Goal: Information Seeking & Learning: Learn about a topic

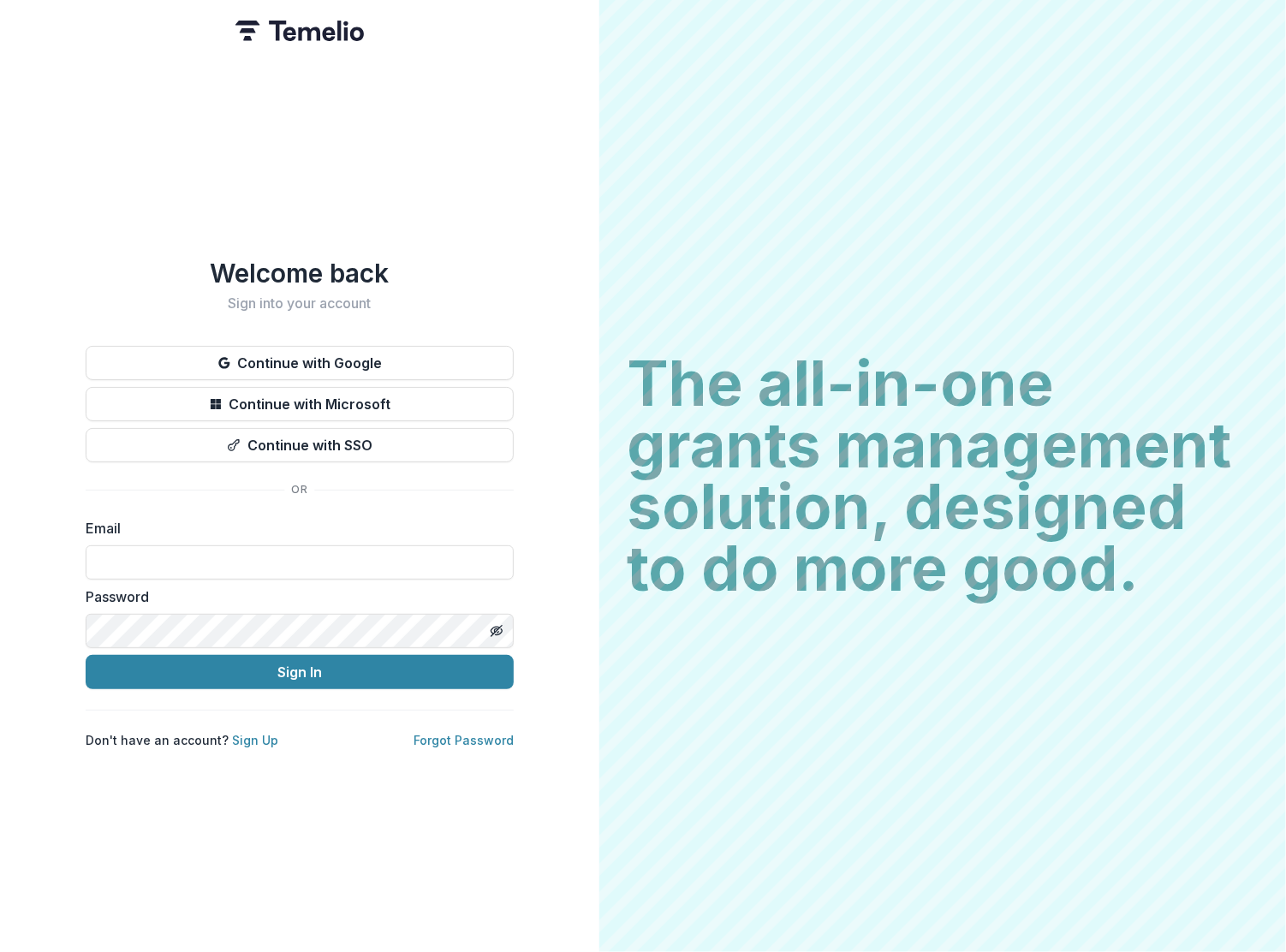
type input "**********"
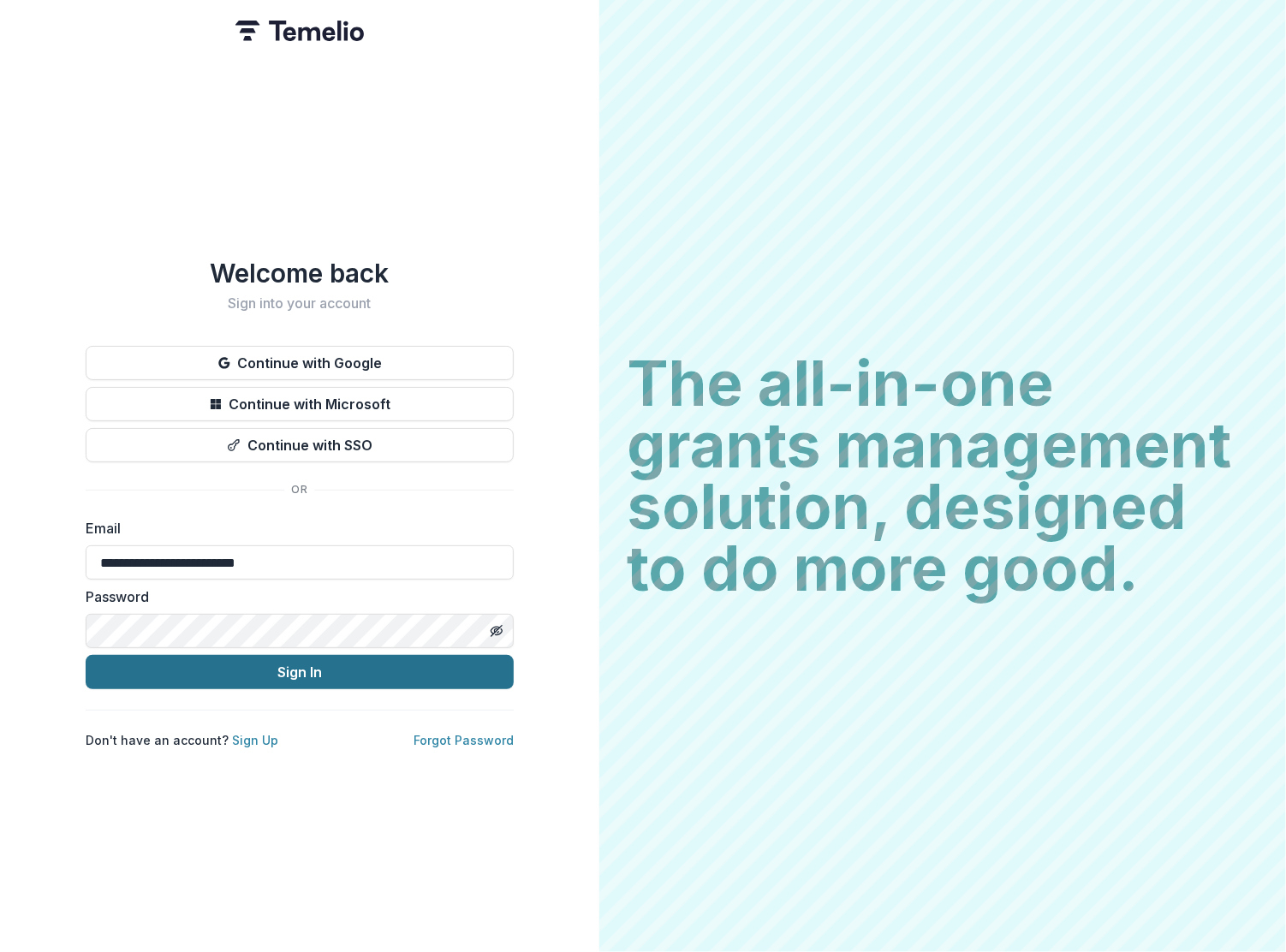
click at [303, 664] on button "Sign In" at bounding box center [299, 671] width 428 height 34
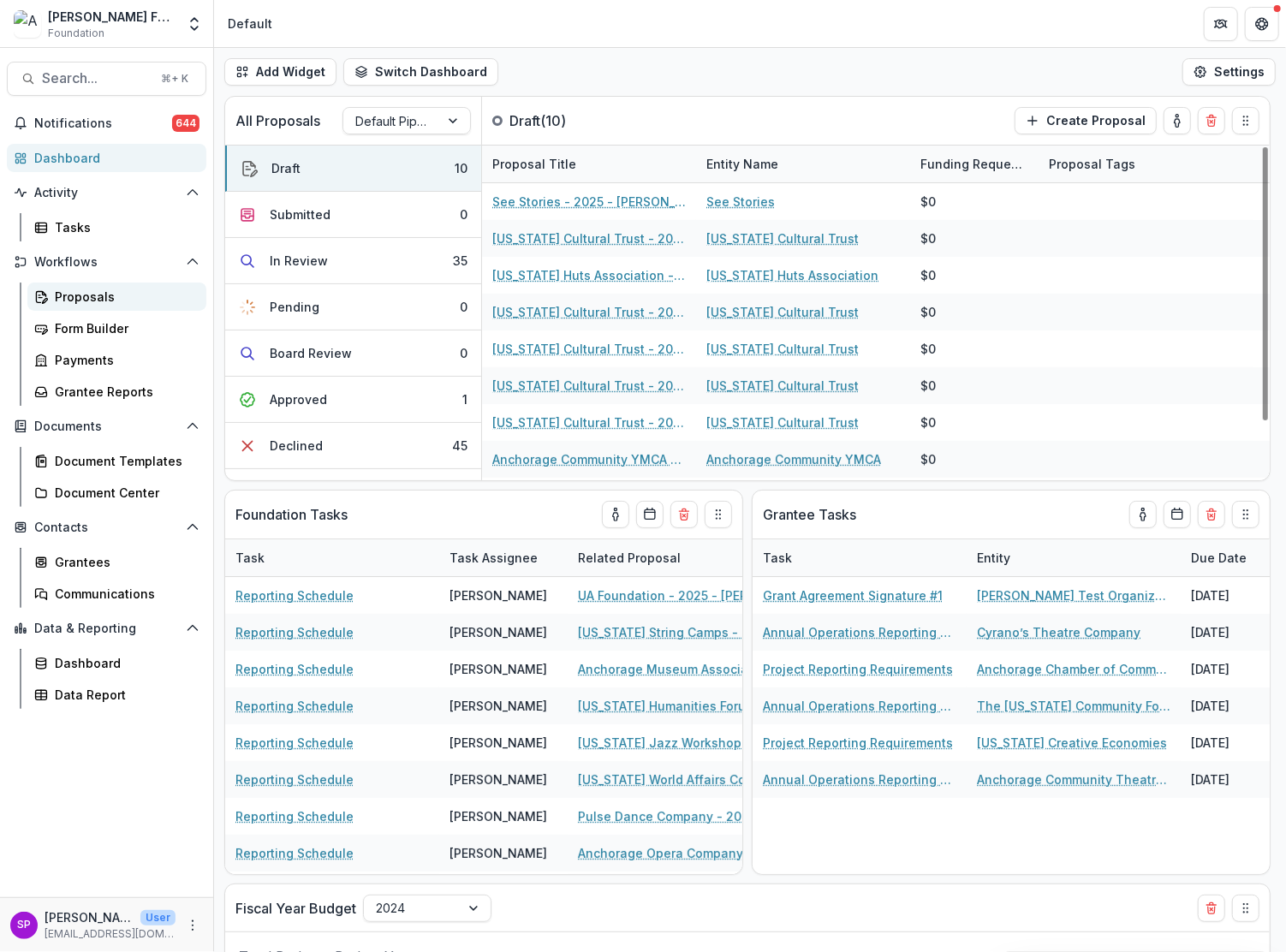
click at [118, 299] on div "Proposals" at bounding box center [123, 295] width 138 height 18
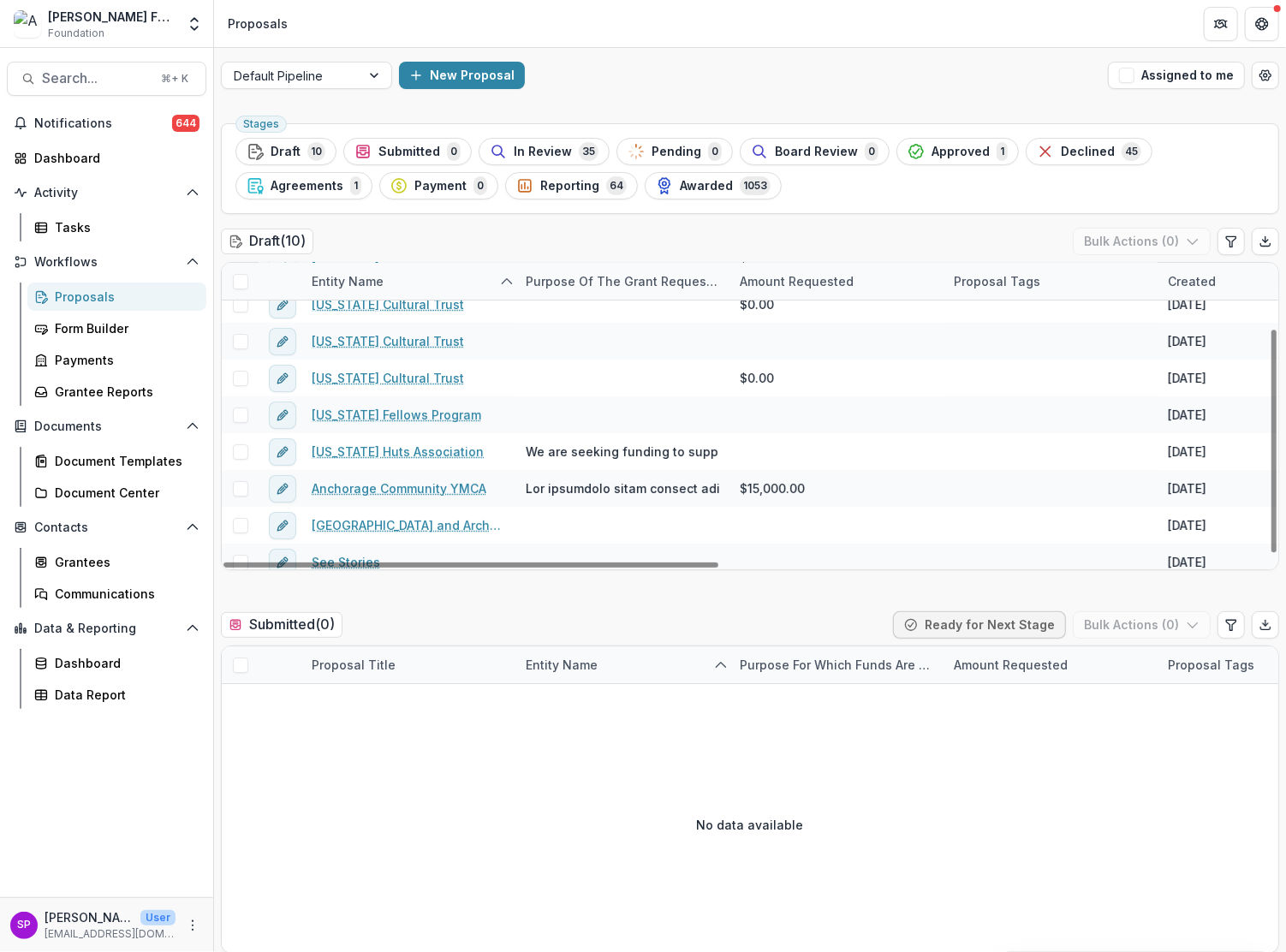
scroll to position [90, 0]
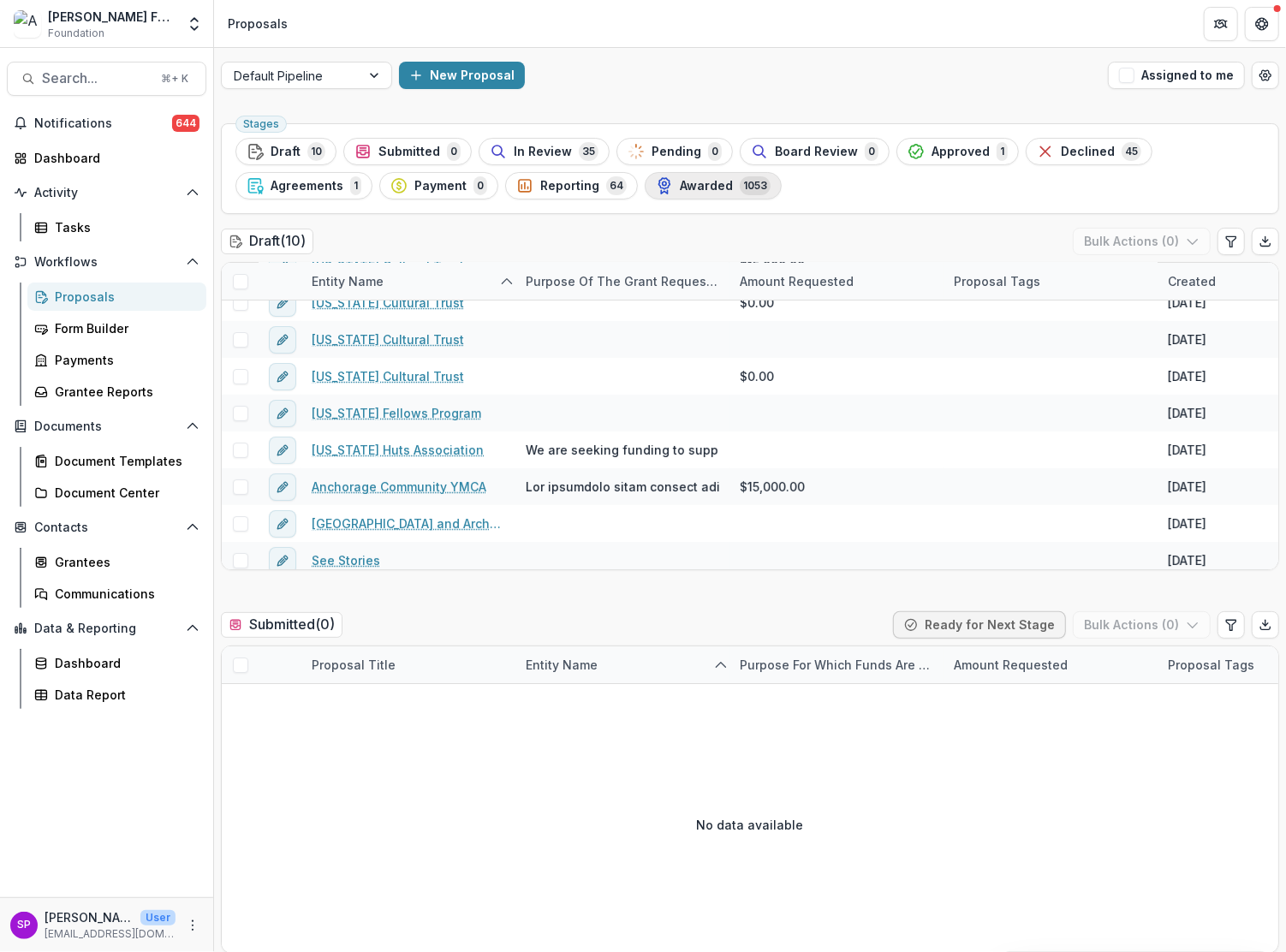
click at [697, 181] on span "Awarded" at bounding box center [706, 187] width 53 height 15
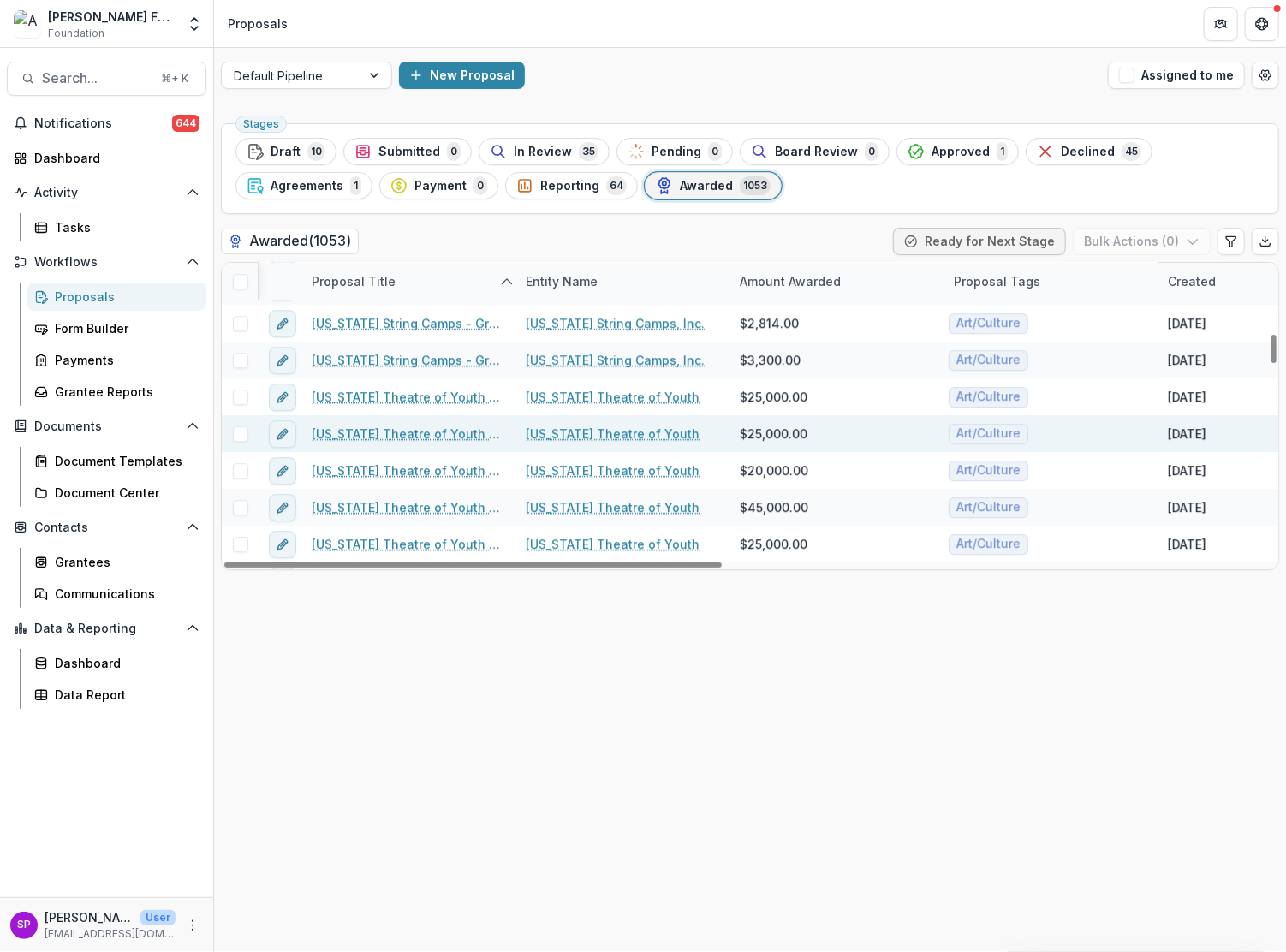
scroll to position [10153, 2]
click at [426, 428] on link "Alaska Theatre of Youth - 2024 - Atwood Foundation Grant Application" at bounding box center [406, 433] width 193 height 18
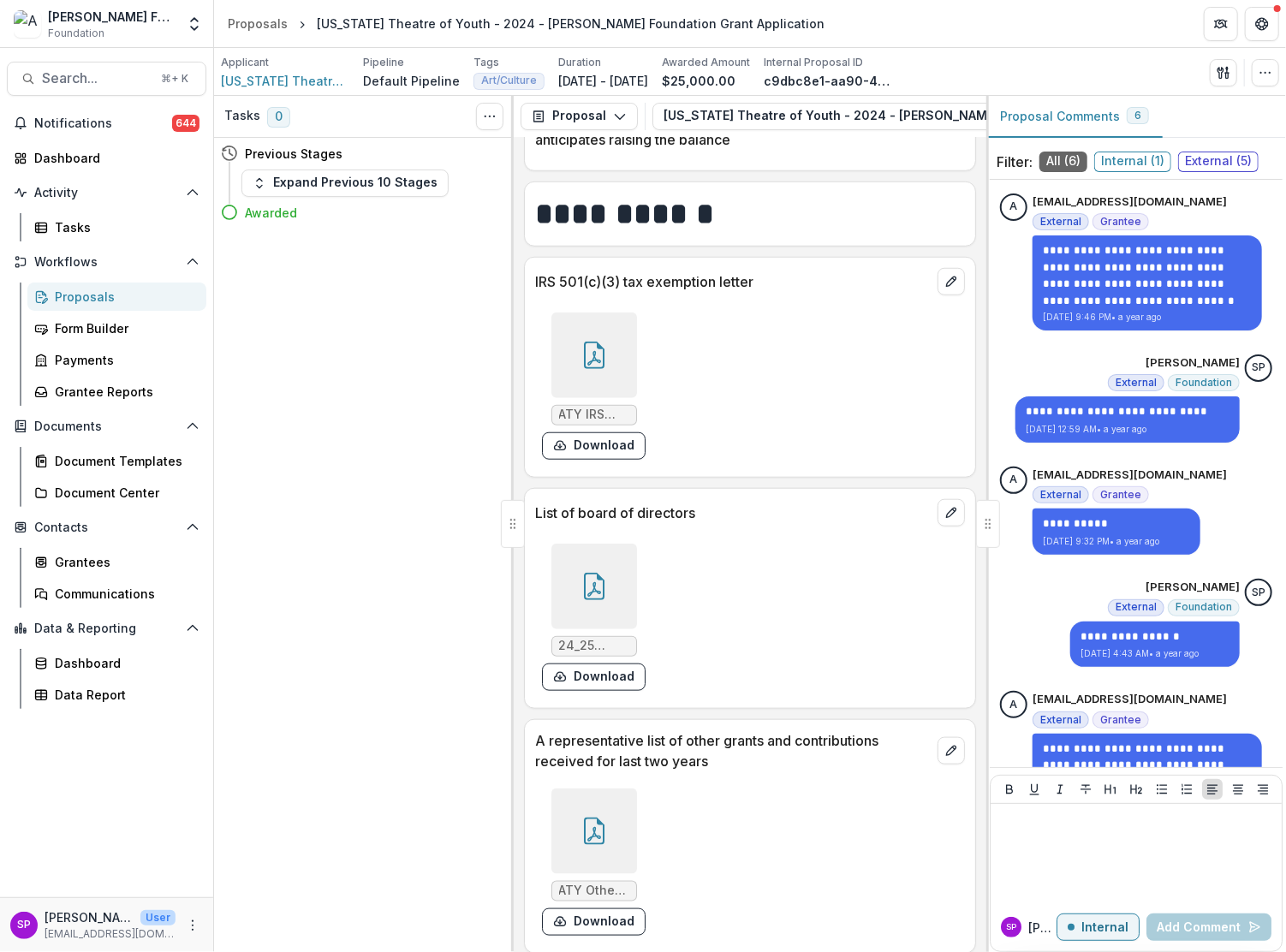
scroll to position [8075, 0]
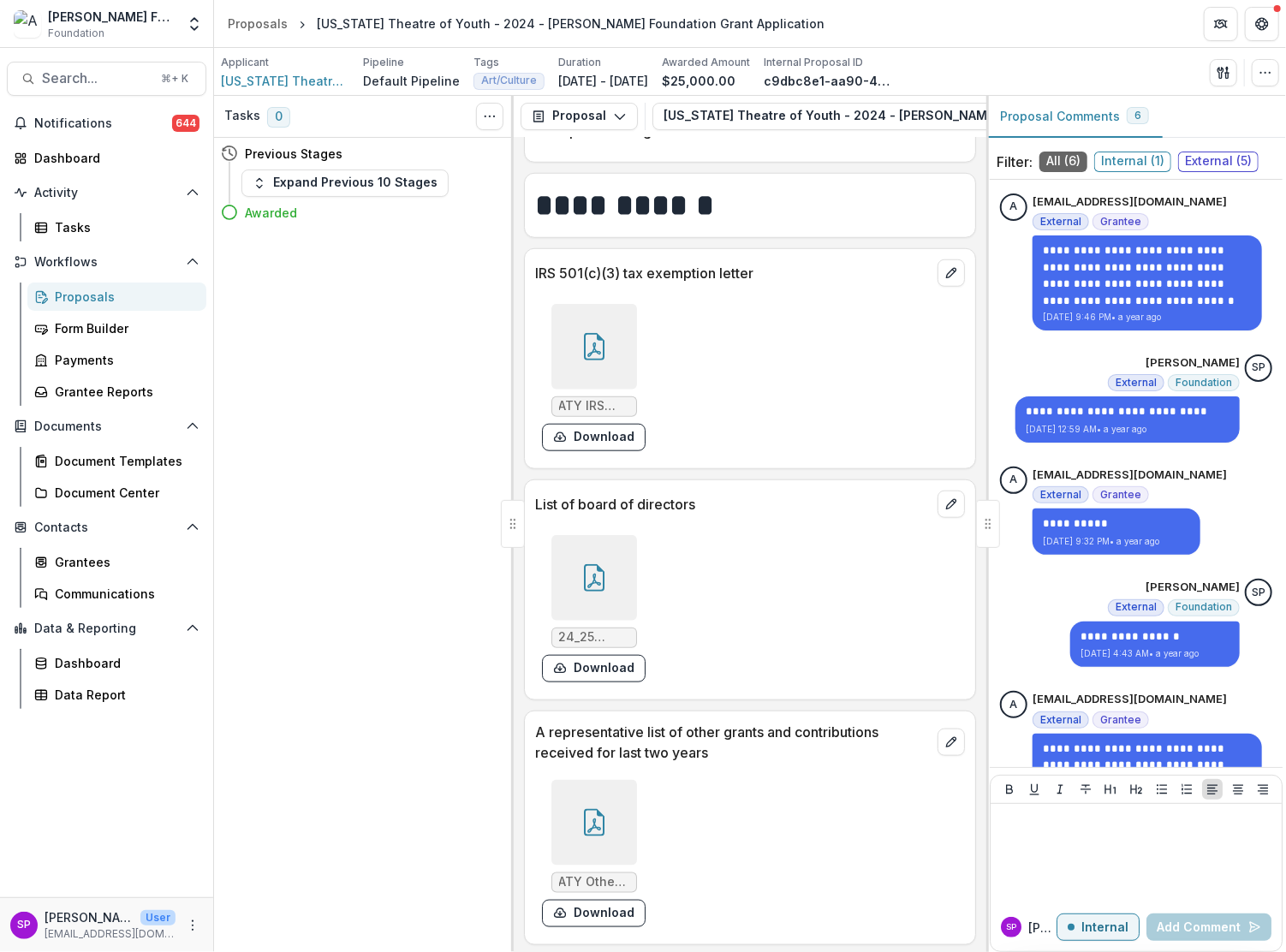
click at [590, 564] on icon at bounding box center [594, 578] width 28 height 28
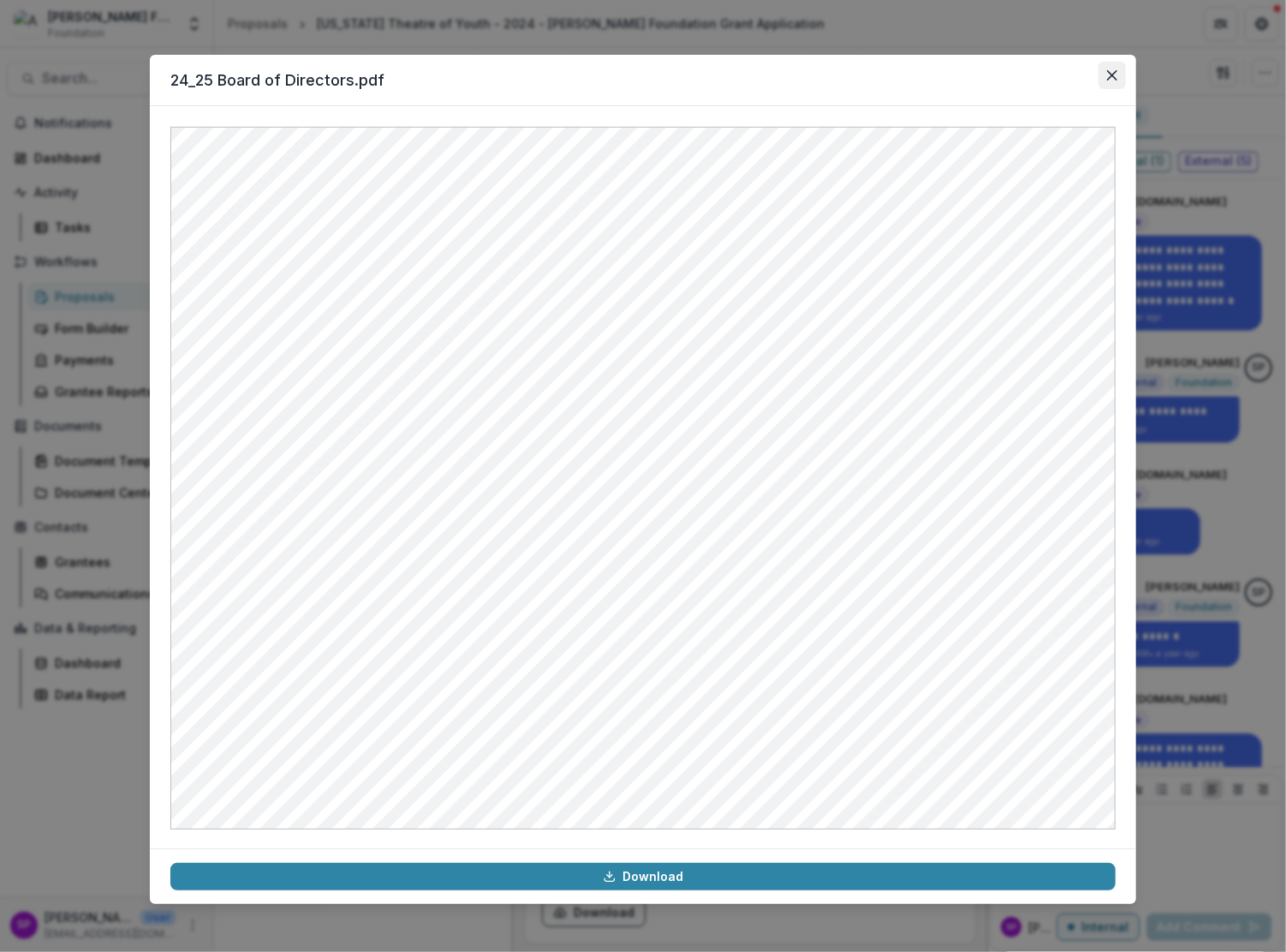
click at [1115, 76] on icon "Close" at bounding box center [1111, 75] width 10 height 10
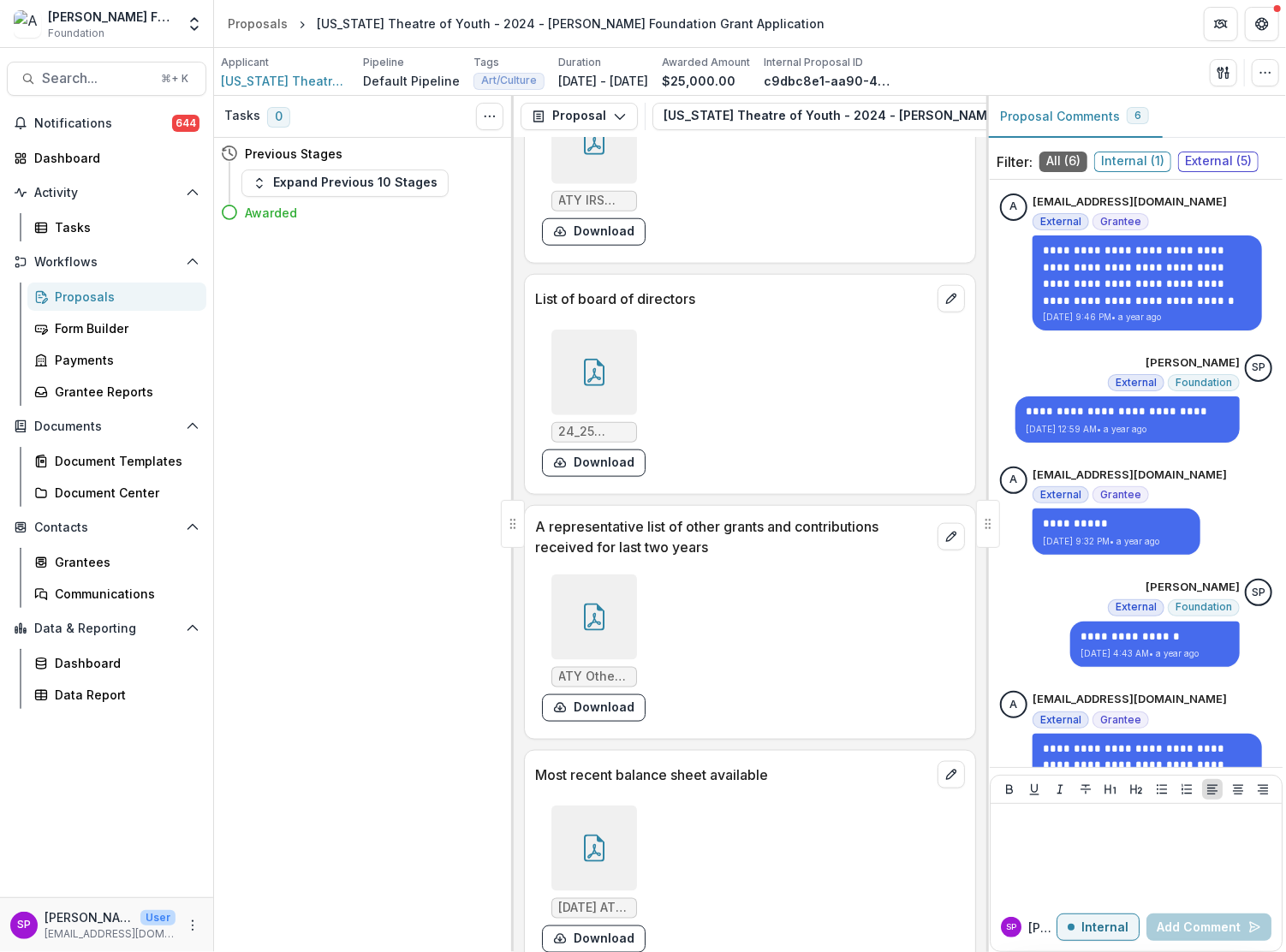
scroll to position [8285, 0]
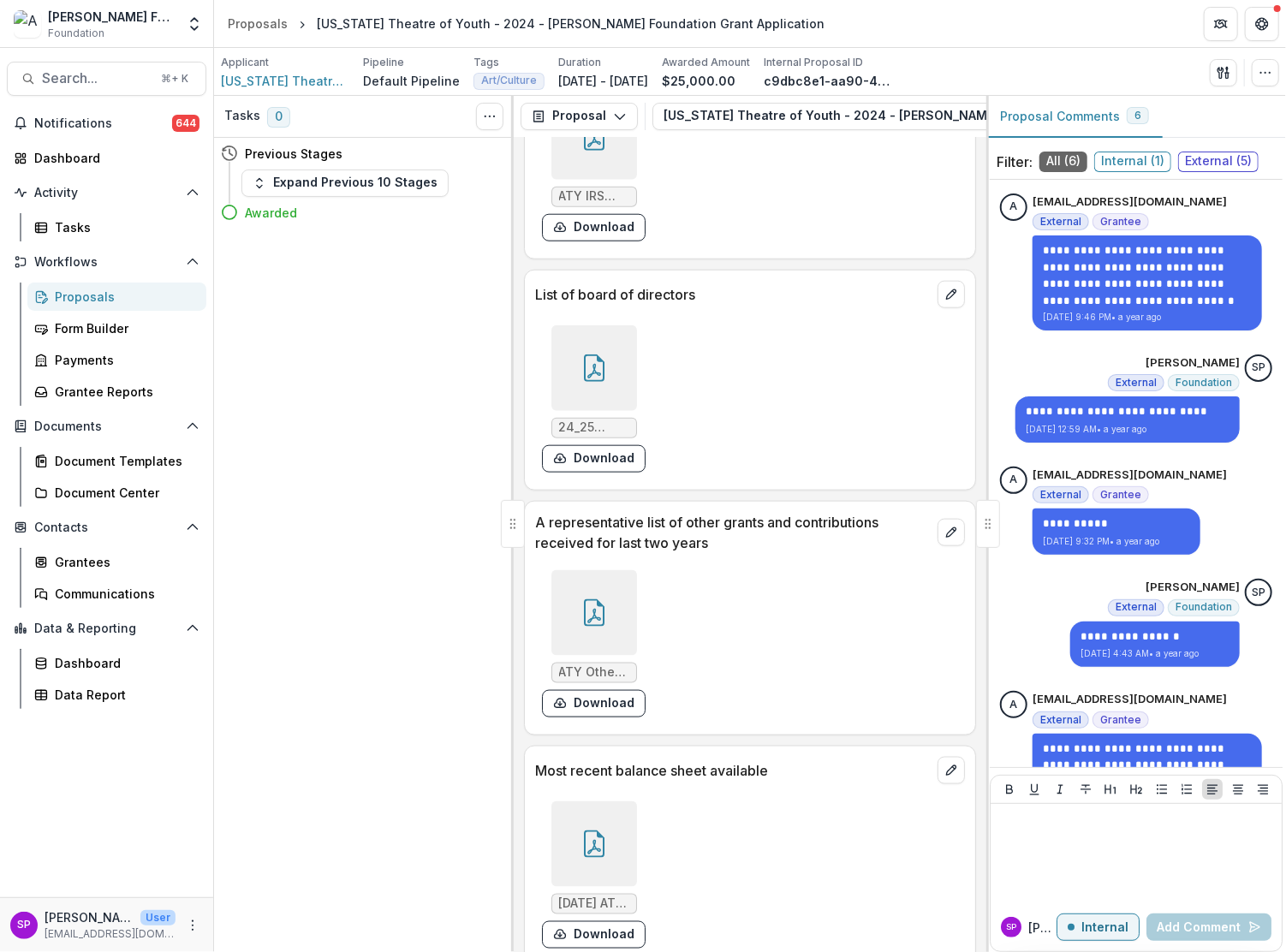
click at [603, 599] on icon at bounding box center [594, 613] width 28 height 28
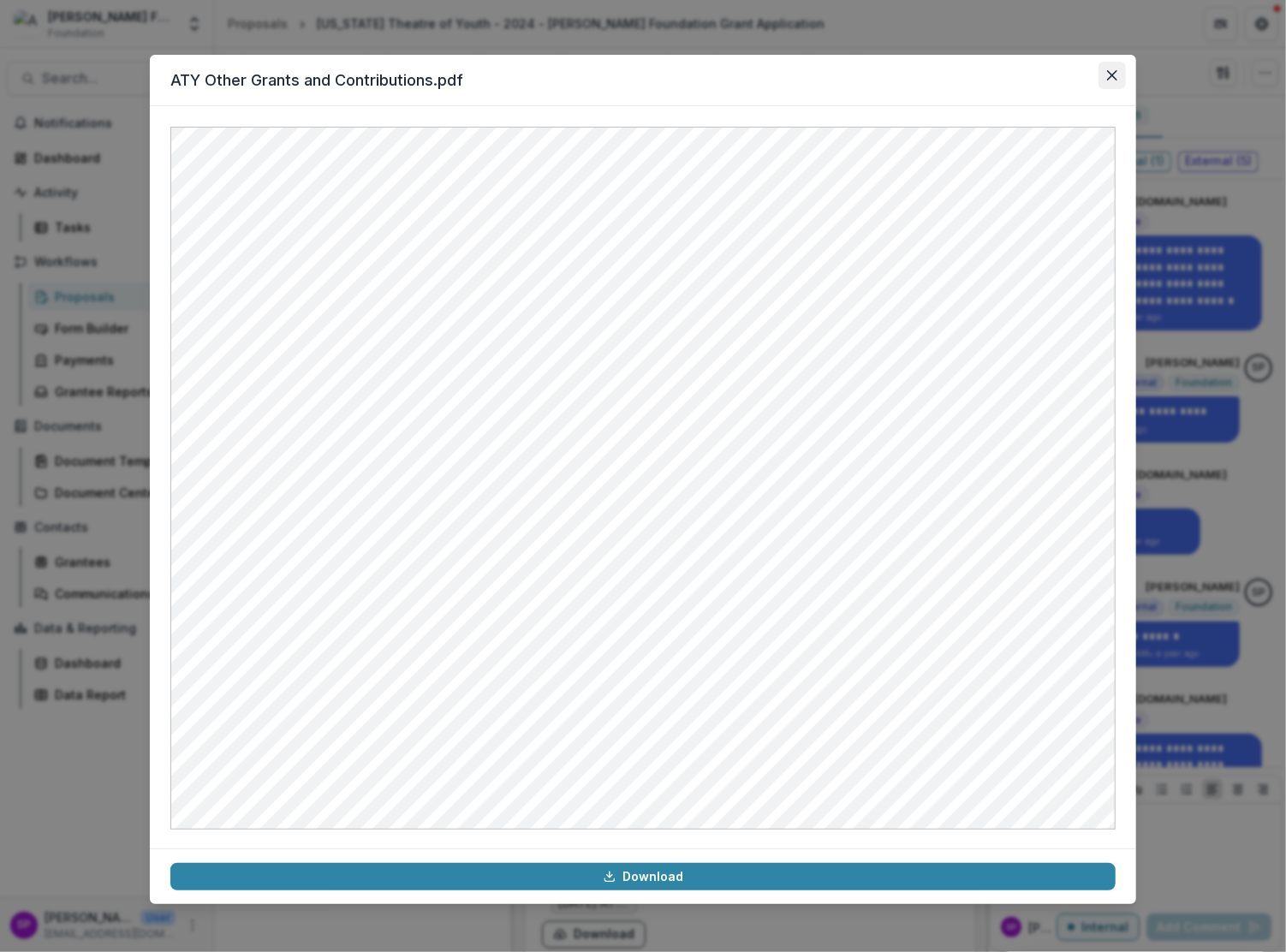
click at [1110, 78] on icon "Close" at bounding box center [1111, 75] width 10 height 10
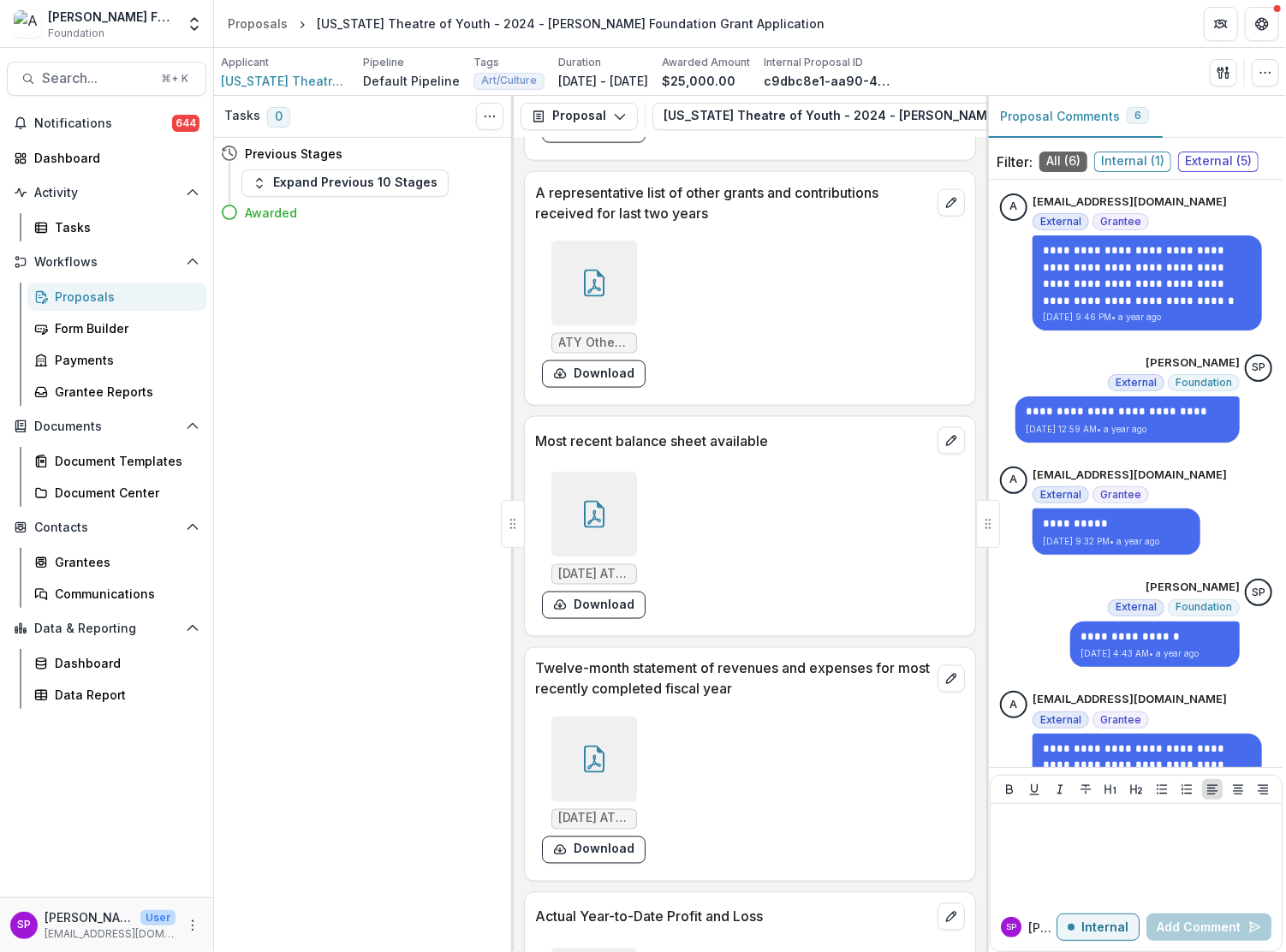
scroll to position [8616, 0]
click at [587, 499] on icon at bounding box center [594, 512] width 28 height 28
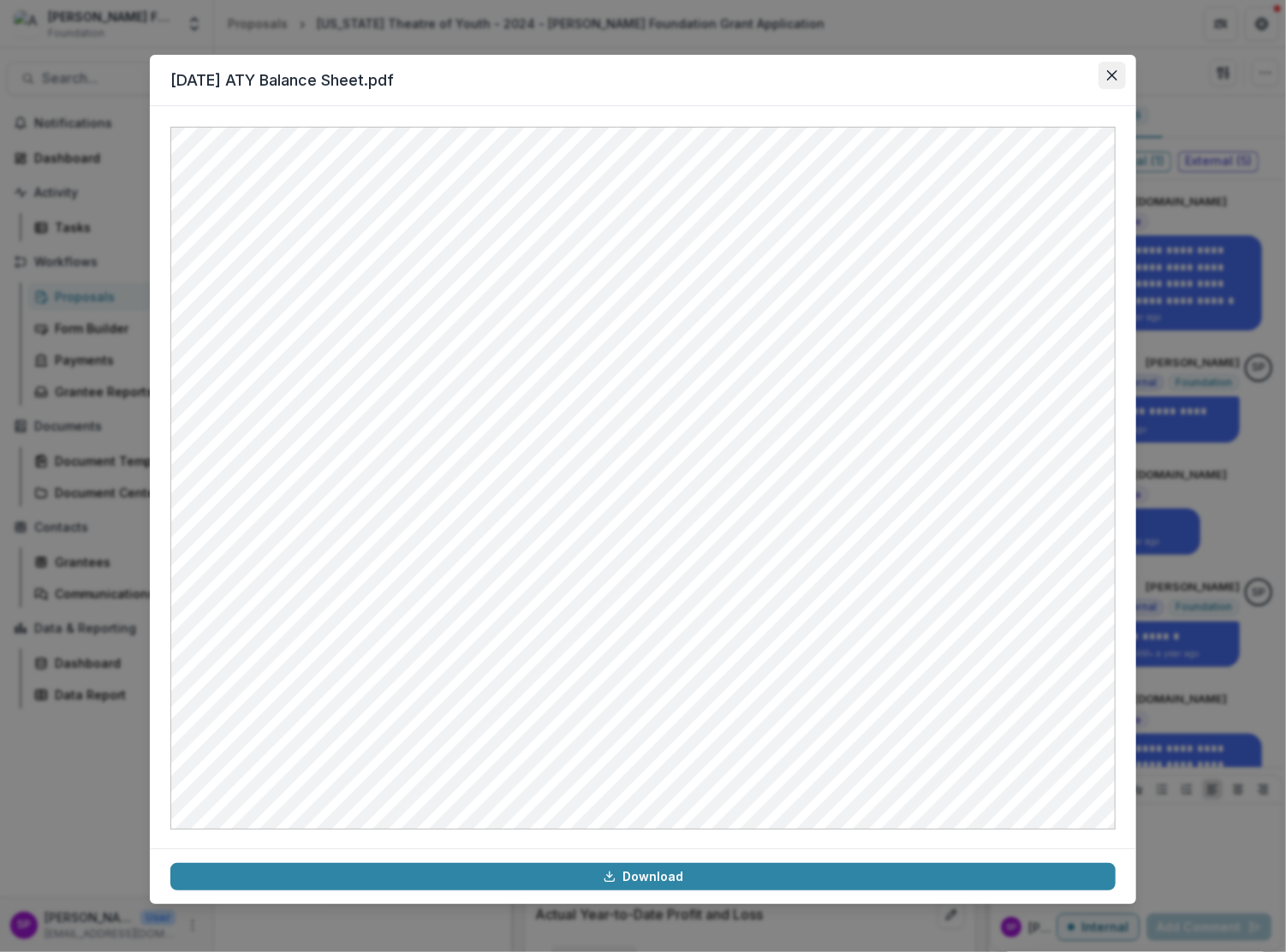
click at [1110, 76] on icon "Close" at bounding box center [1111, 75] width 10 height 10
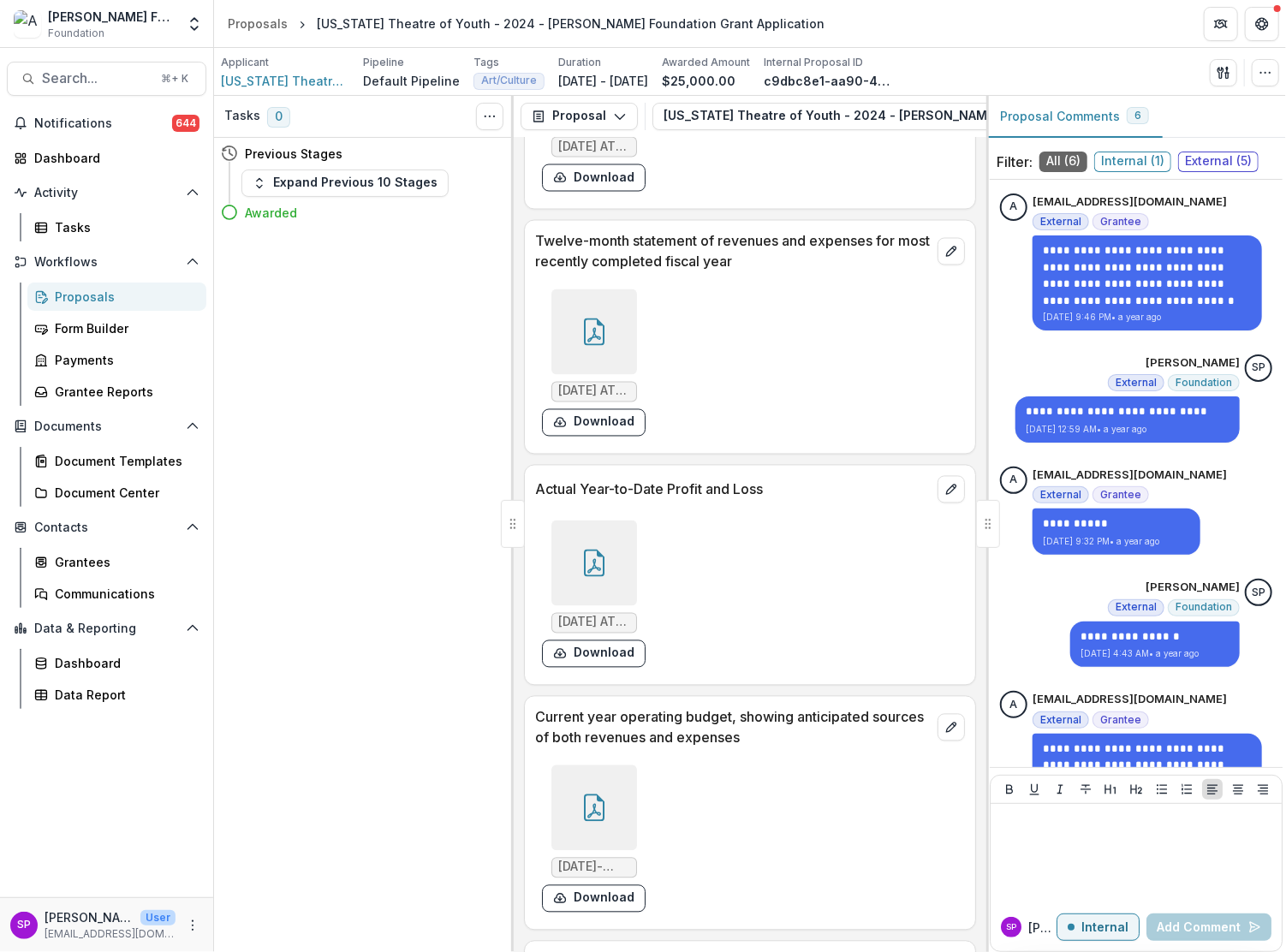
scroll to position [9044, 0]
click at [605, 517] on div at bounding box center [594, 560] width 86 height 86
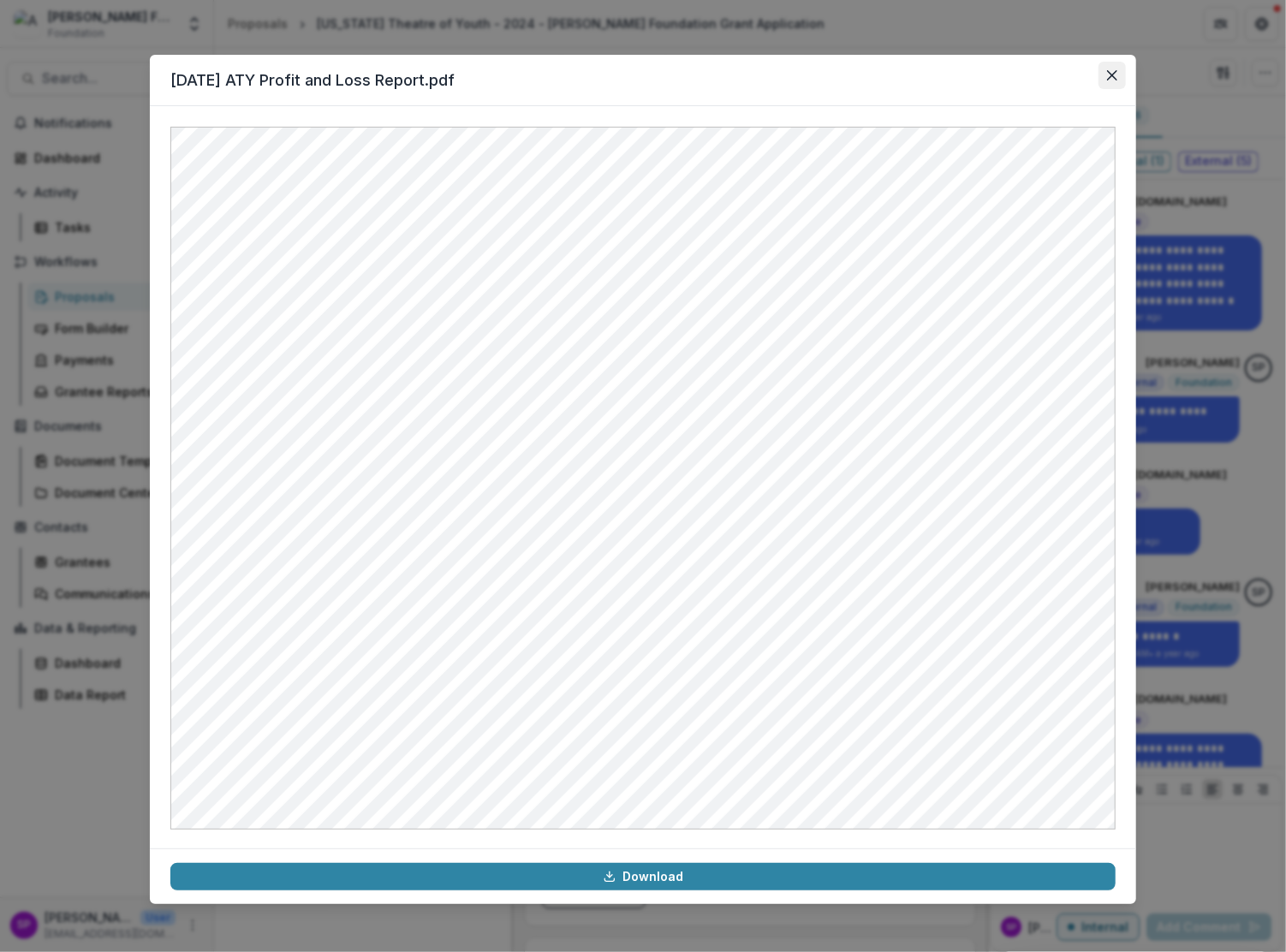
click at [1112, 78] on icon "Close" at bounding box center [1111, 75] width 10 height 10
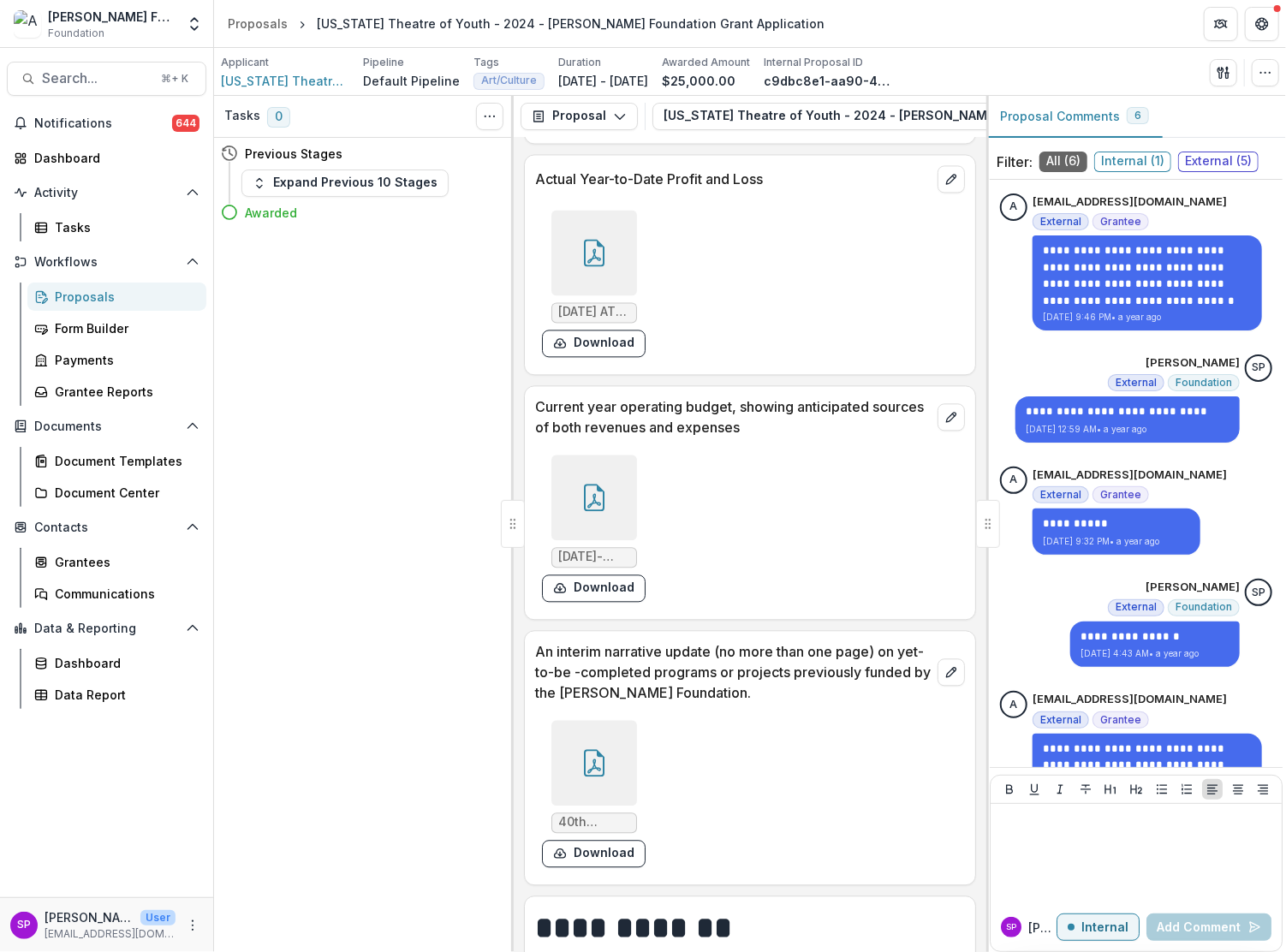
scroll to position [9264, 0]
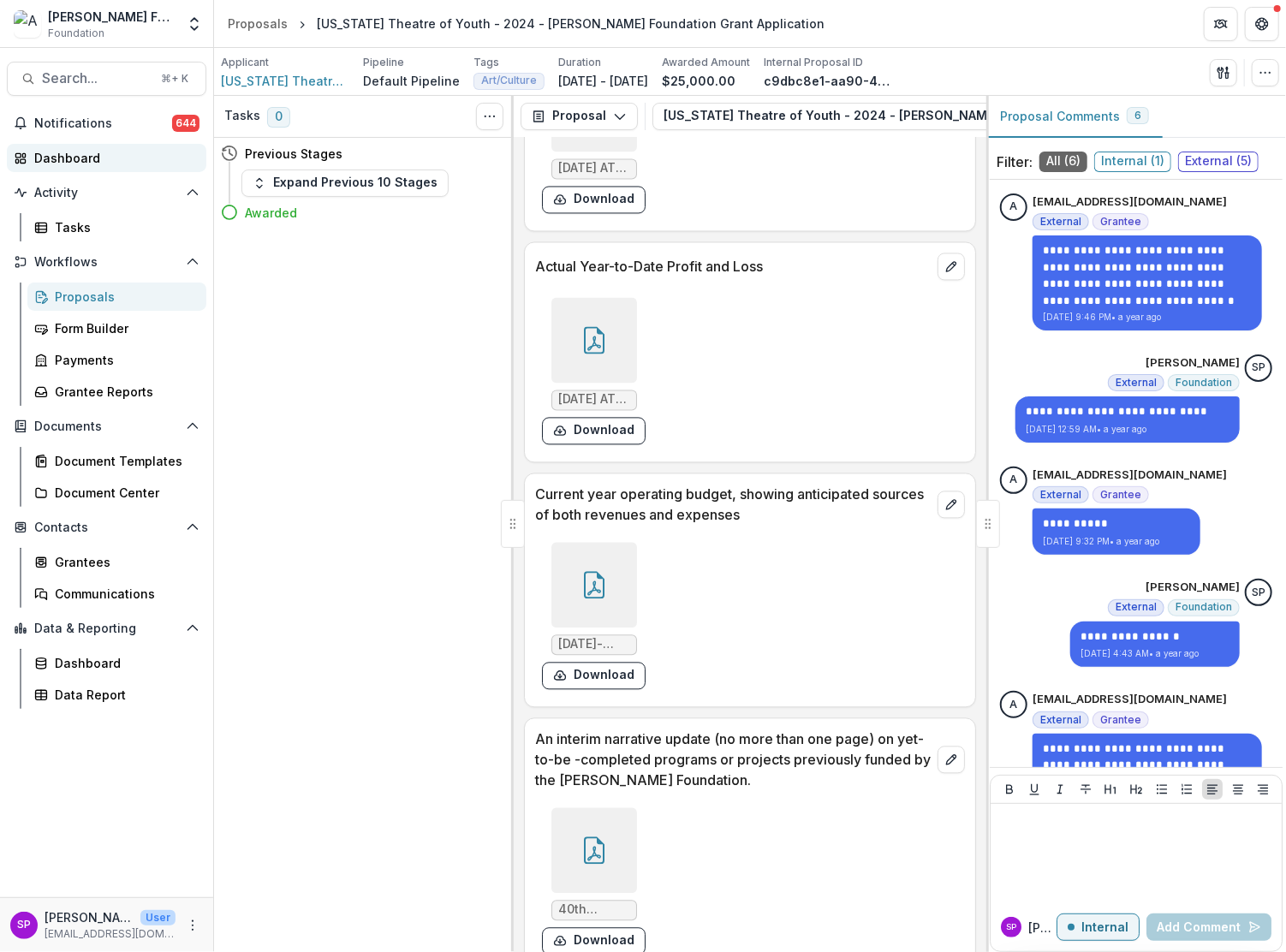
click at [53, 162] on div "Dashboard" at bounding box center [113, 157] width 158 height 18
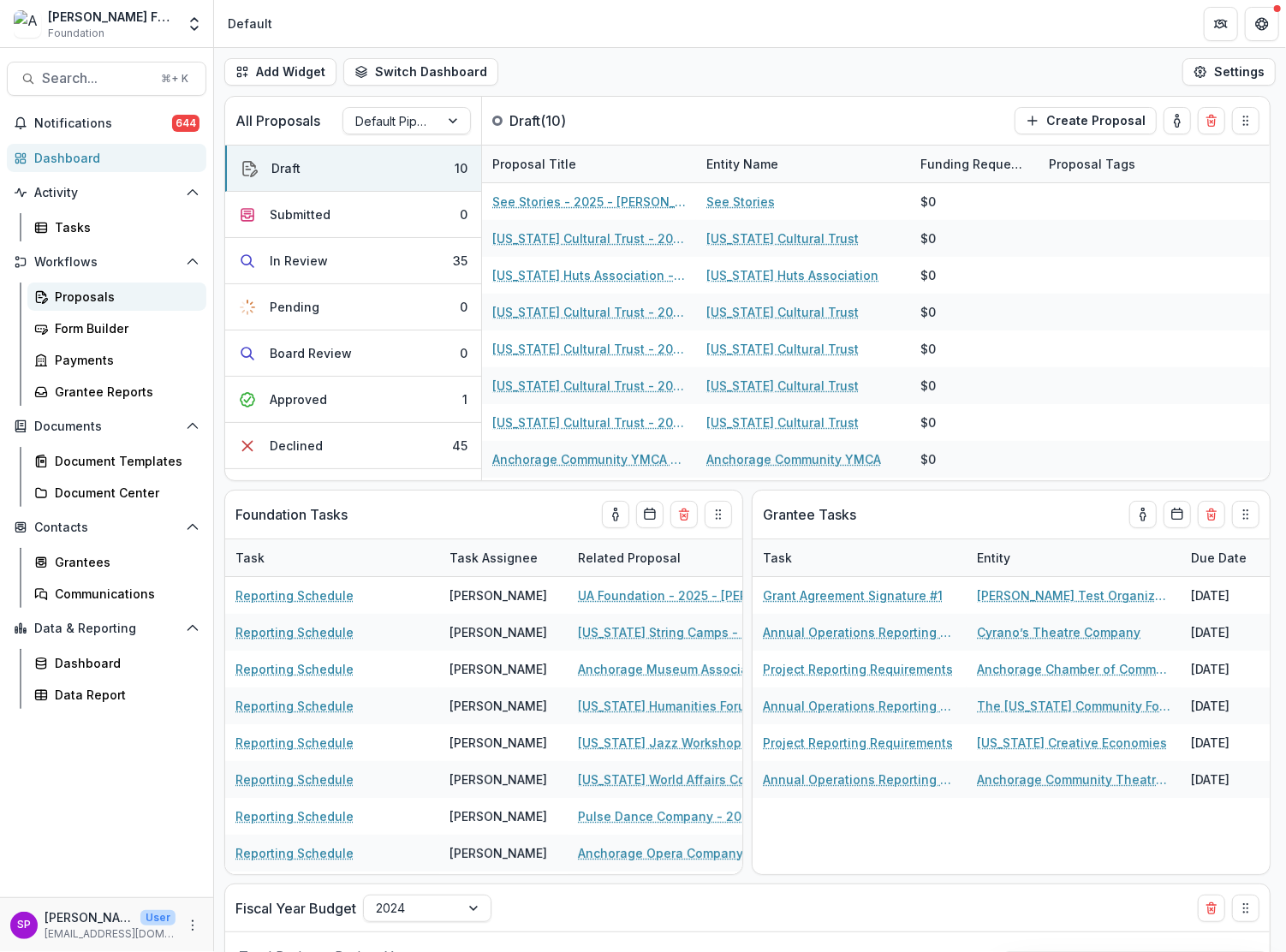
click at [78, 293] on div "Proposals" at bounding box center [123, 295] width 138 height 18
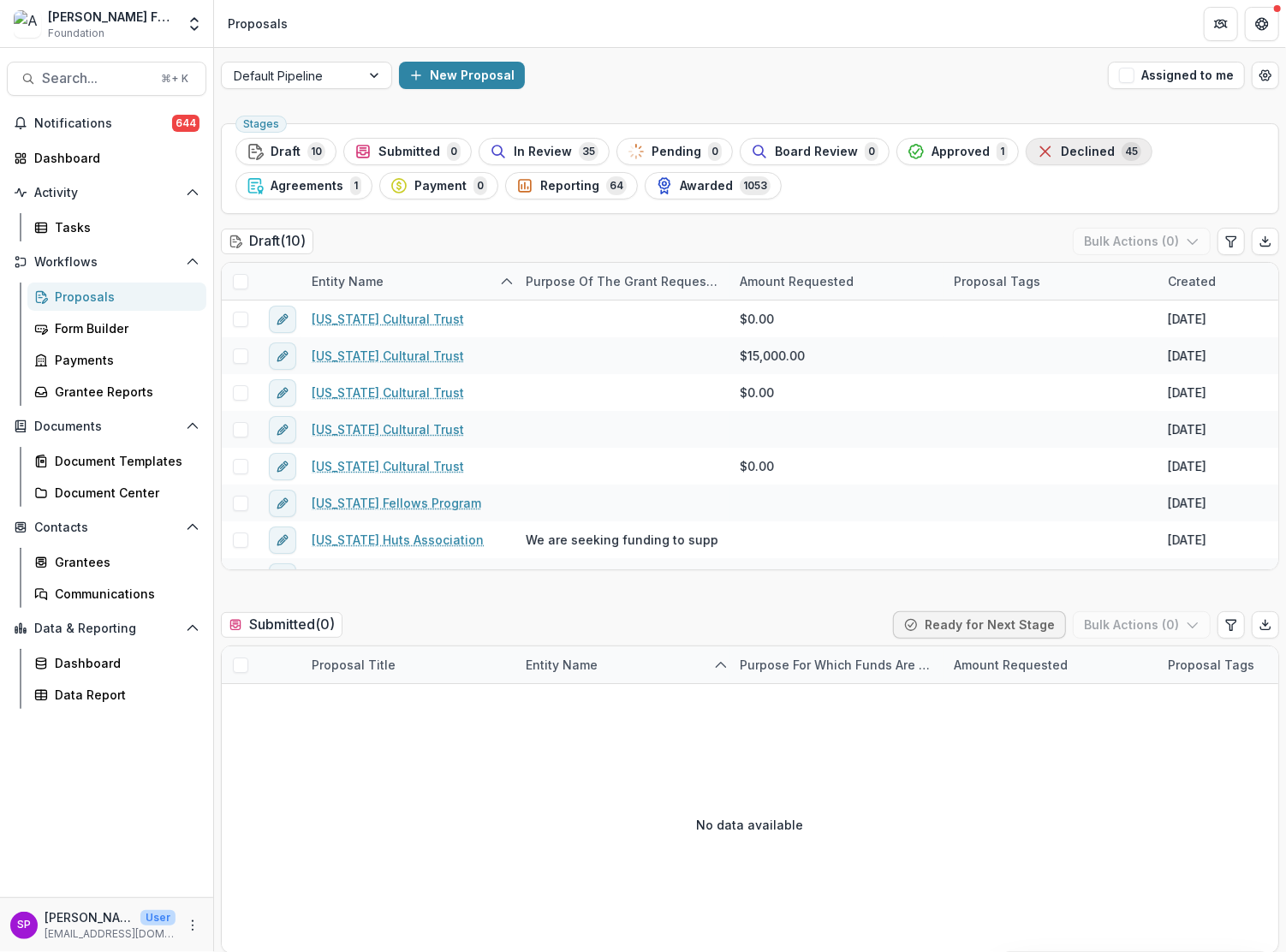
click at [1075, 151] on span "Declined" at bounding box center [1087, 152] width 54 height 15
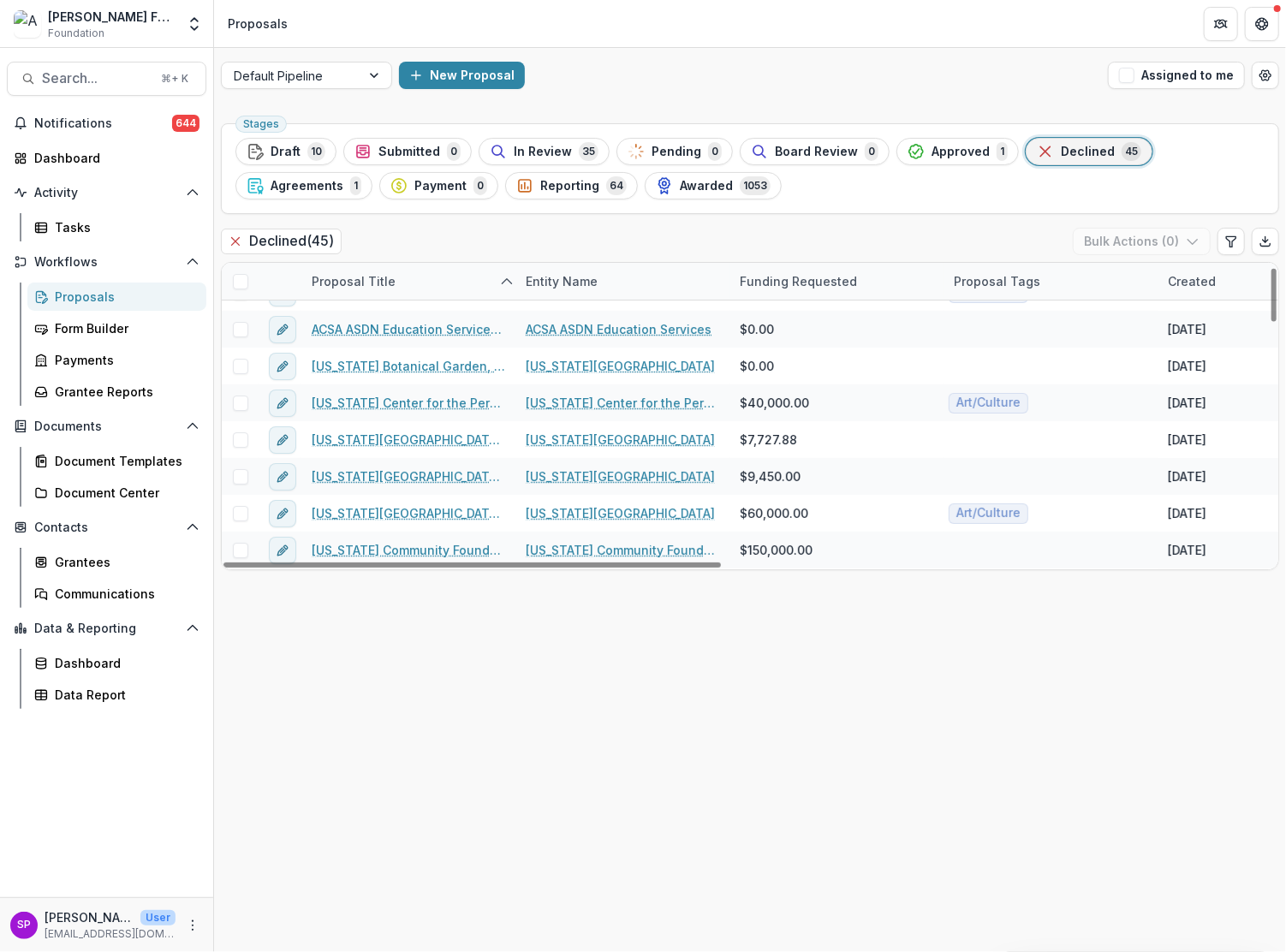
scroll to position [21, 0]
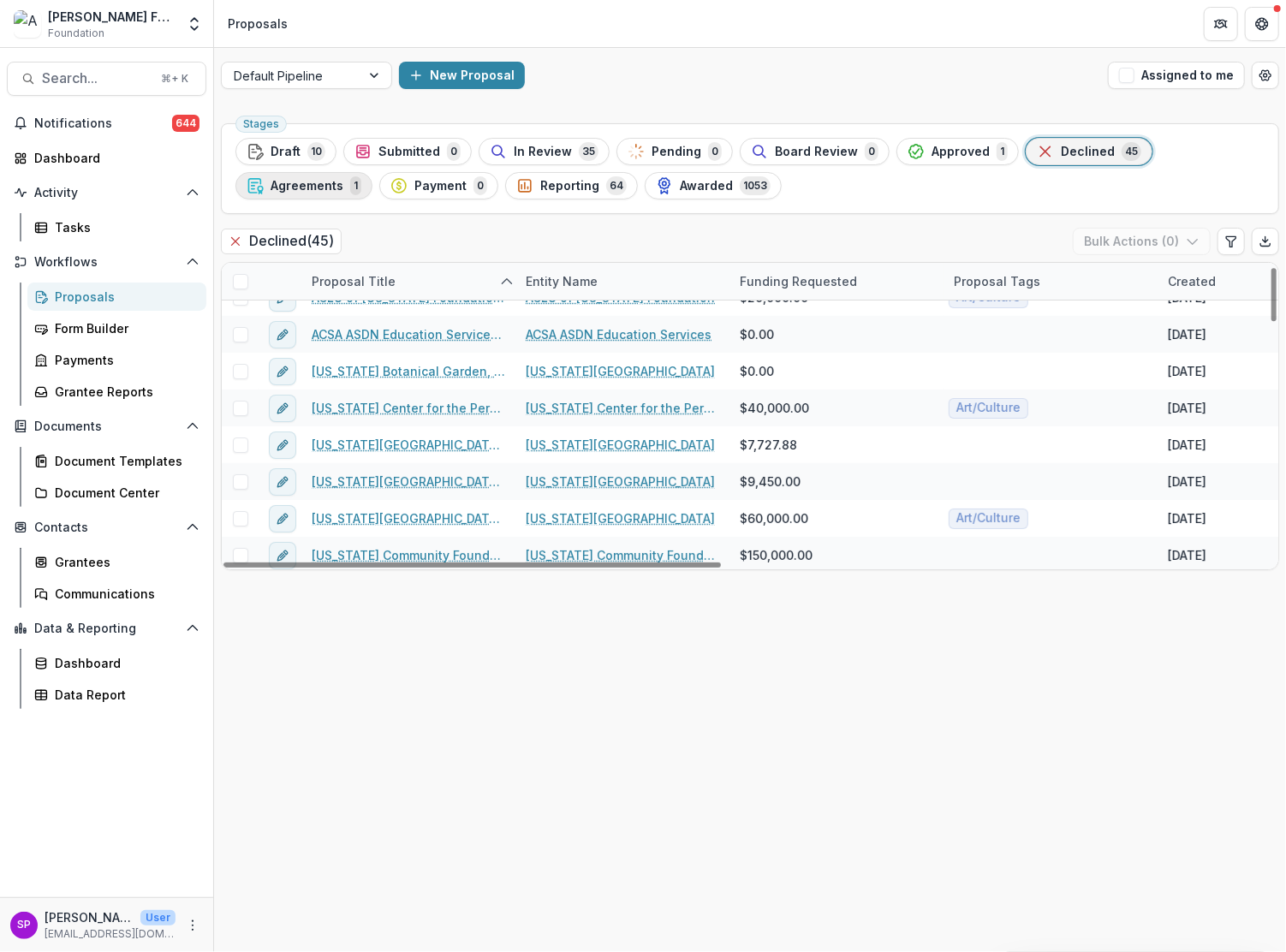
click at [317, 189] on span "Agreements" at bounding box center [307, 187] width 73 height 15
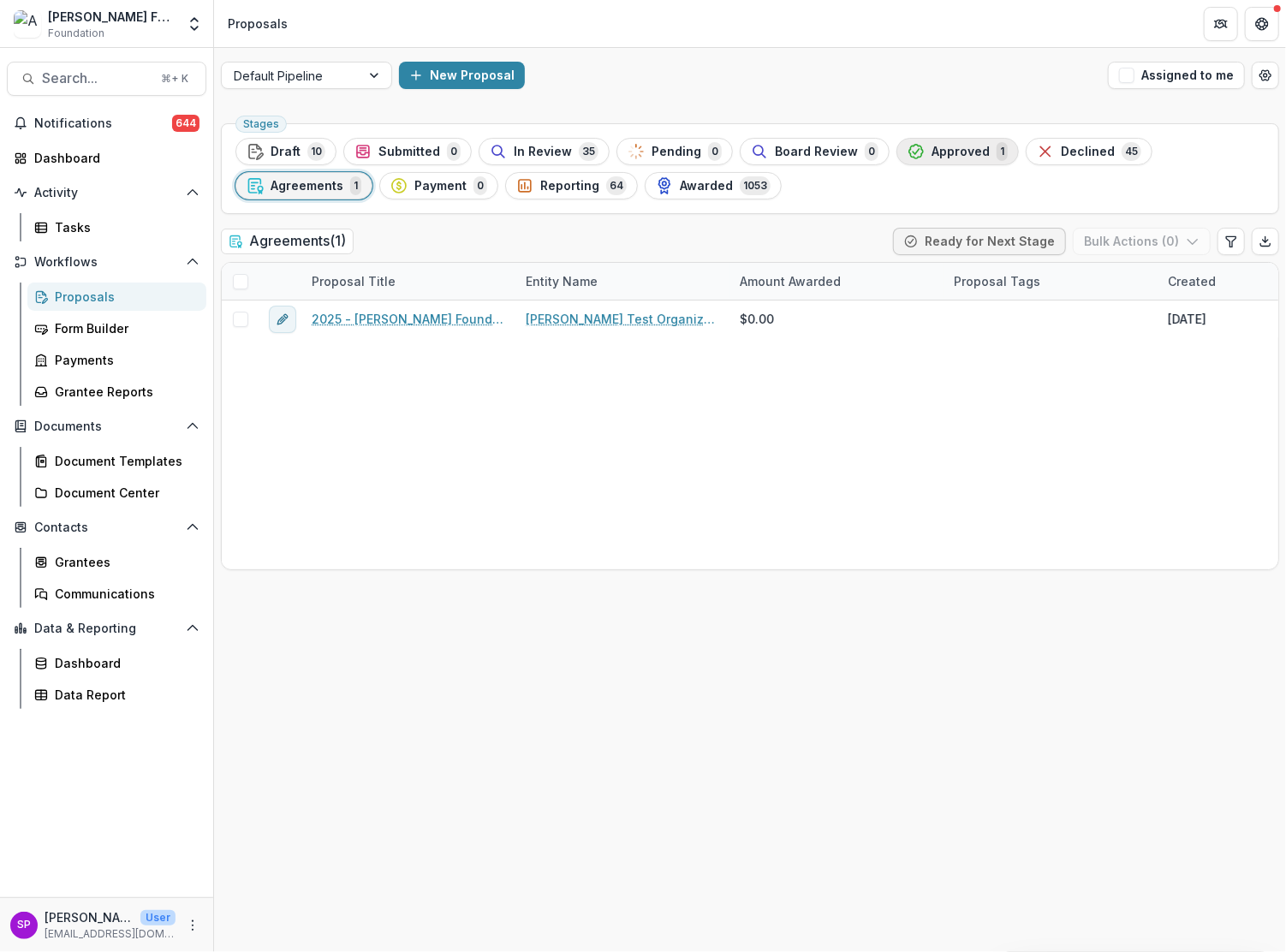
click at [938, 150] on span "Approved" at bounding box center [960, 152] width 58 height 15
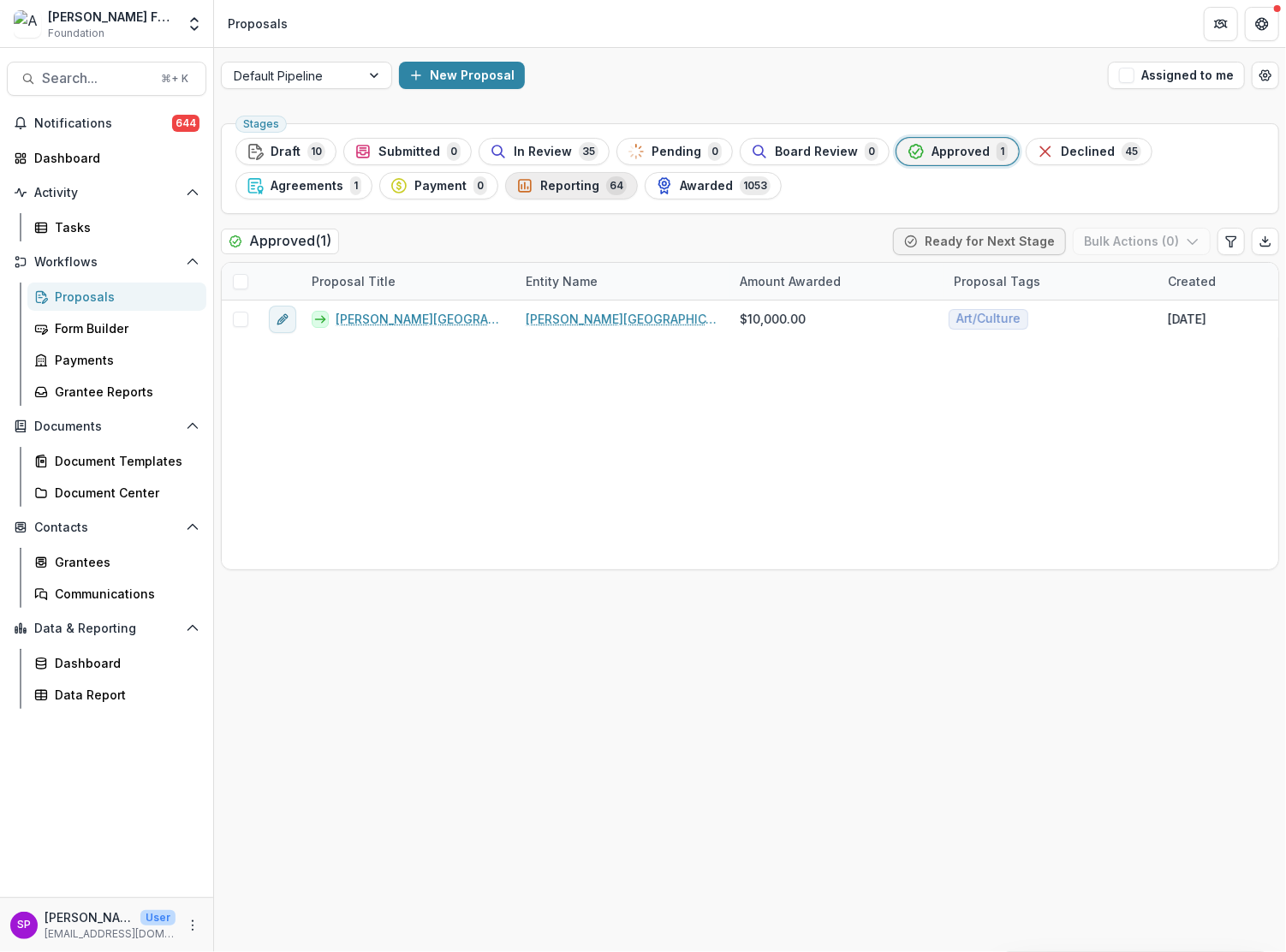
click at [554, 181] on span "Reporting" at bounding box center [570, 187] width 59 height 15
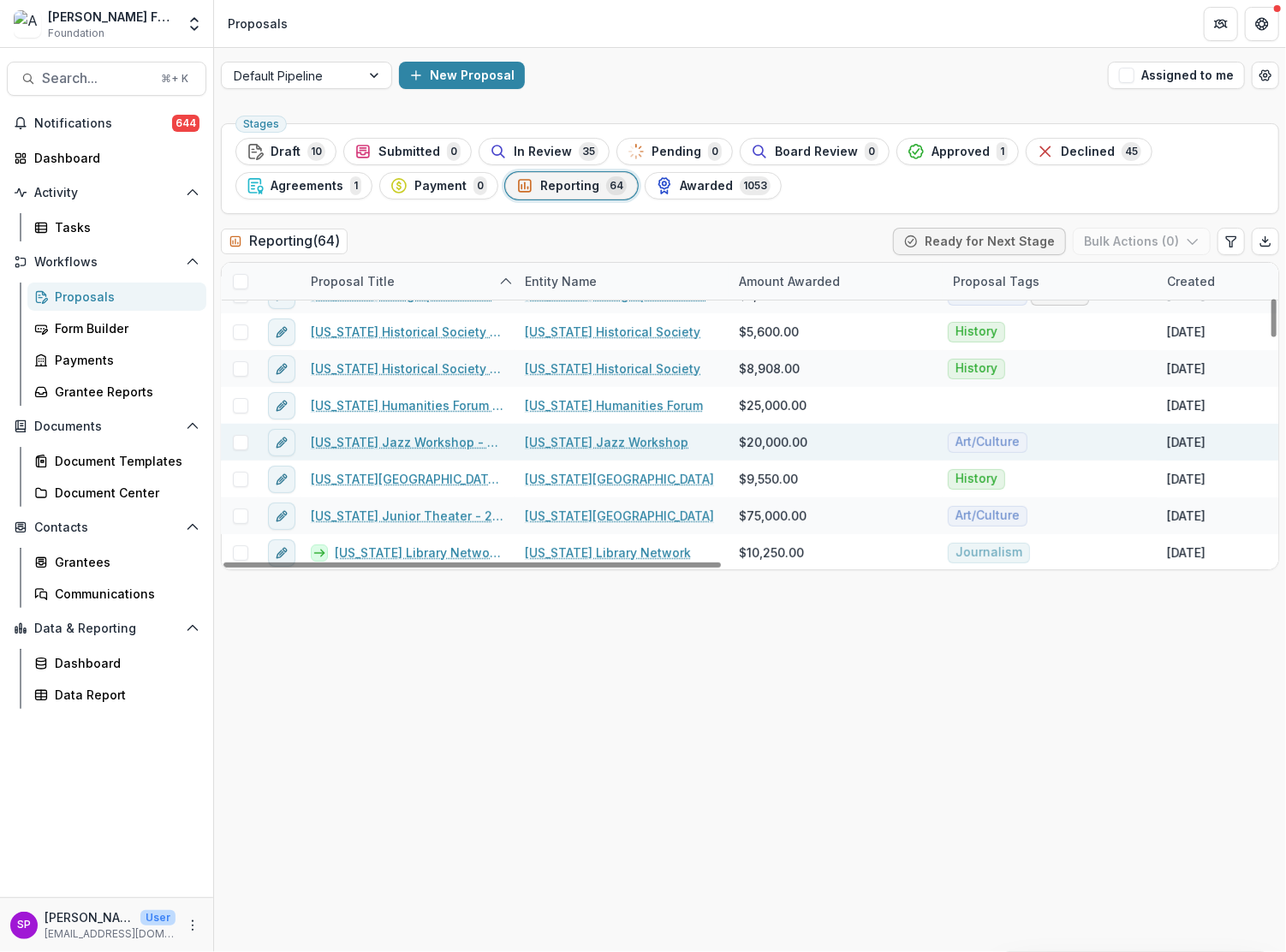
scroll to position [281, 1]
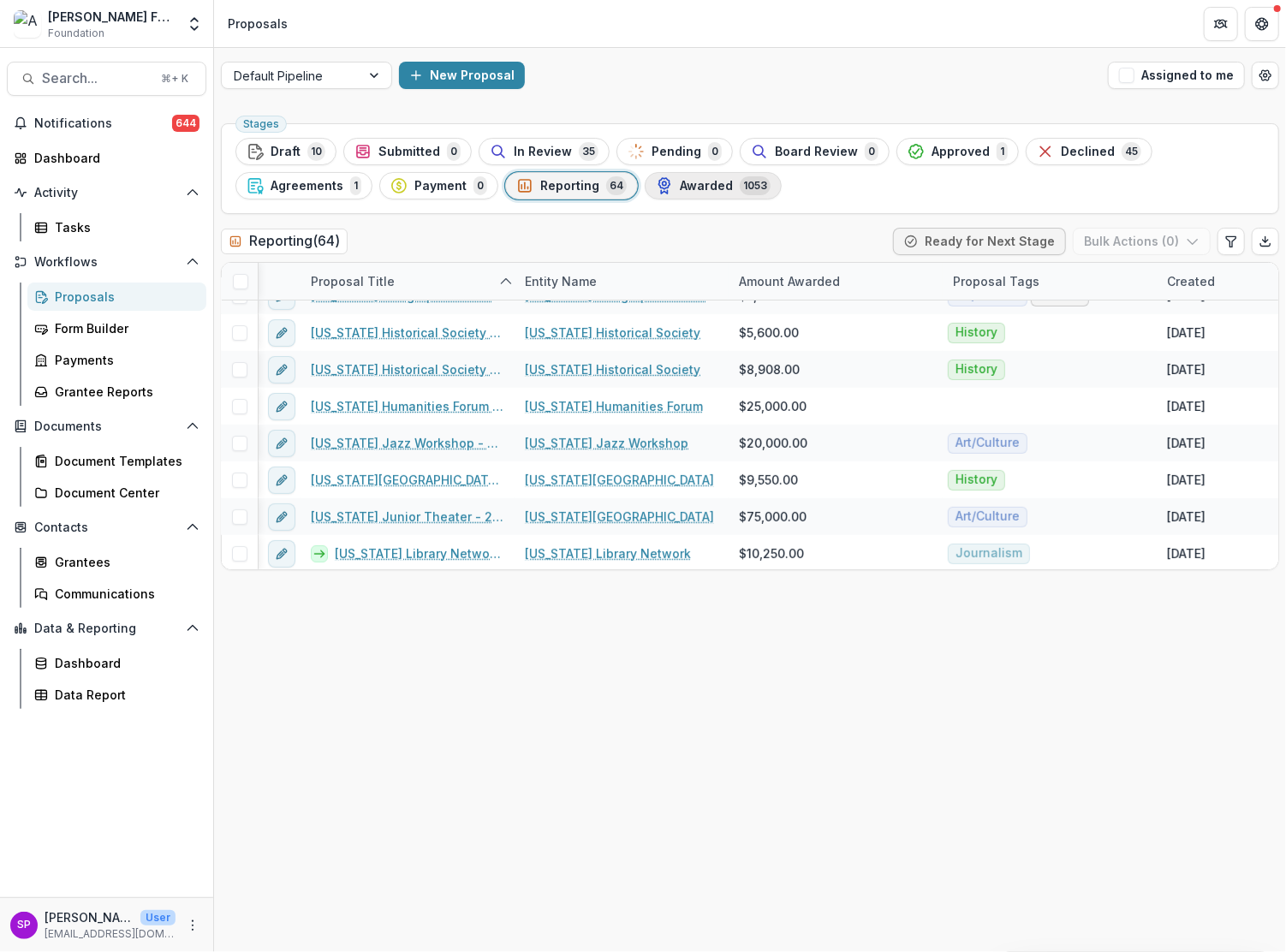
click at [692, 187] on span "Awarded" at bounding box center [706, 187] width 53 height 15
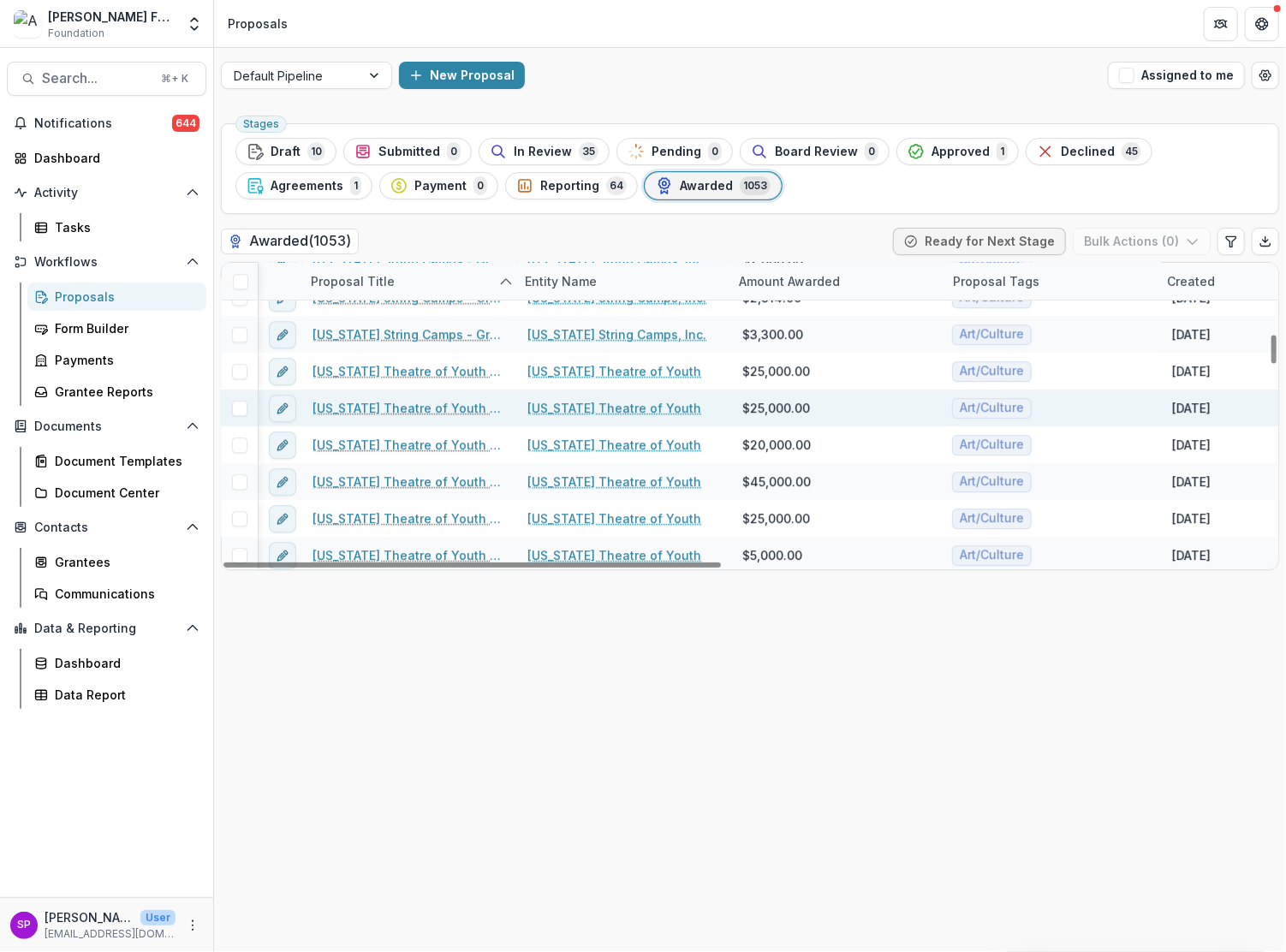
scroll to position [10251, 0]
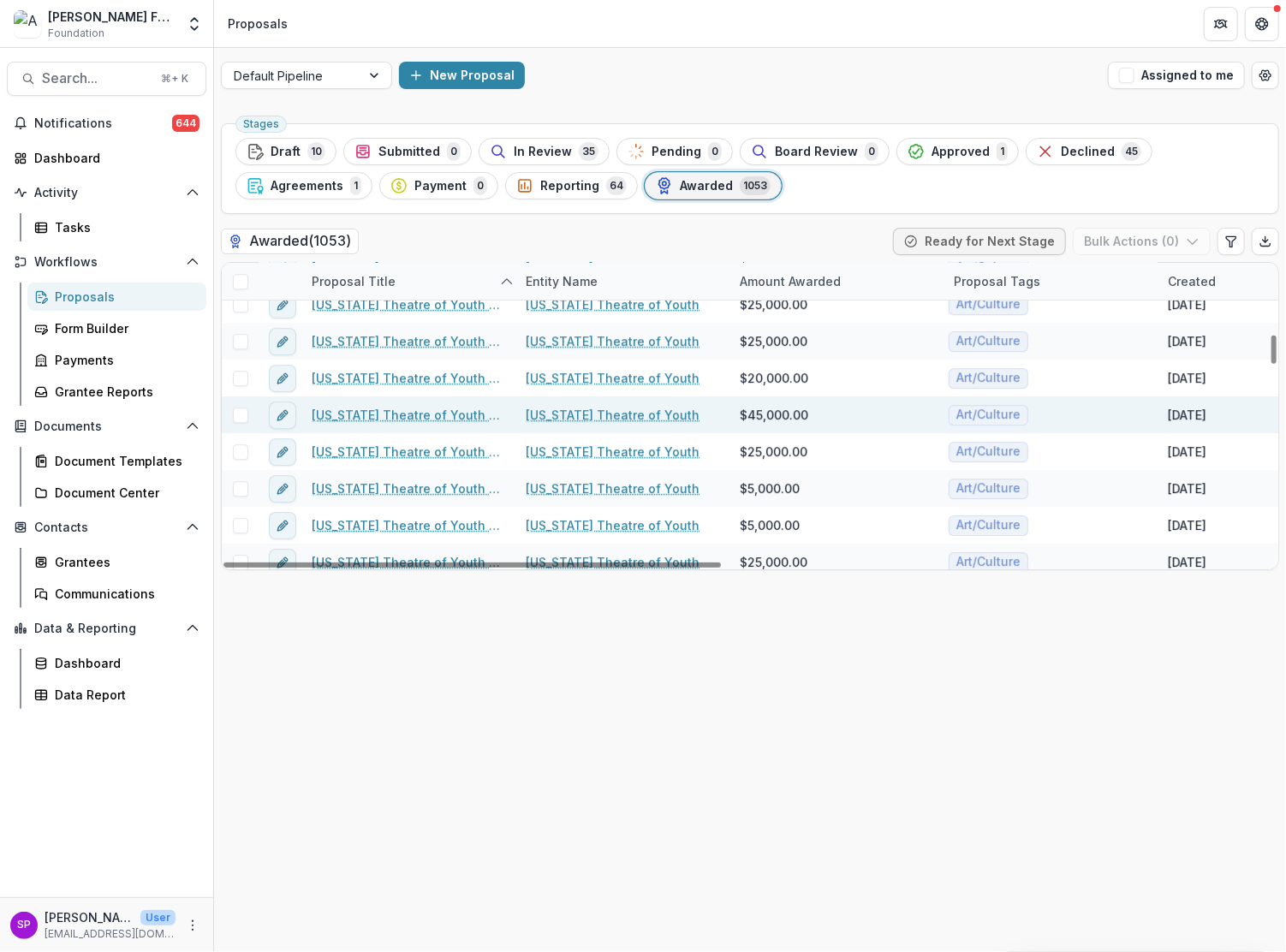
click at [434, 414] on link "Alaska Theatre of Youth Group - Grant - 2006" at bounding box center [407, 414] width 193 height 18
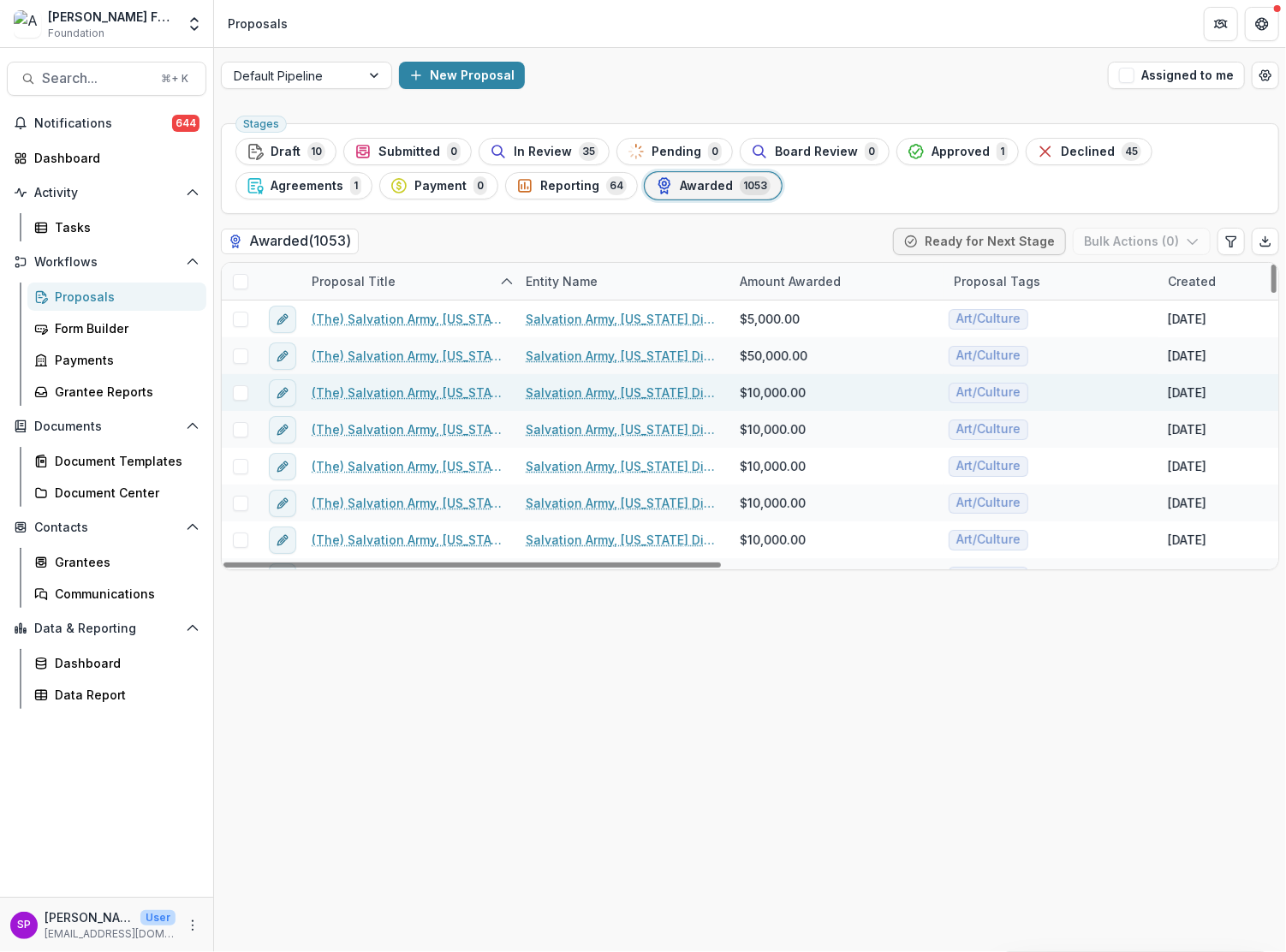
click at [1275, 395] on div "Mar 24, 2023" at bounding box center [1265, 392] width 214 height 37
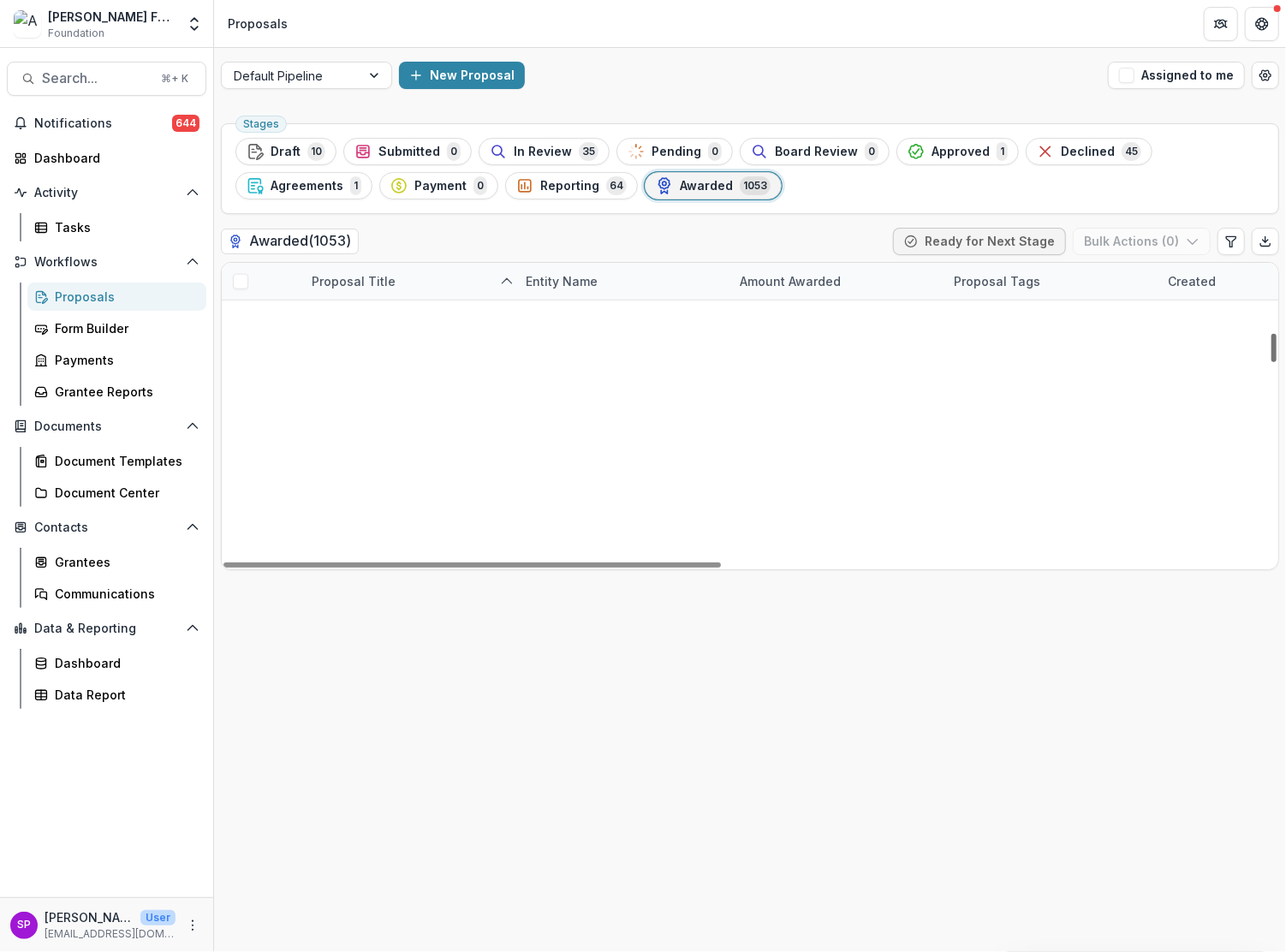
scroll to position [10688, 0]
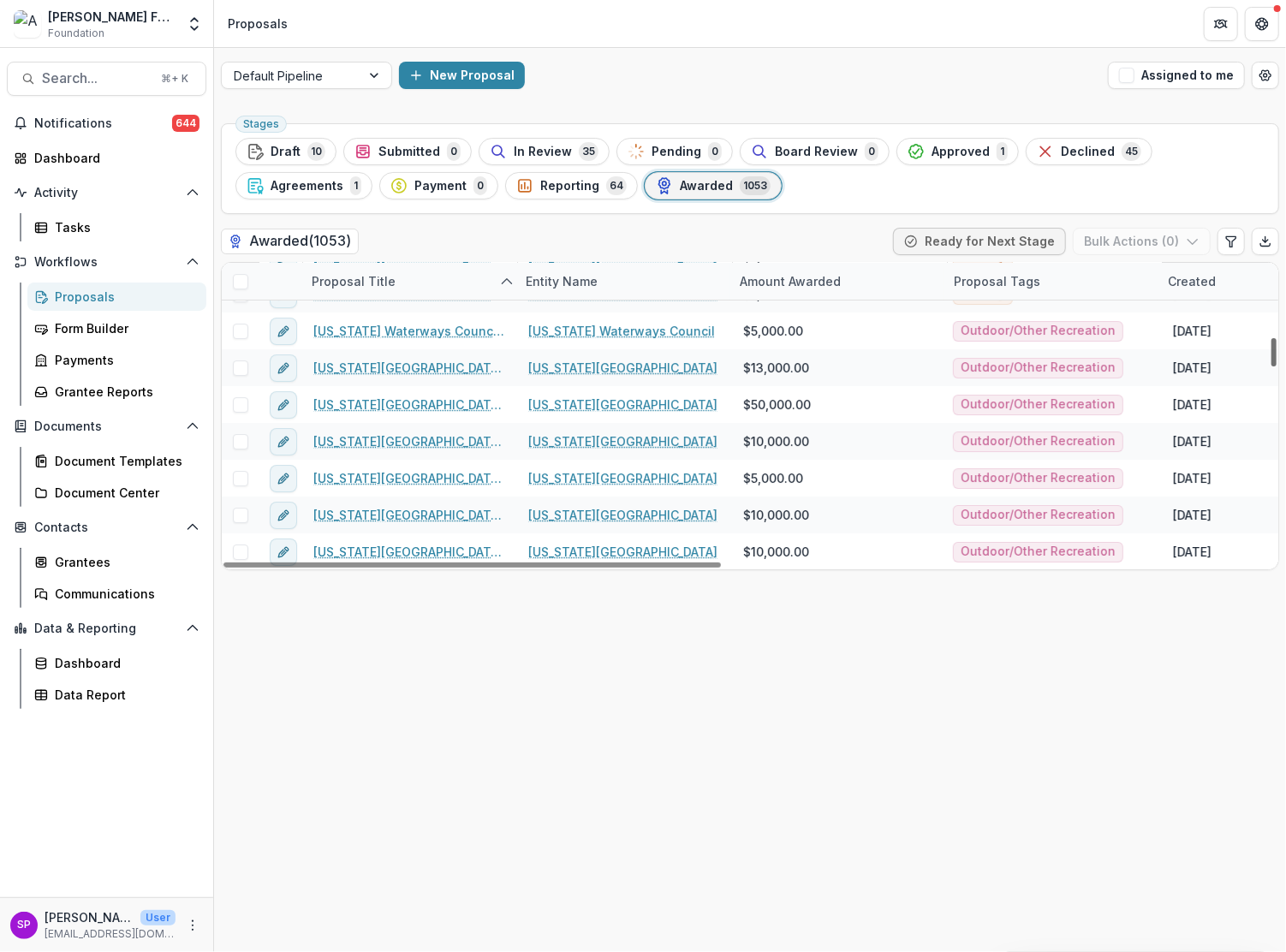
drag, startPoint x: 1271, startPoint y: 283, endPoint x: 1273, endPoint y: 356, distance: 73.0
click at [1273, 356] on div at bounding box center [1274, 352] width 6 height 29
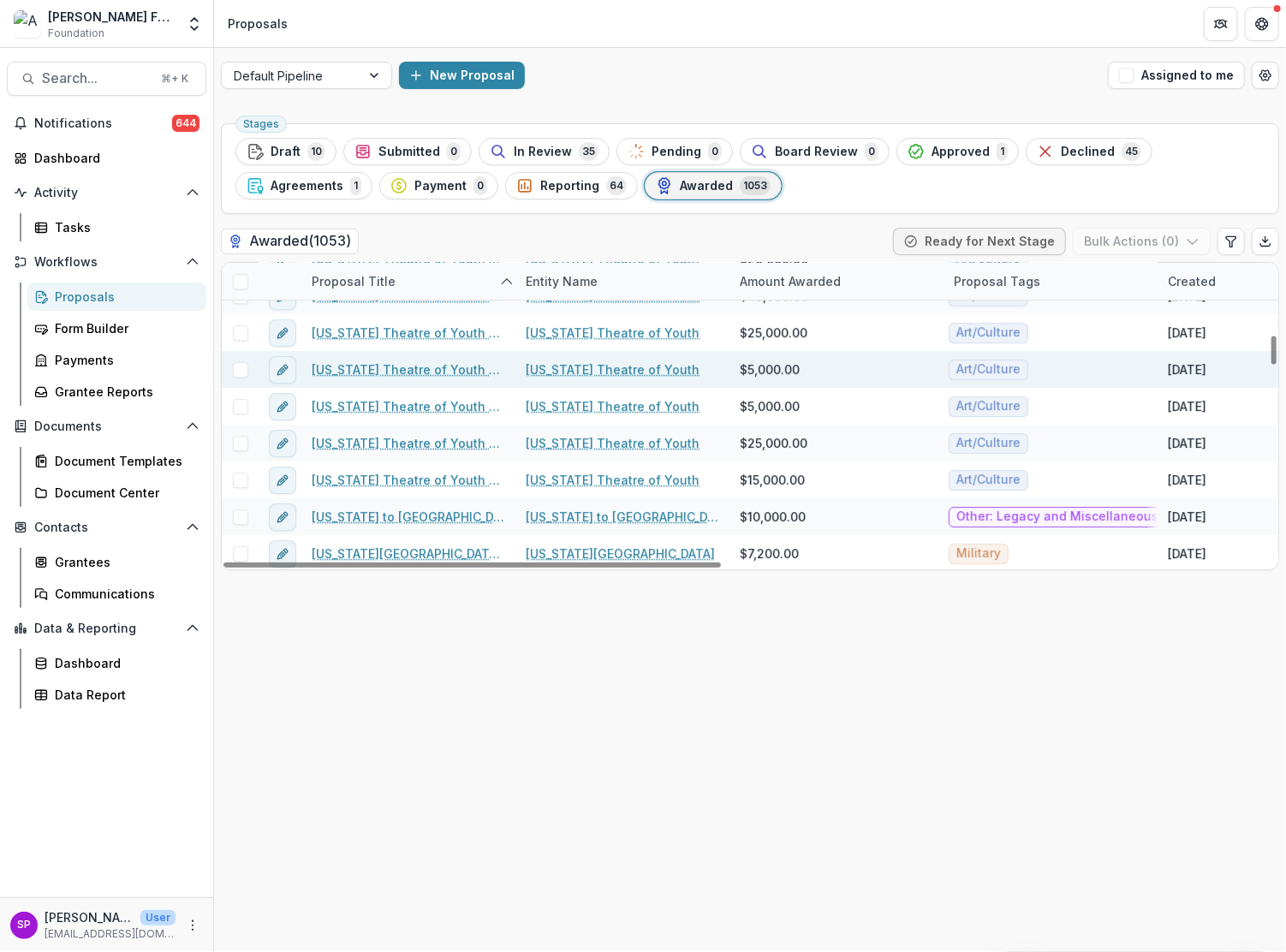
scroll to position [10394, 0]
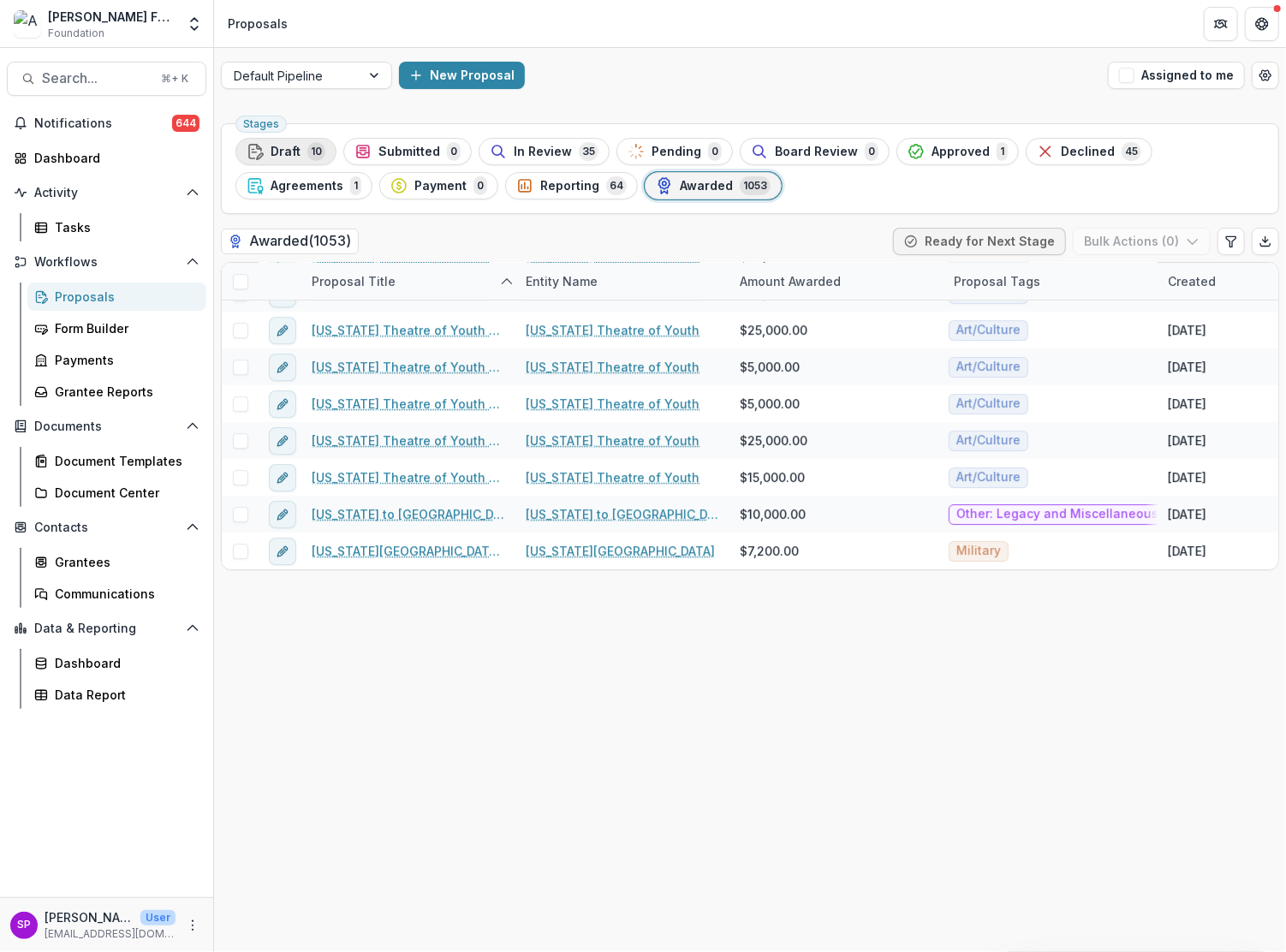
click at [316, 151] on span "10" at bounding box center [316, 151] width 18 height 18
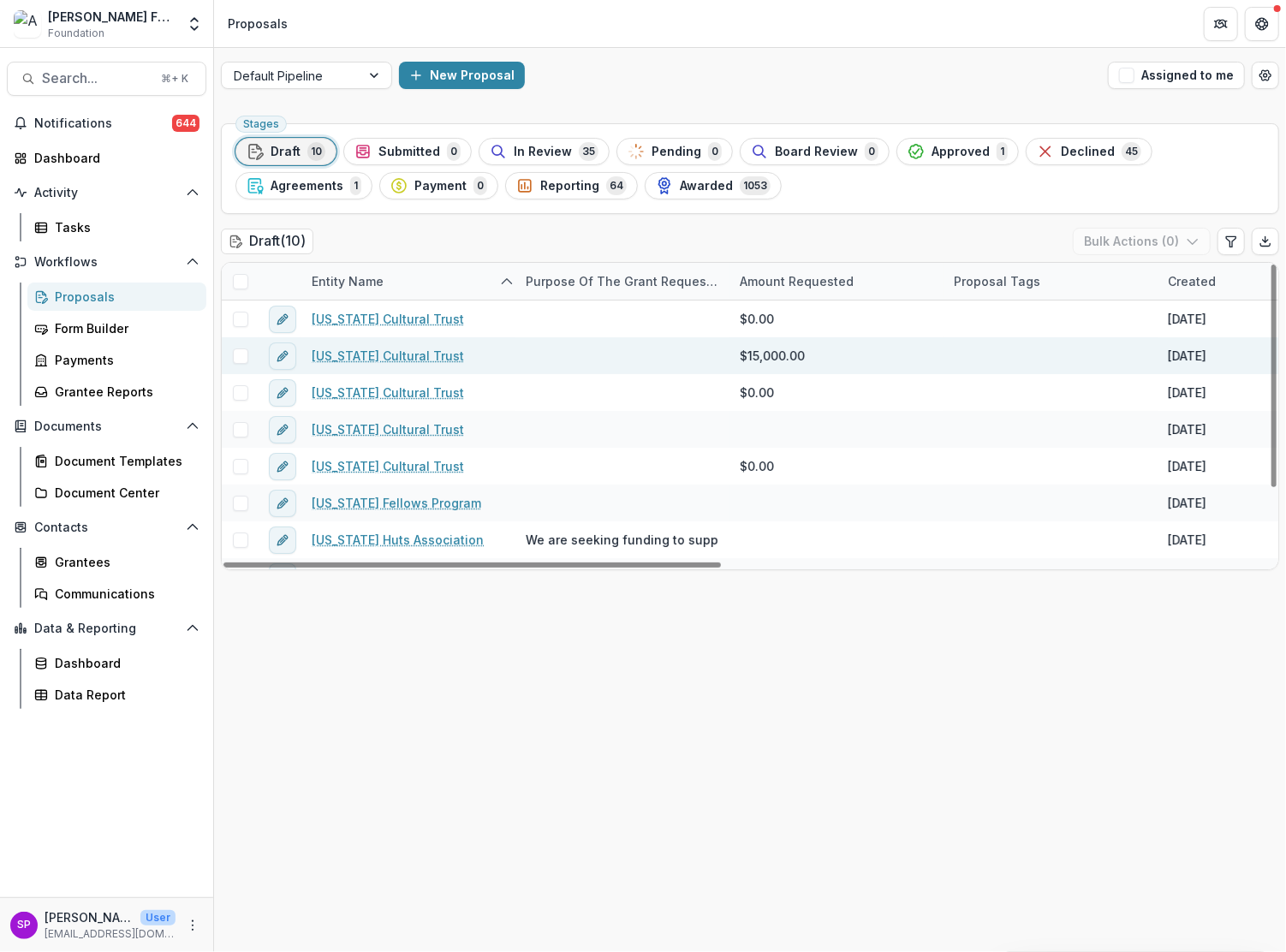
scroll to position [0, 5]
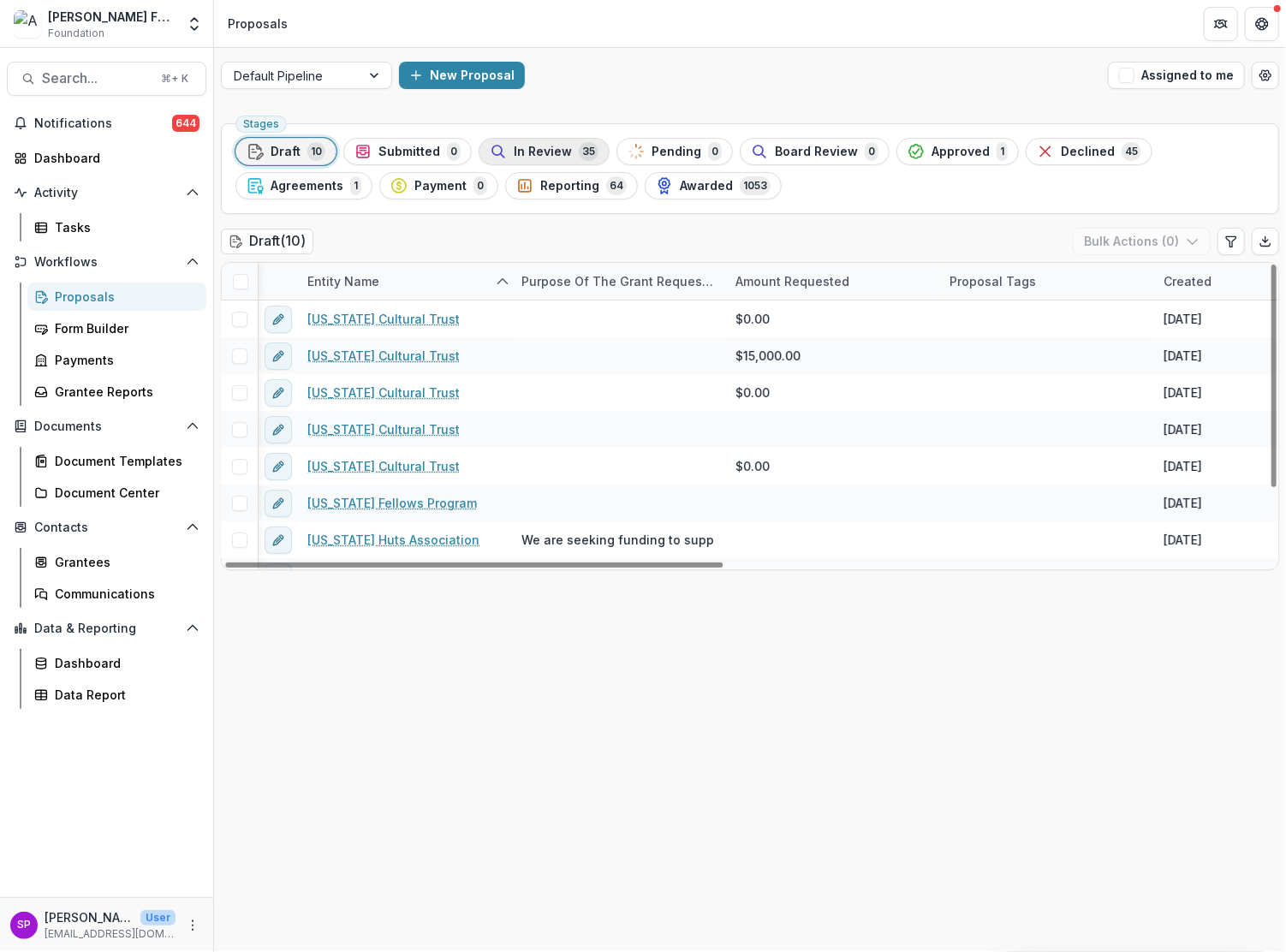
click at [551, 155] on span "In Review" at bounding box center [542, 152] width 58 height 15
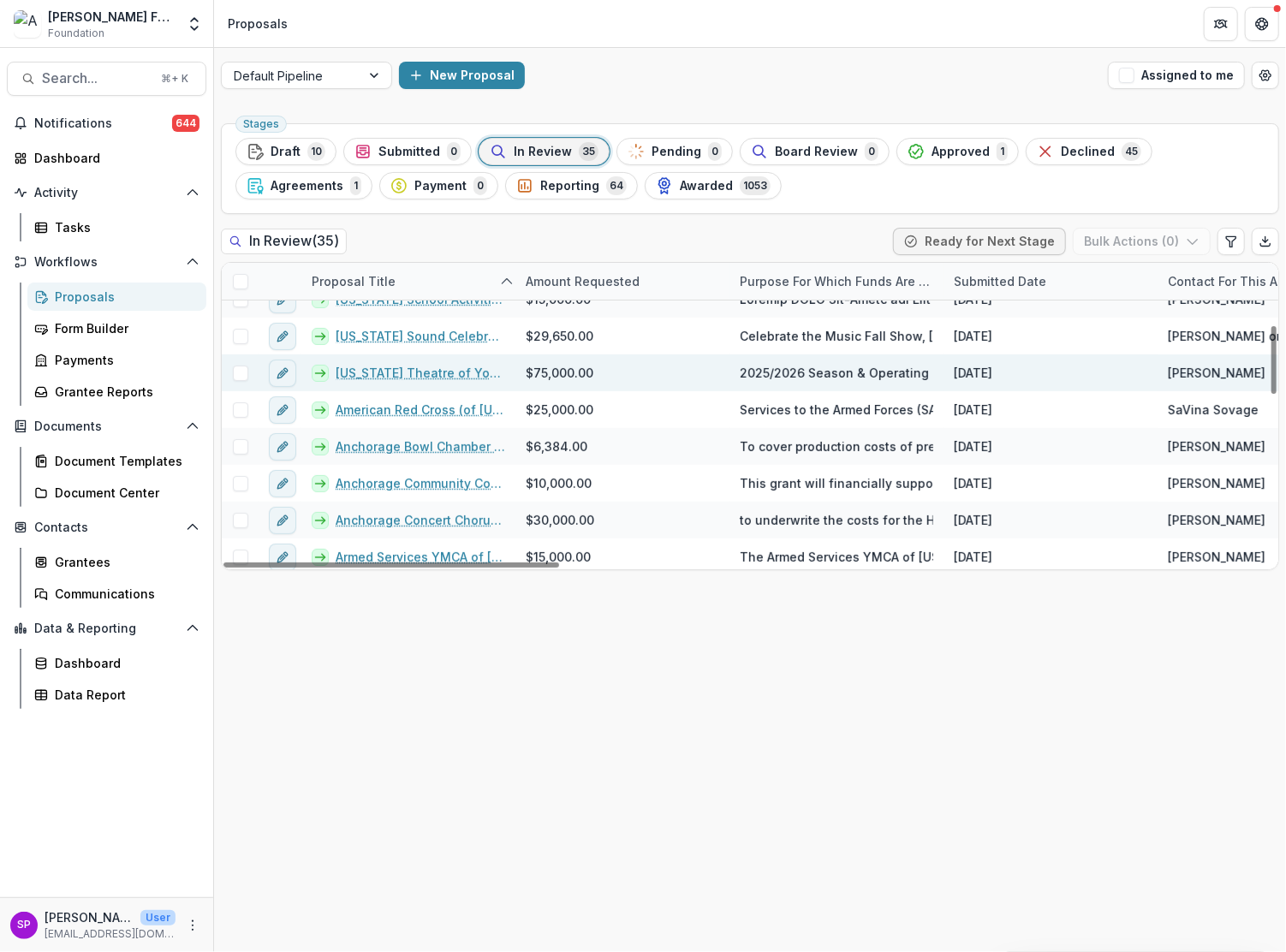
scroll to position [278, 0]
click at [400, 368] on link "Alaska Theatre of Youth - 2025 - Atwood Foundation Grant Application" at bounding box center [420, 371] width 170 height 18
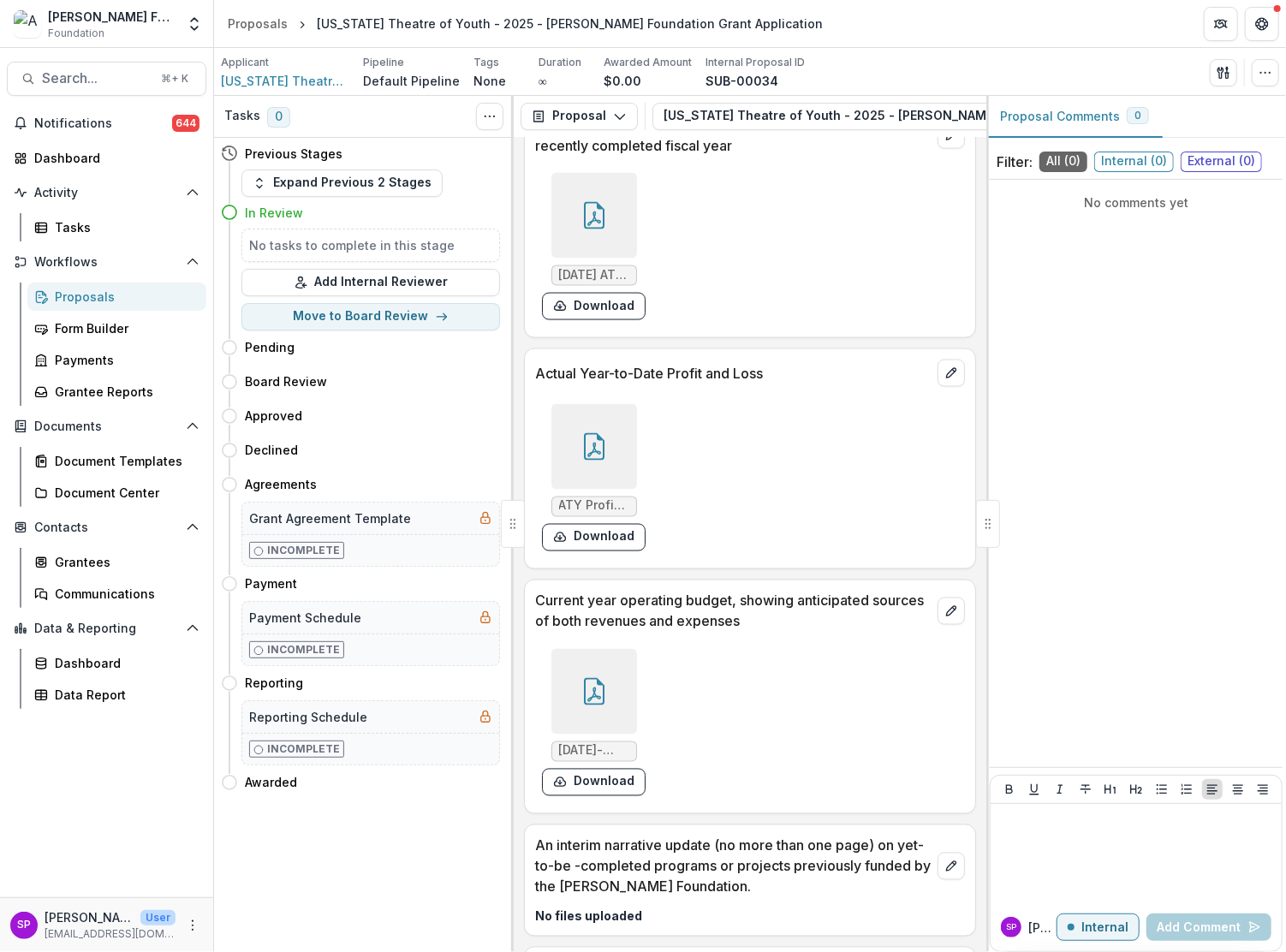
scroll to position [8685, 0]
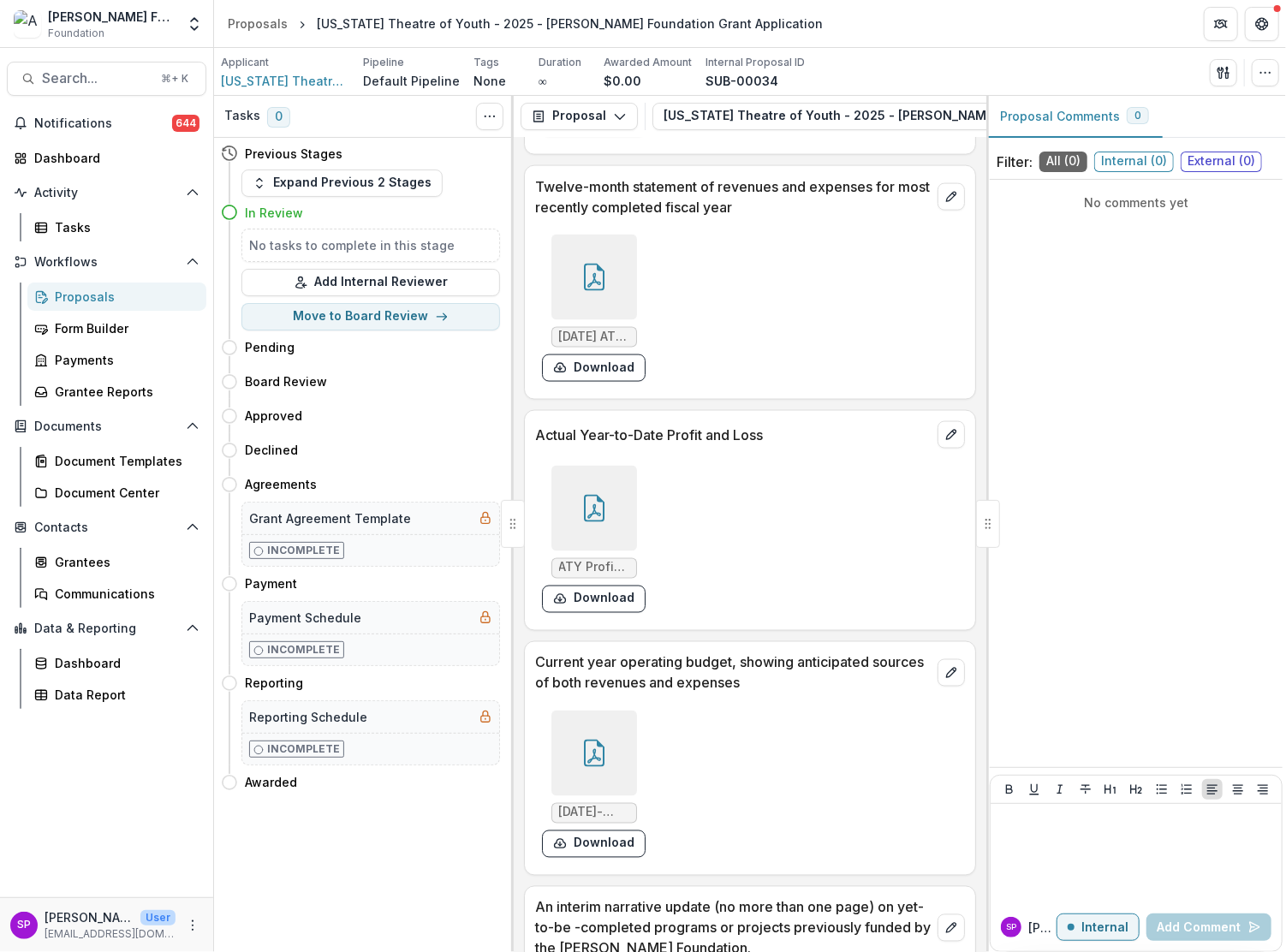
click at [588, 710] on div at bounding box center [594, 753] width 86 height 86
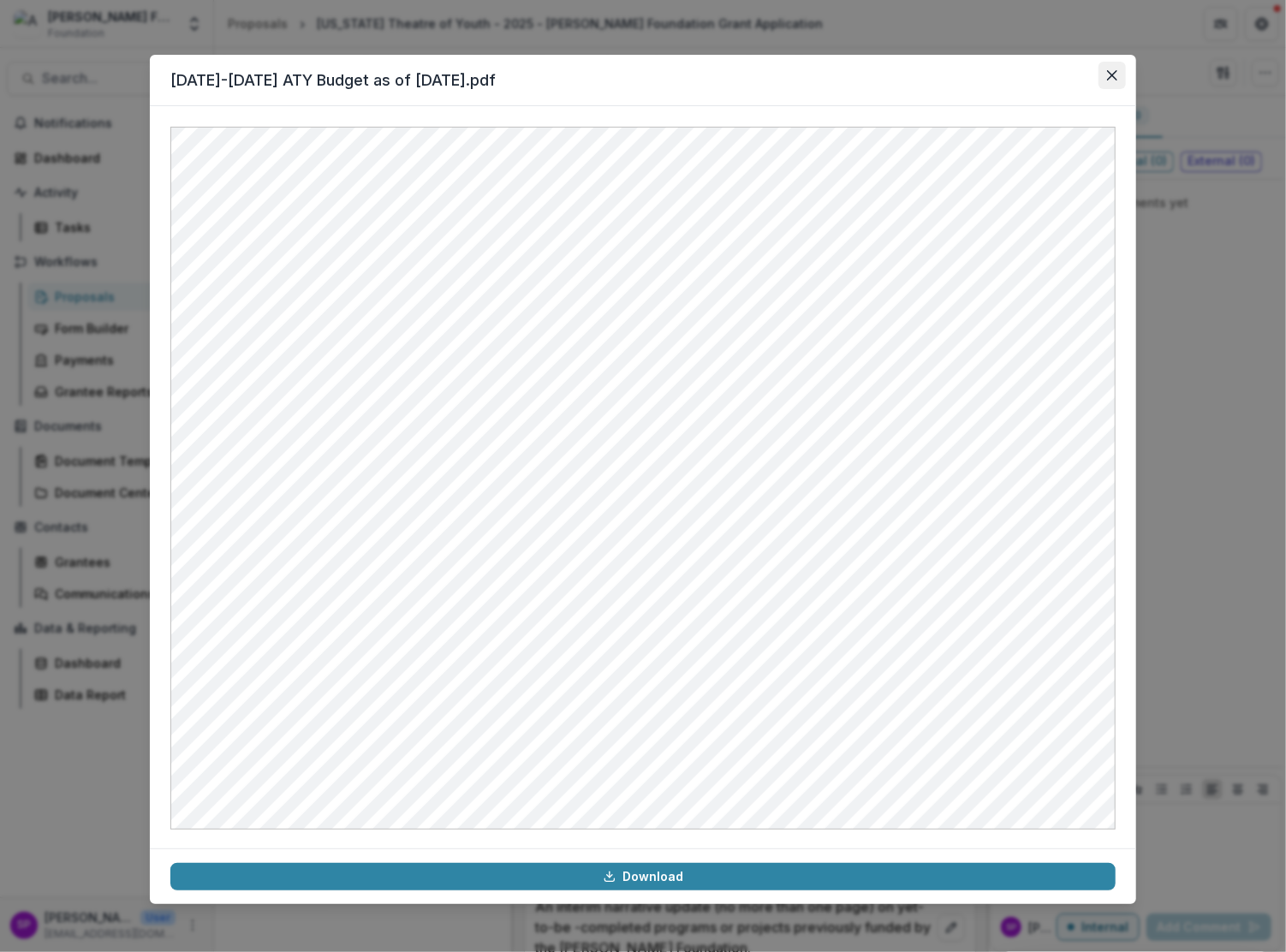
click at [1116, 78] on icon "Close" at bounding box center [1111, 75] width 10 height 10
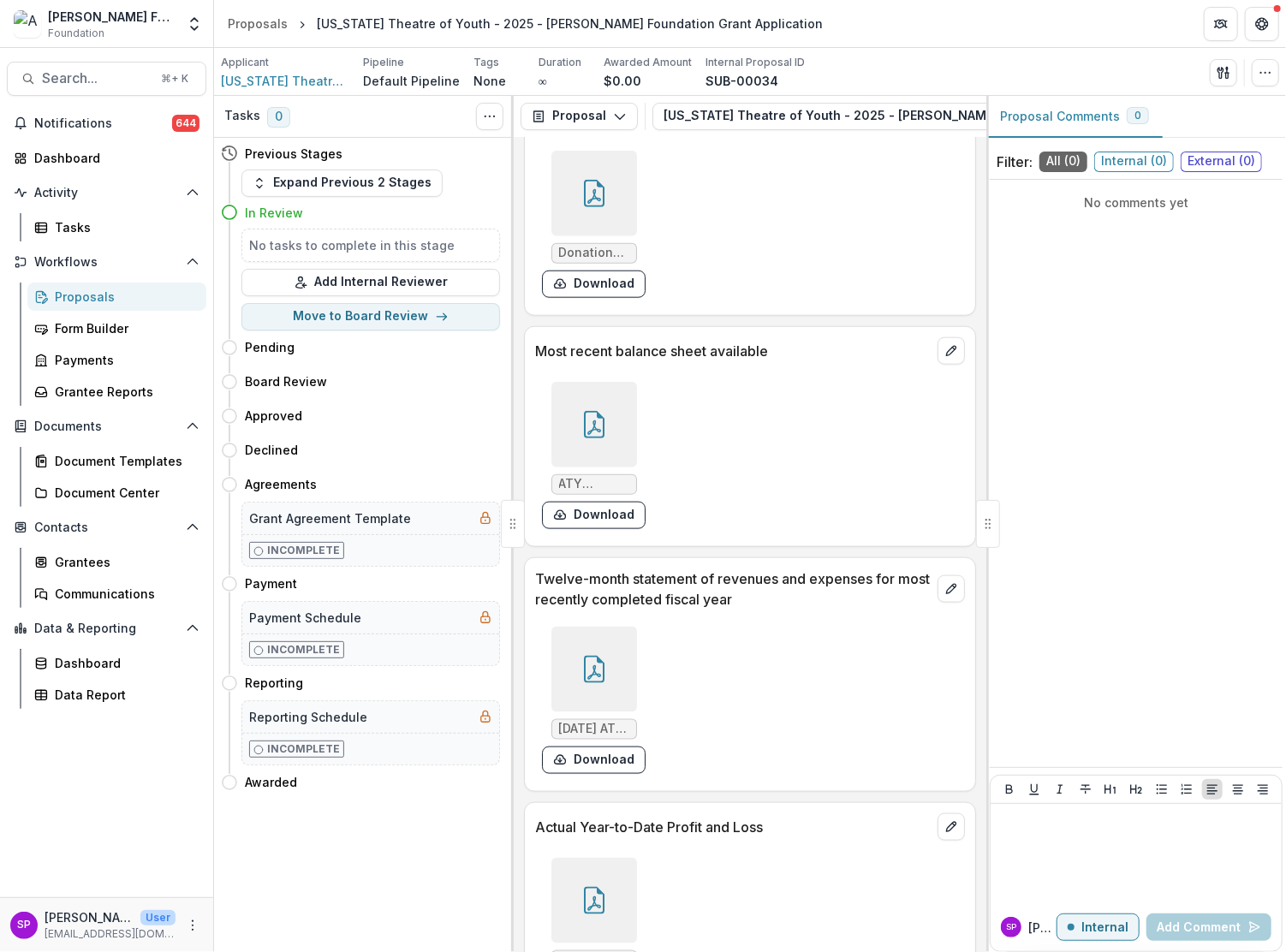
scroll to position [8292, 0]
click at [608, 860] on div at bounding box center [594, 902] width 86 height 86
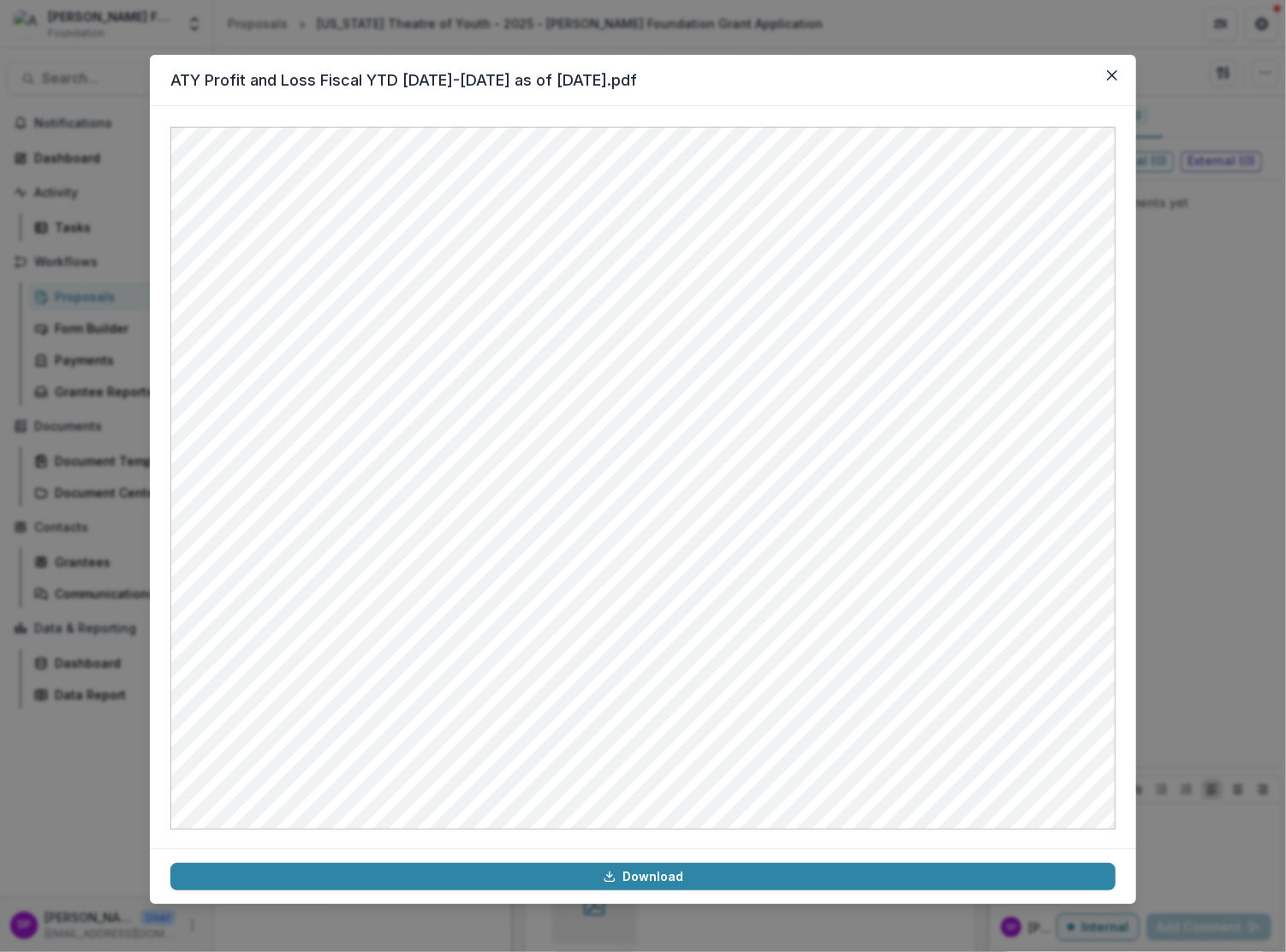
drag, startPoint x: 1114, startPoint y: 77, endPoint x: 1106, endPoint y: 82, distance: 9.4
click at [1112, 78] on icon "Close" at bounding box center [1111, 75] width 10 height 10
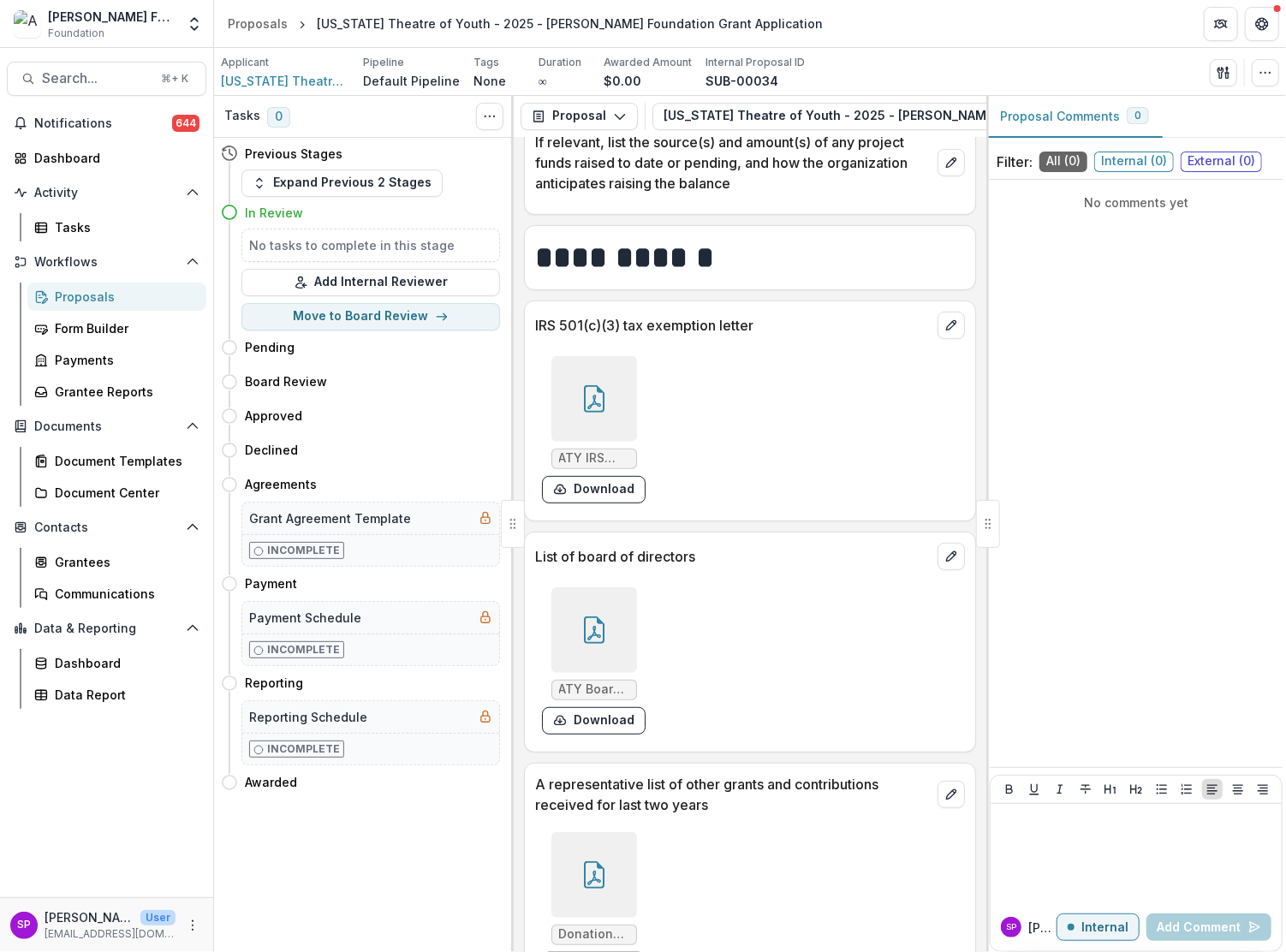
scroll to position [7610, 0]
click at [612, 589] on div at bounding box center [594, 632] width 86 height 86
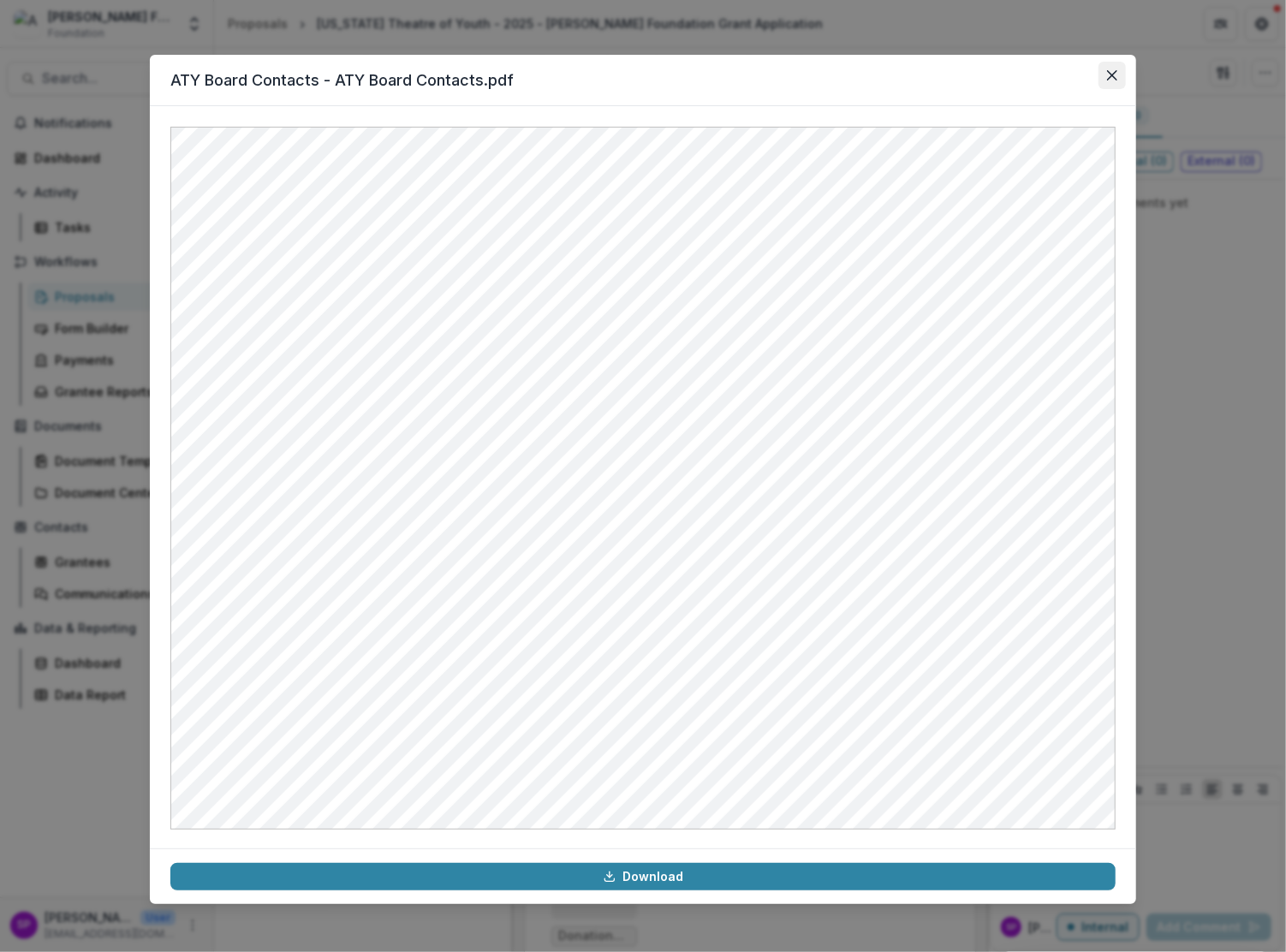
click at [1112, 72] on icon "Close" at bounding box center [1111, 75] width 10 height 10
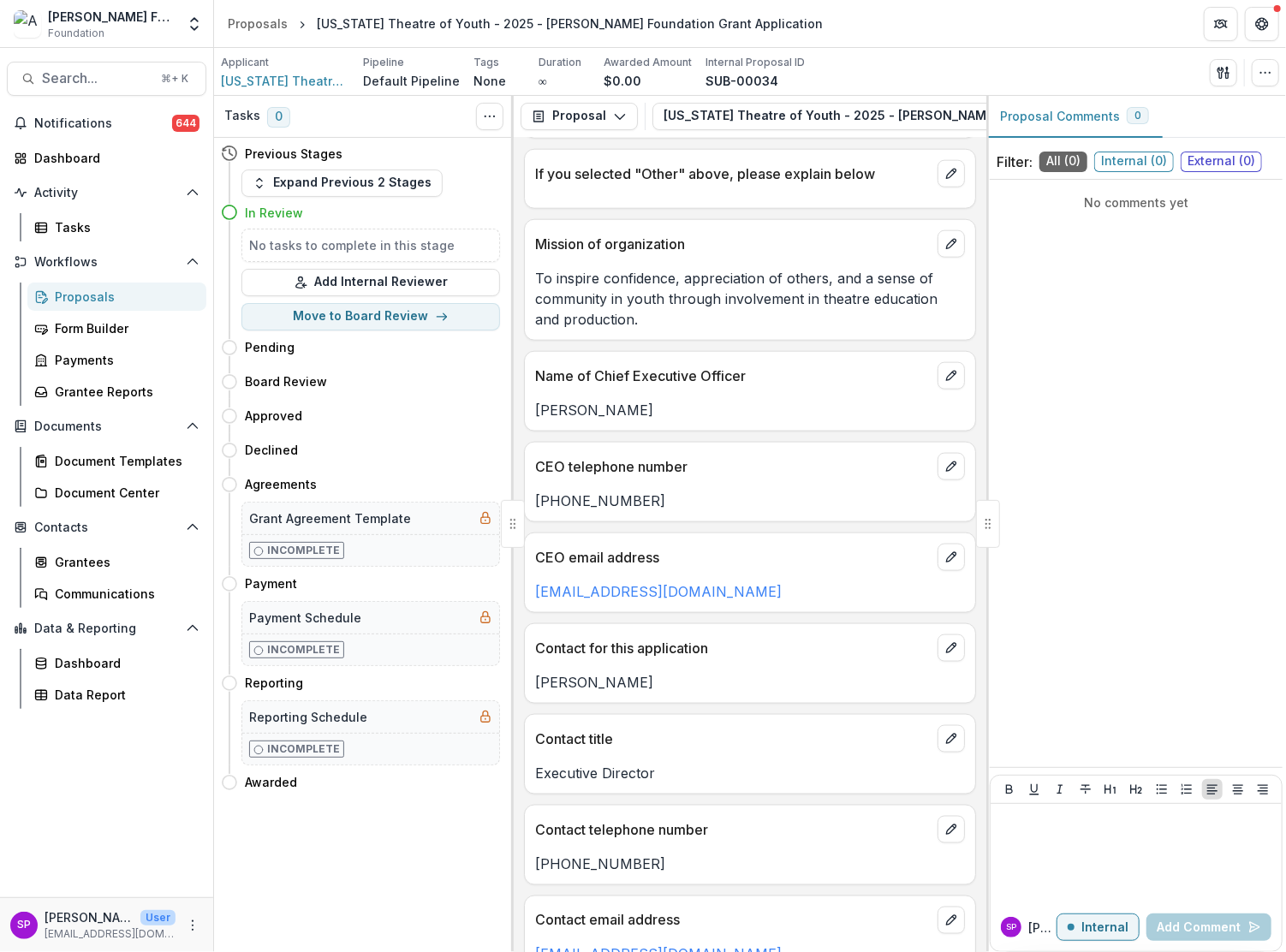
scroll to position [1083, 0]
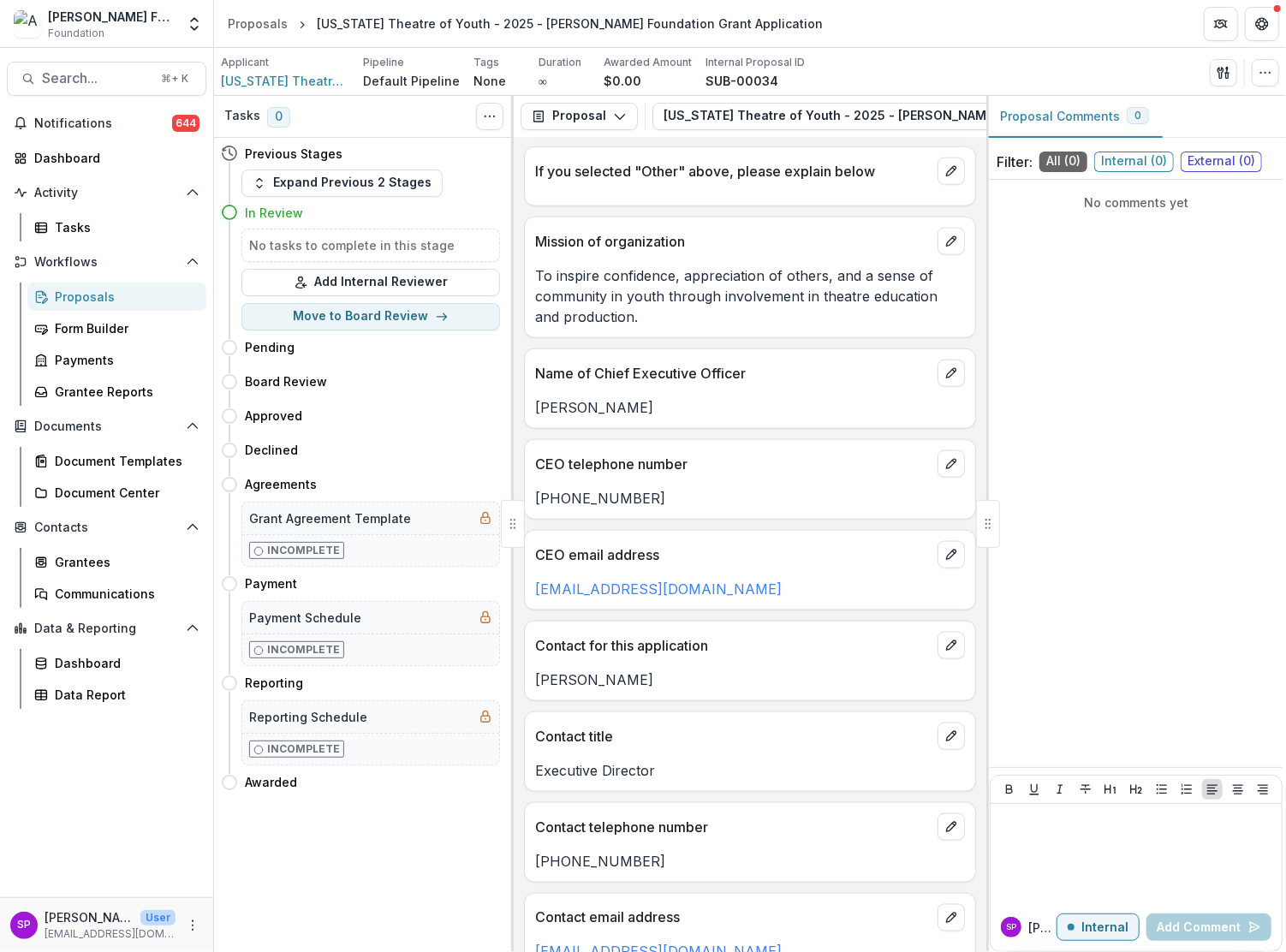
drag, startPoint x: 644, startPoint y: 409, endPoint x: 529, endPoint y: 406, distance: 115.0
click at [529, 406] on div "Christine Cooke" at bounding box center [750, 407] width 451 height 20
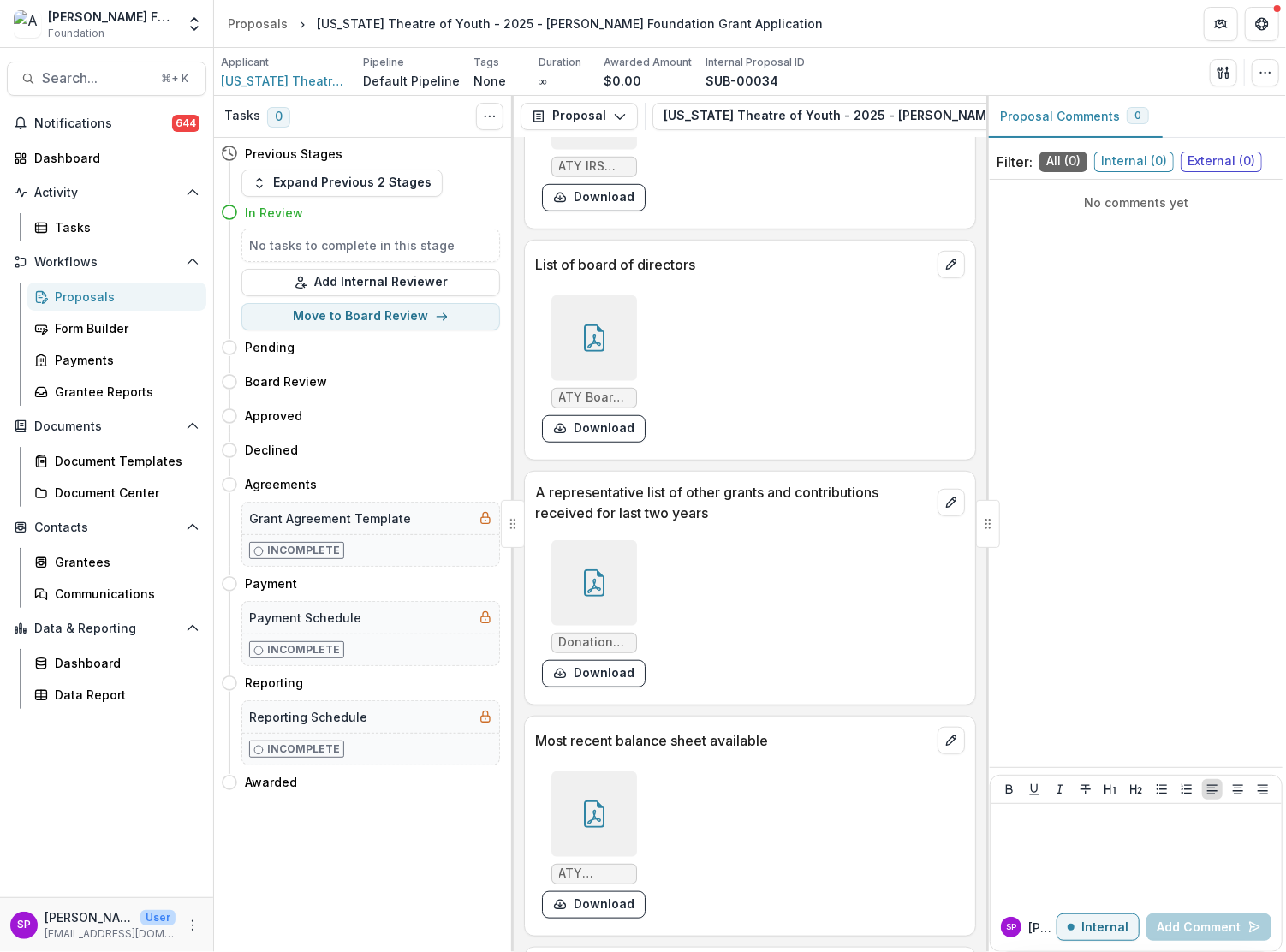
scroll to position [7909, 0]
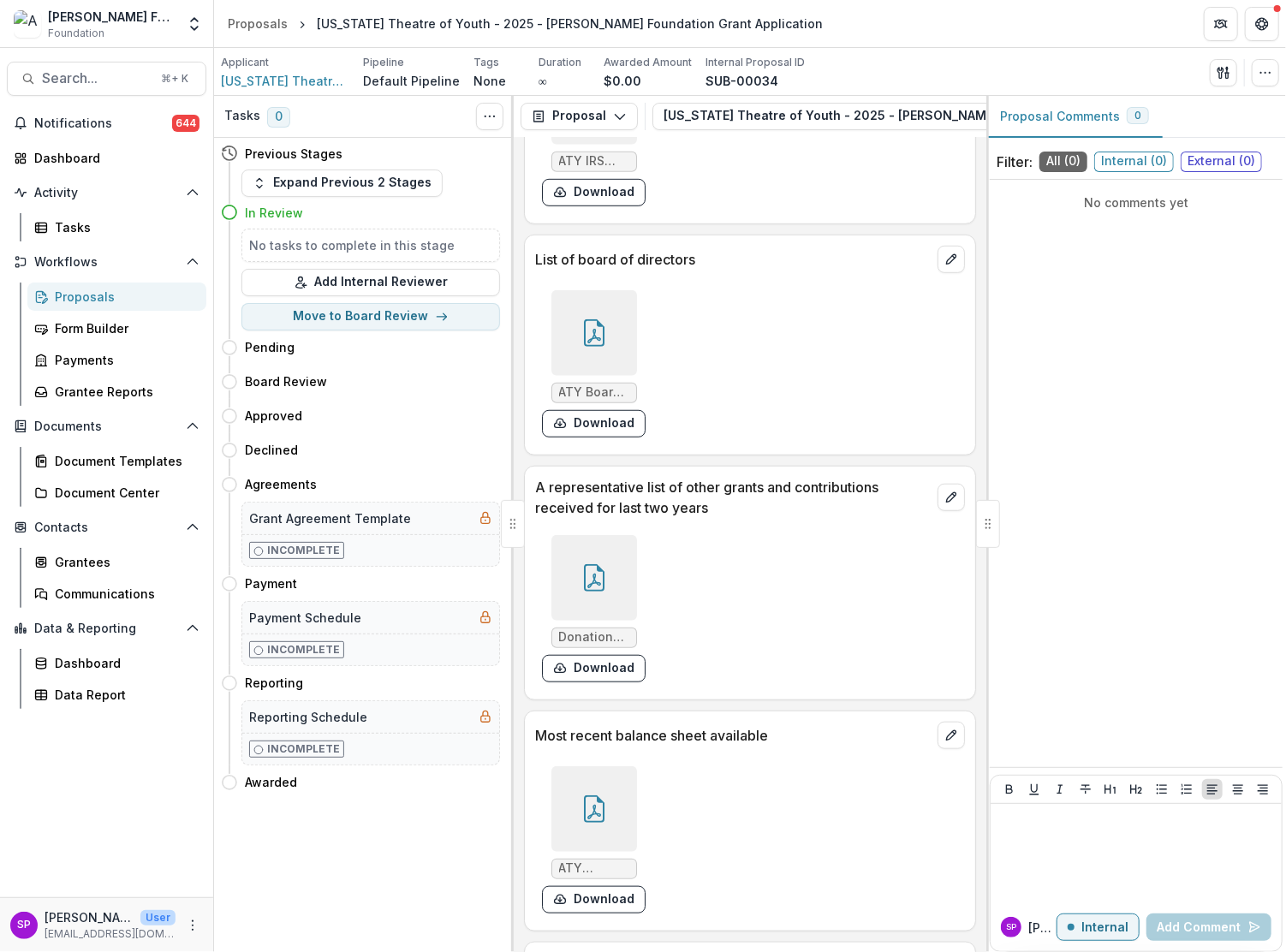
click at [603, 795] on icon at bounding box center [594, 809] width 28 height 28
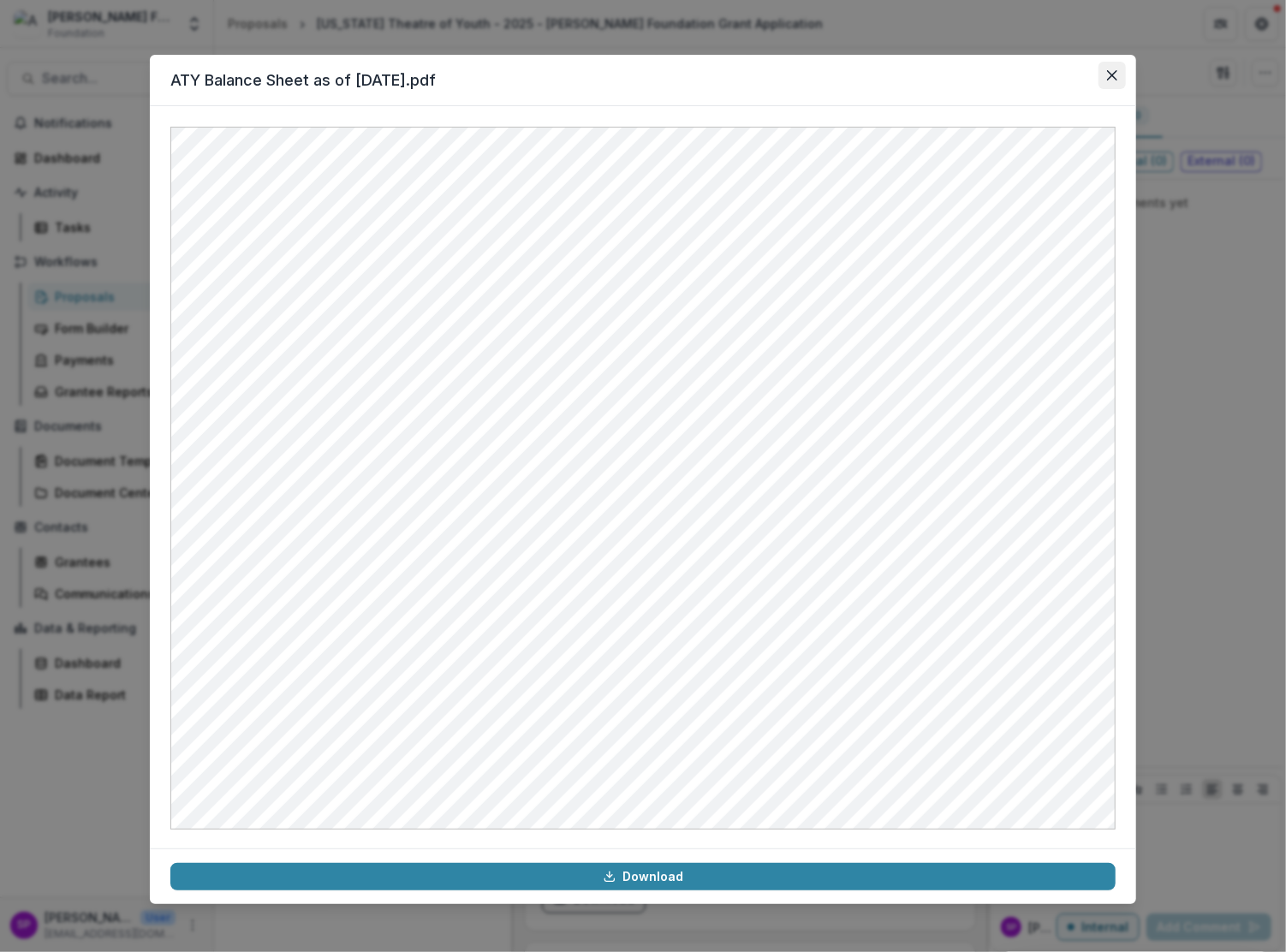
click at [1108, 73] on icon "Close" at bounding box center [1111, 75] width 10 height 10
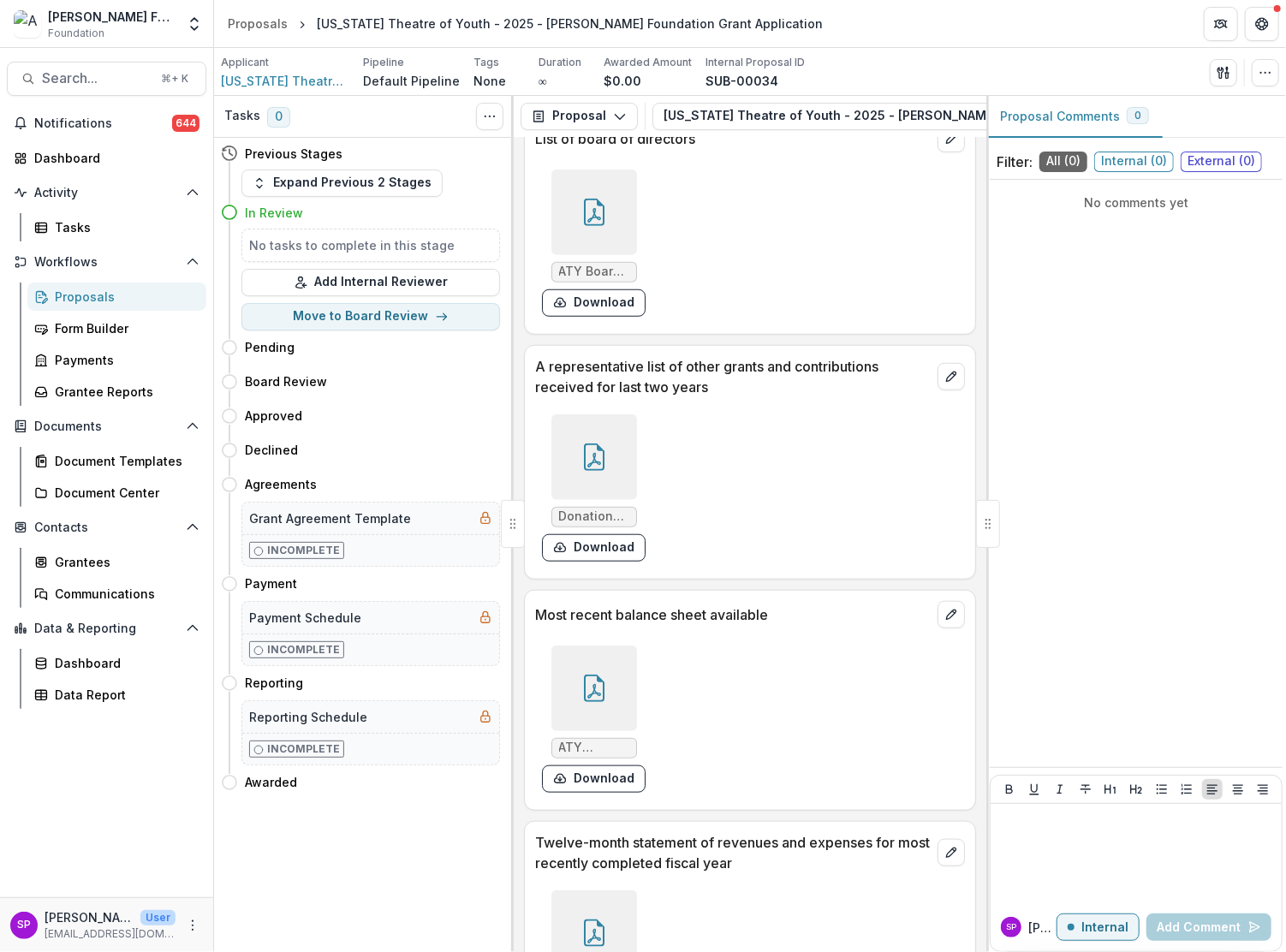
scroll to position [8031, 0]
click at [601, 889] on div at bounding box center [594, 932] width 86 height 86
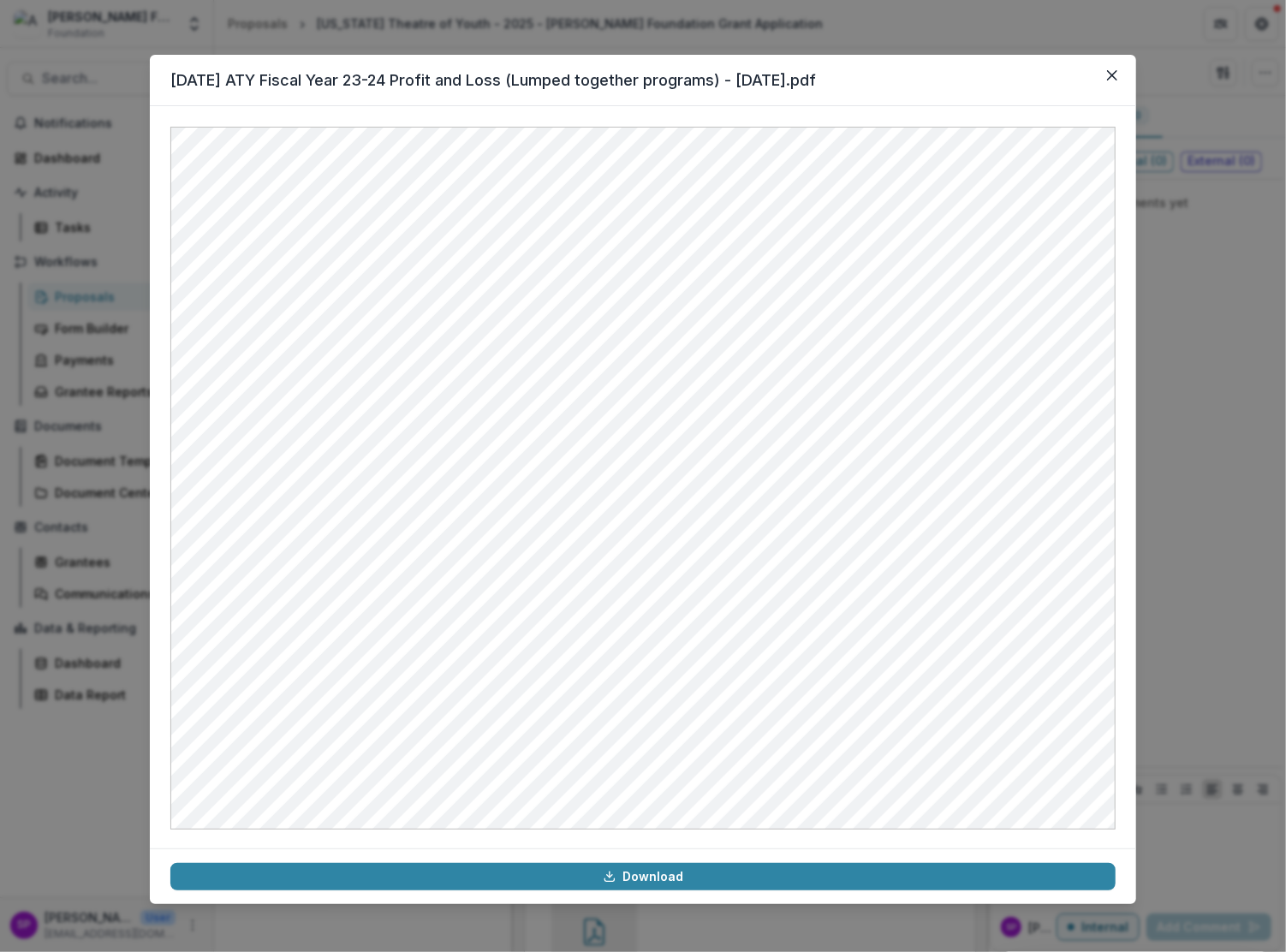
click at [1112, 76] on icon "Close" at bounding box center [1111, 75] width 10 height 10
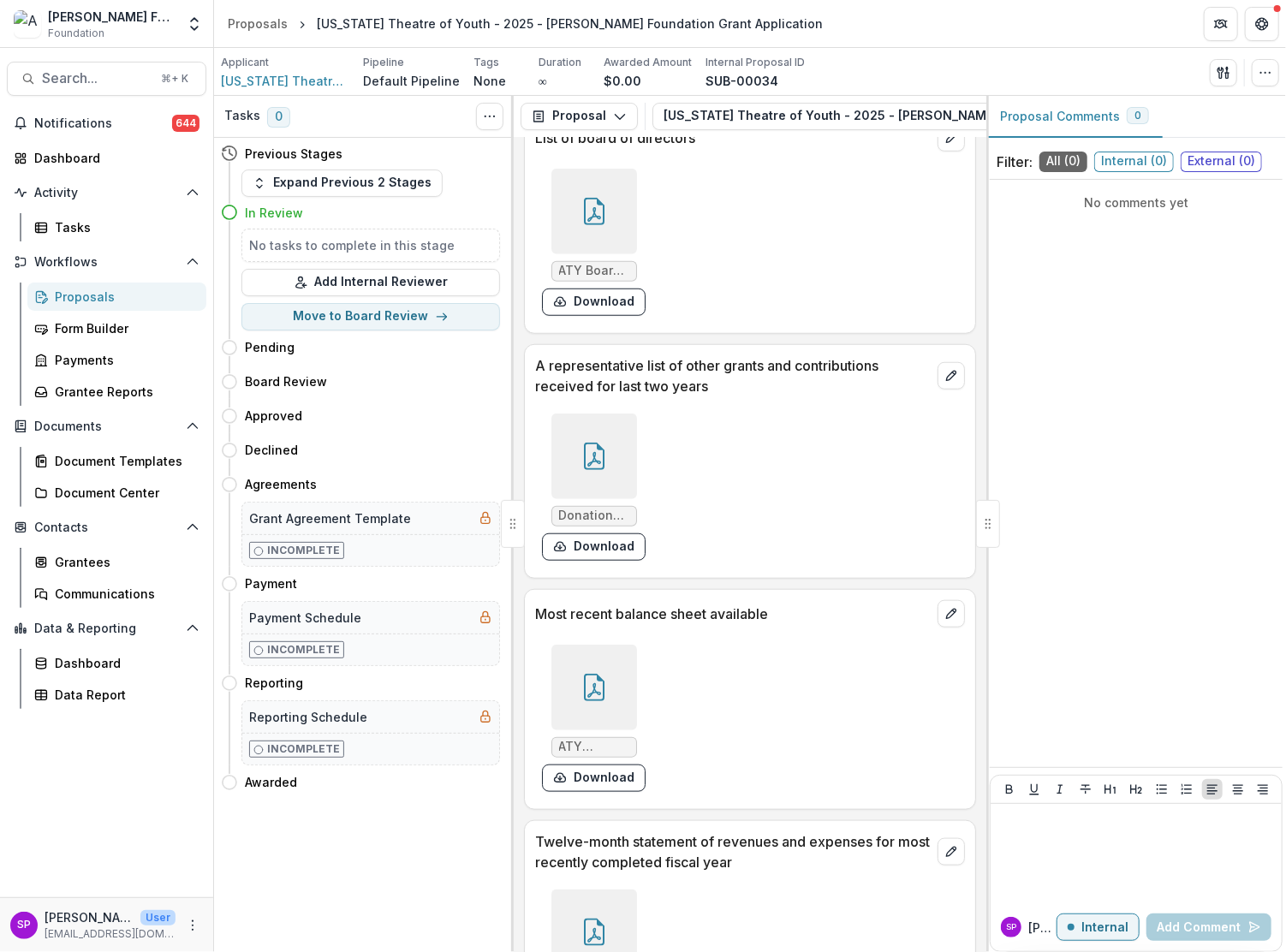
click at [797, 638] on div "ATY Balance Sheet as of 7.30.2025.pdf Download" at bounding box center [749, 718] width 430 height 161
click at [571, 645] on div at bounding box center [594, 687] width 86 height 86
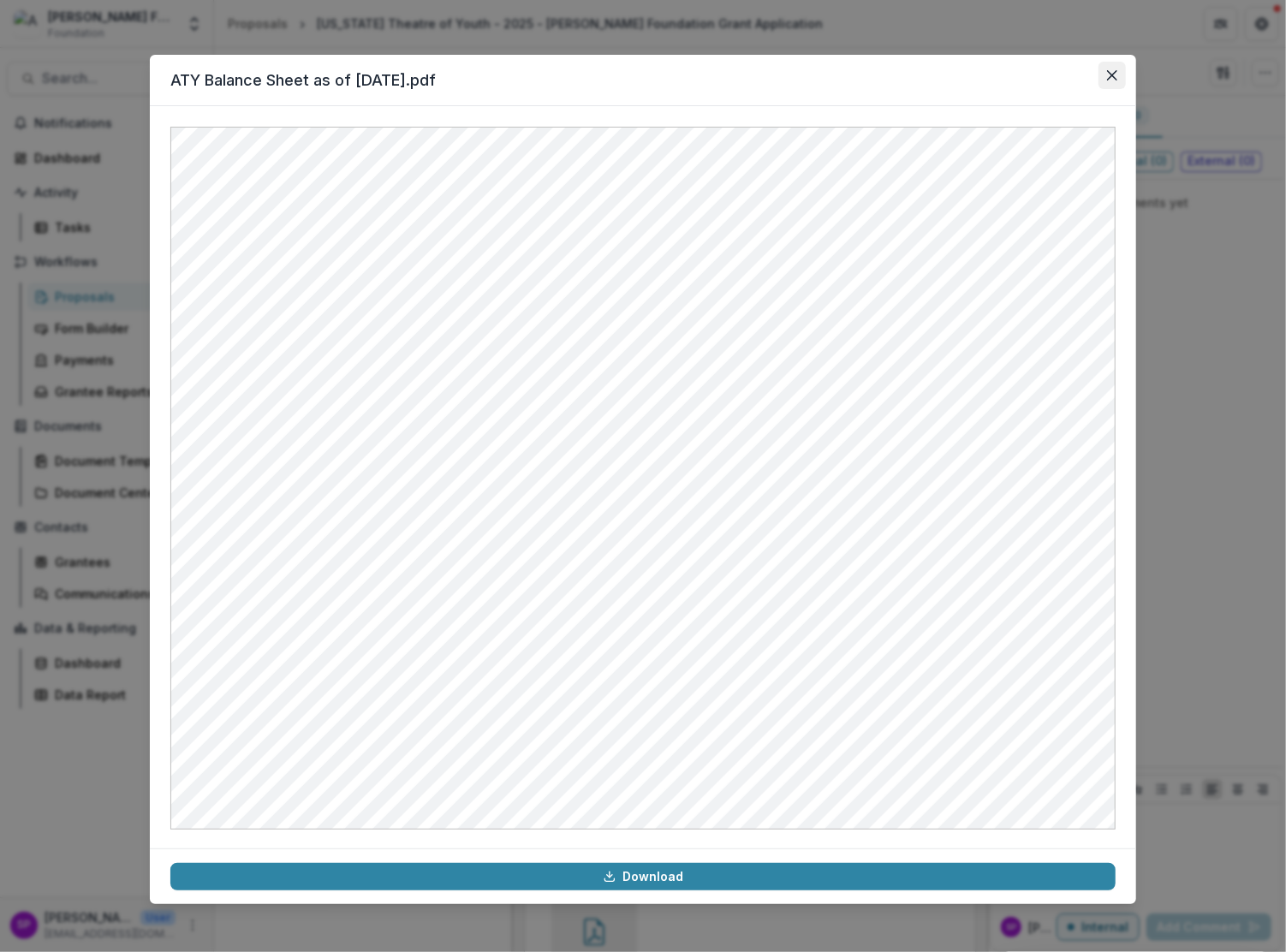
click at [1112, 77] on icon "Close" at bounding box center [1111, 75] width 10 height 10
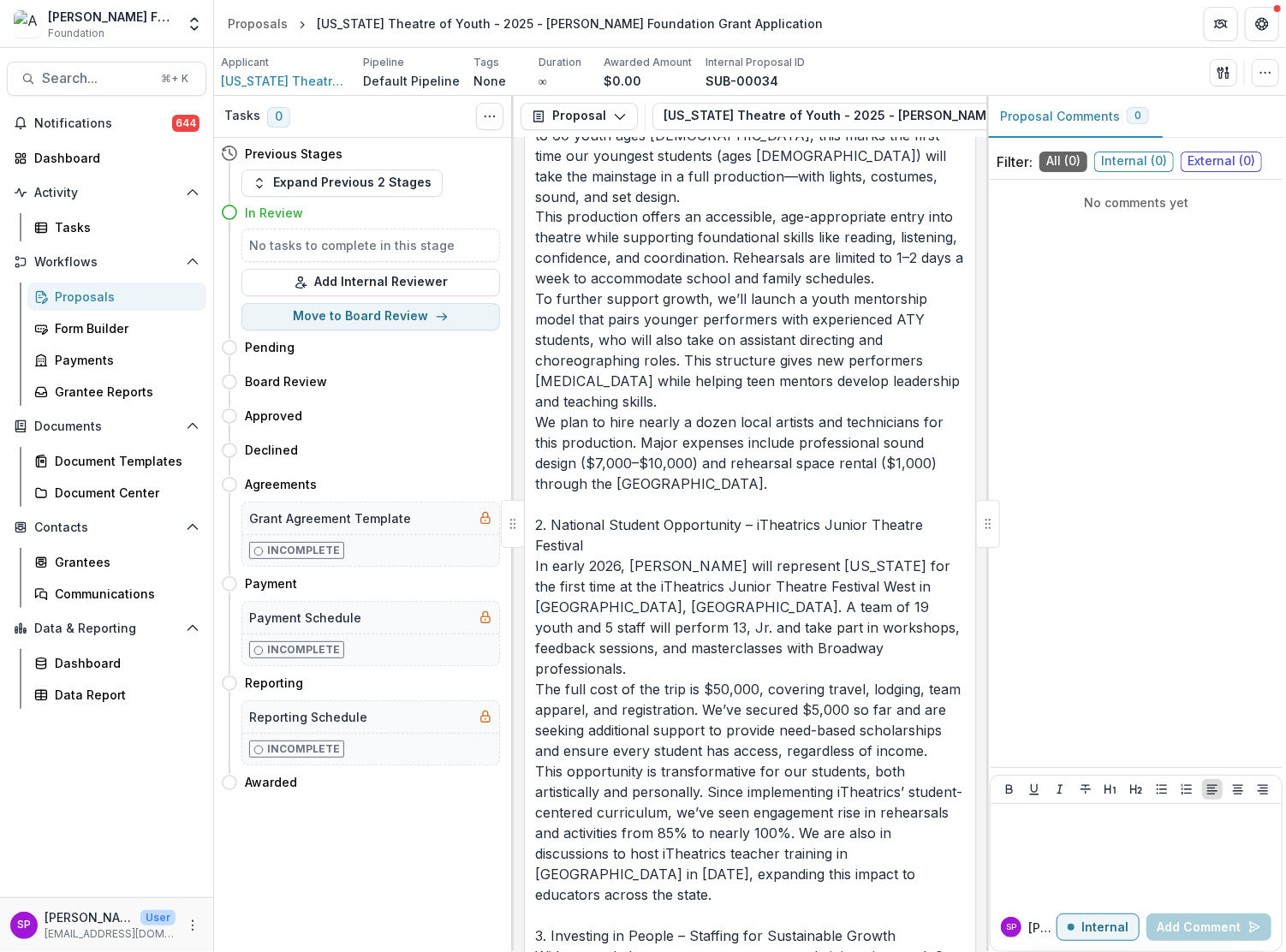
scroll to position [5390, 0]
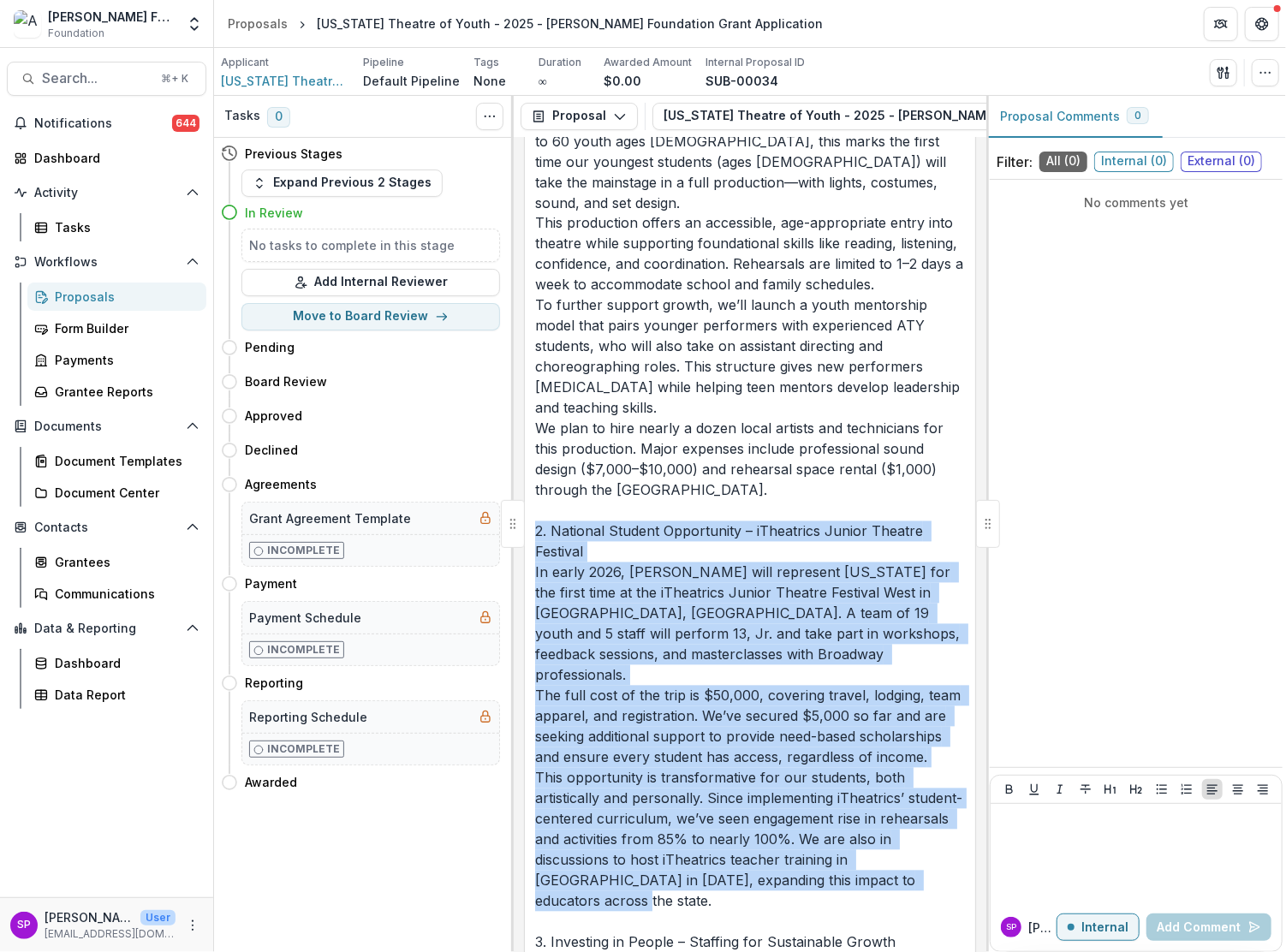
drag, startPoint x: 637, startPoint y: 385, endPoint x: 914, endPoint y: 640, distance: 376.5
click at [914, 640] on p "Alaska Theatre of Youth (ATY) respectfully requests operating support from the …" at bounding box center [749, 829] width 430 height 1931
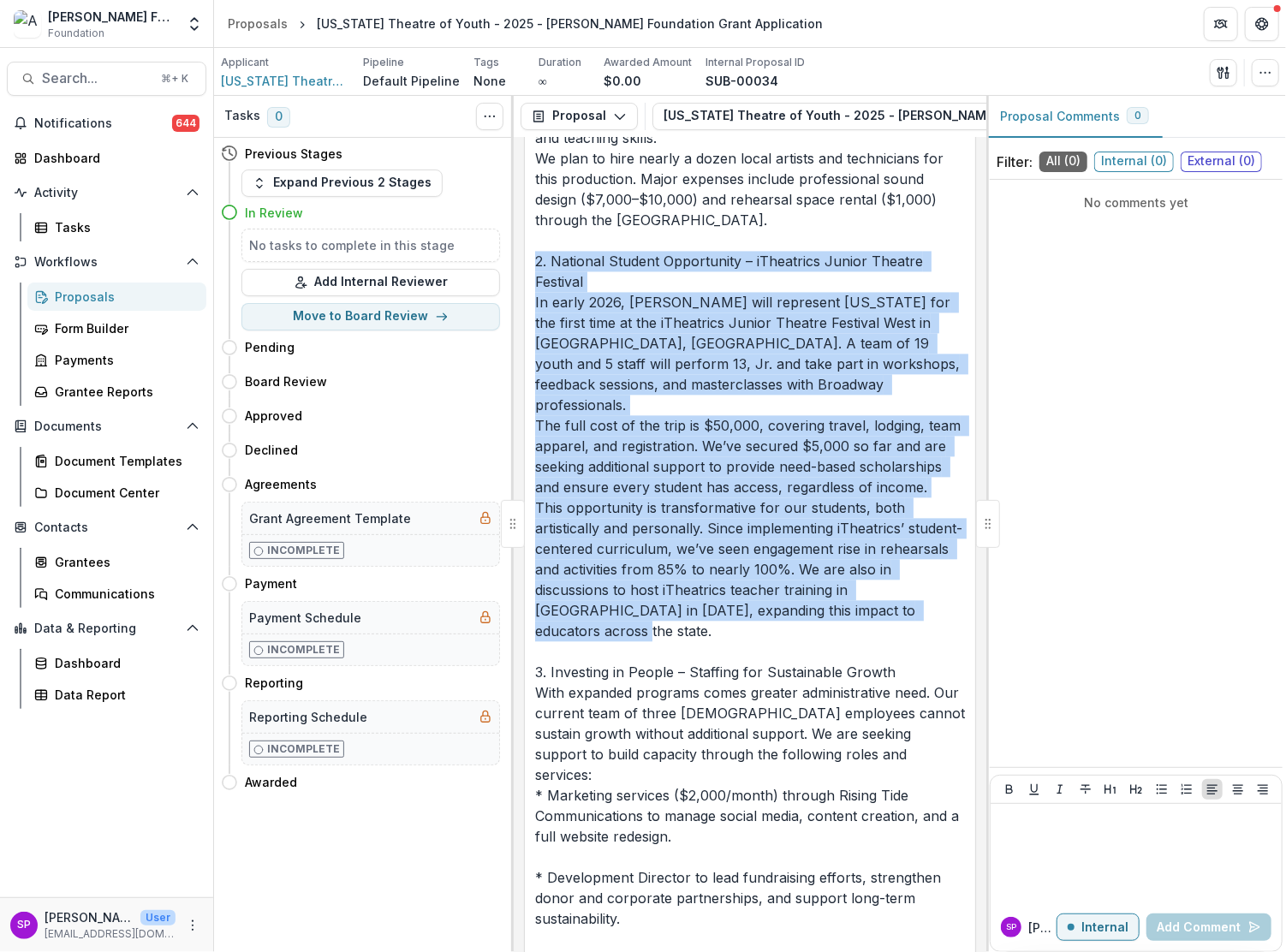
scroll to position [5673, 0]
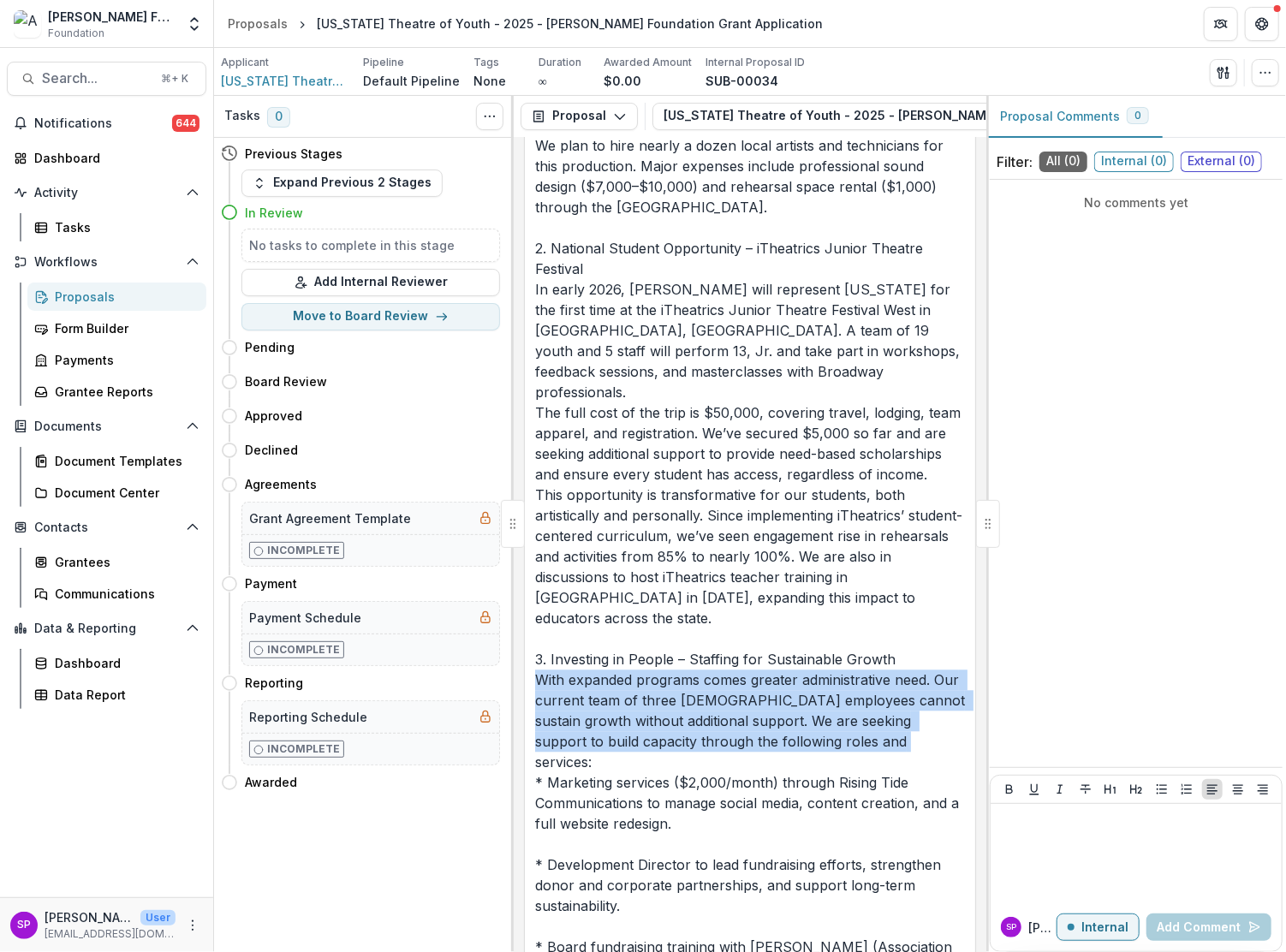
drag, startPoint x: 633, startPoint y: 428, endPoint x: 933, endPoint y: 474, distance: 303.5
click at [933, 474] on p "Alaska Theatre of Youth (ATY) respectfully requests operating support from the …" at bounding box center [749, 546] width 430 height 1931
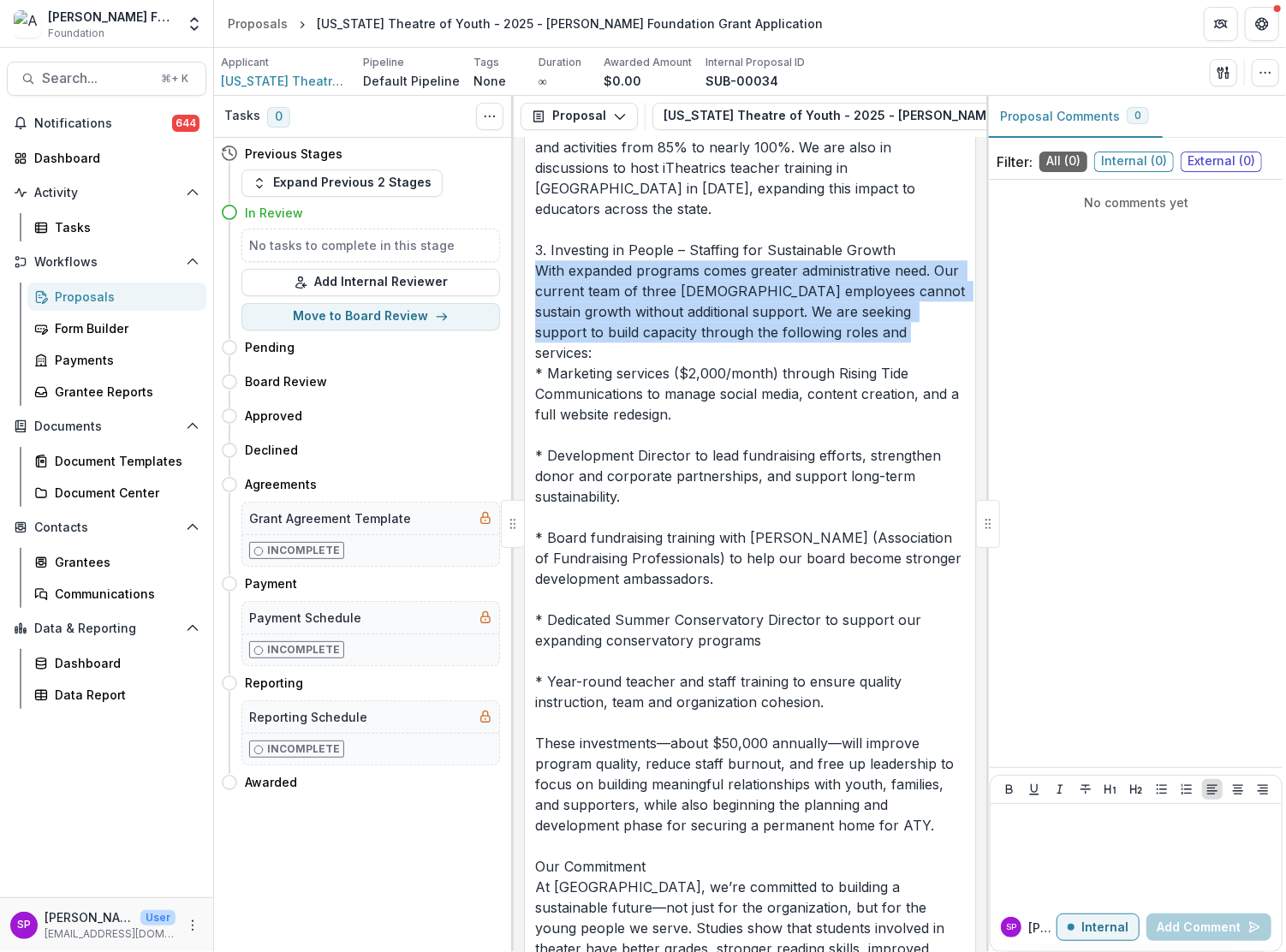
scroll to position [6083, 0]
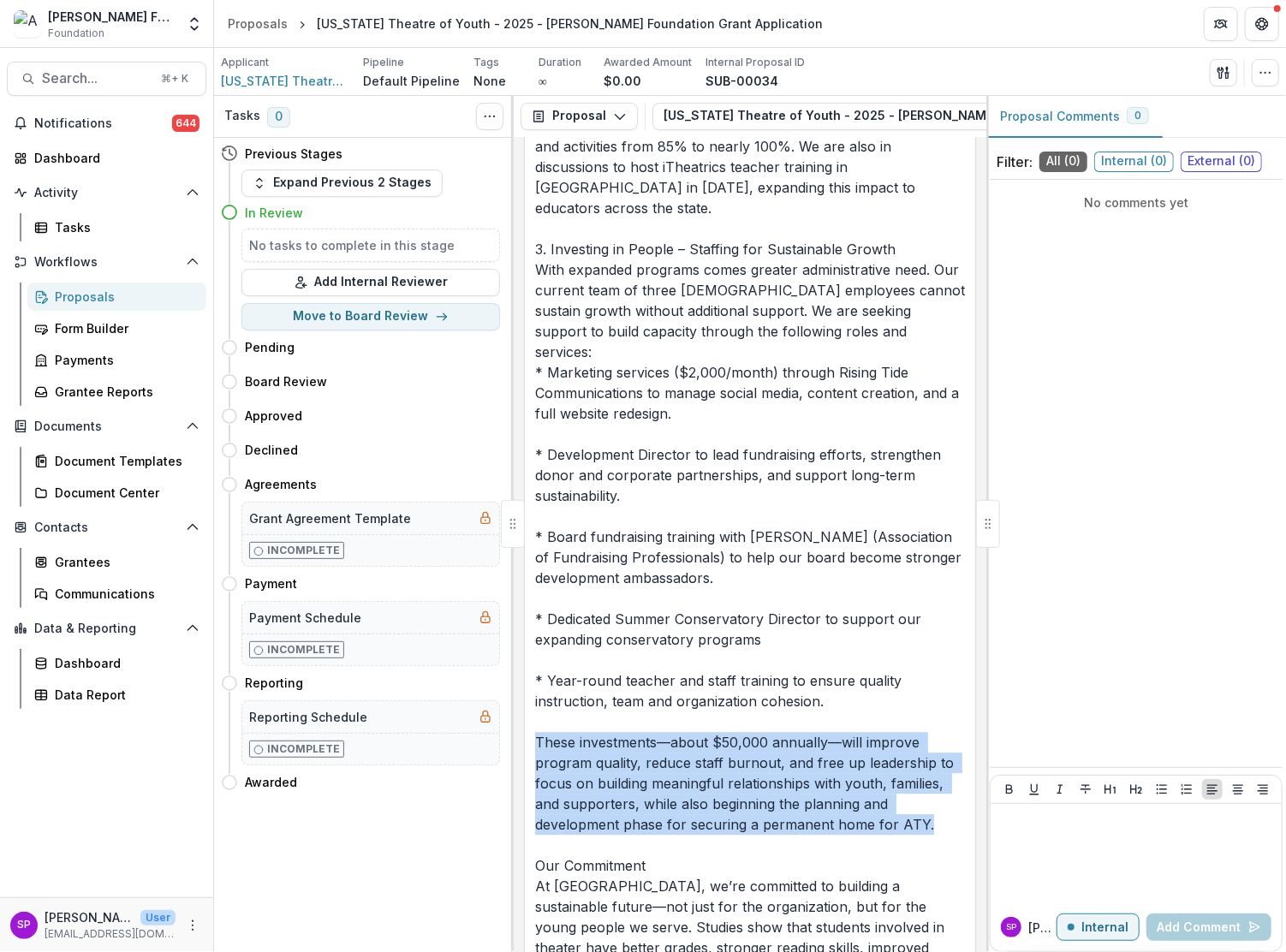
drag, startPoint x: 538, startPoint y: 454, endPoint x: 931, endPoint y: 535, distance: 401.3
click at [931, 535] on p "Alaska Theatre of Youth (ATY) respectfully requests operating support from the …" at bounding box center [749, 136] width 430 height 1931
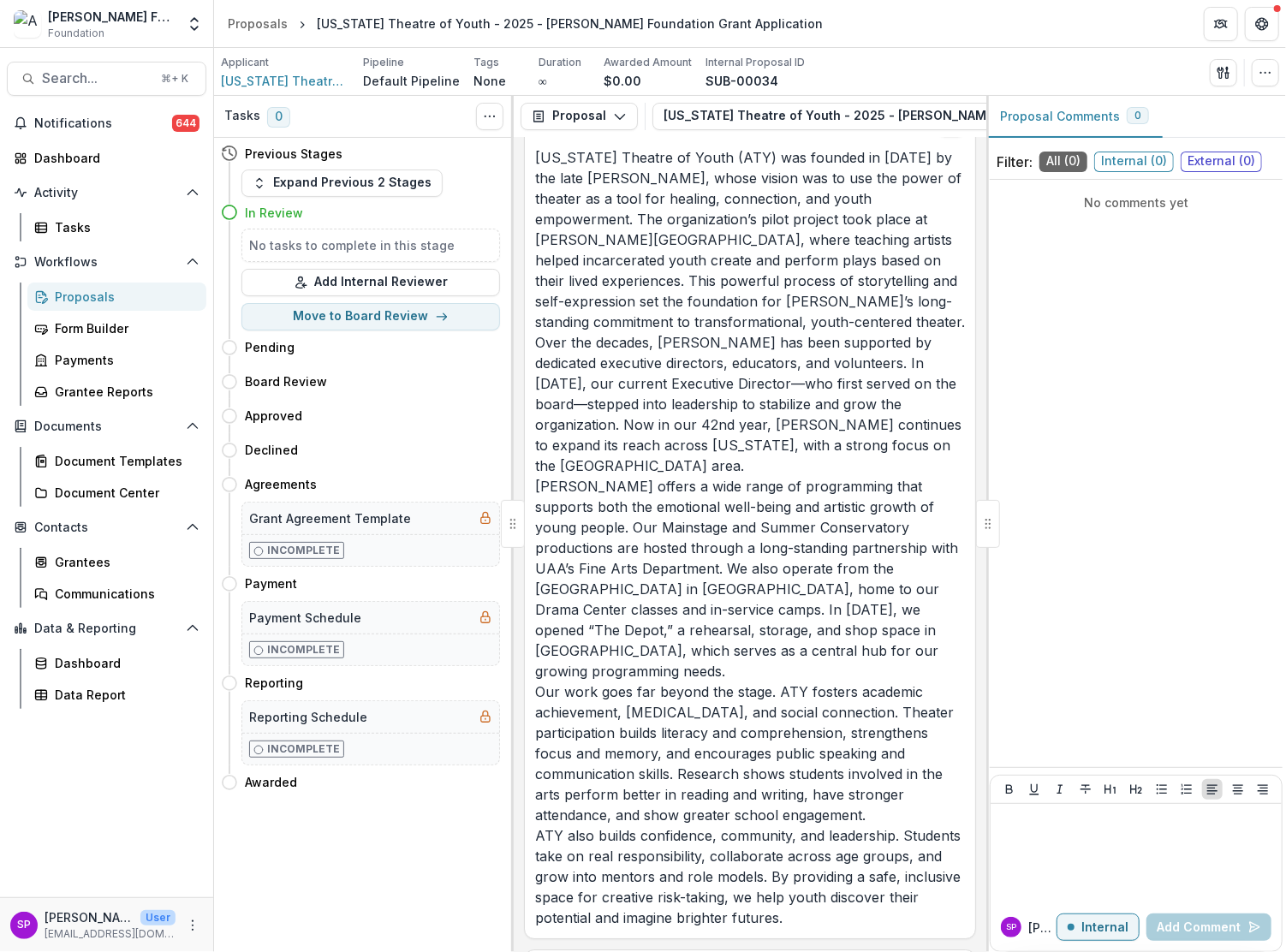
scroll to position [2924, 0]
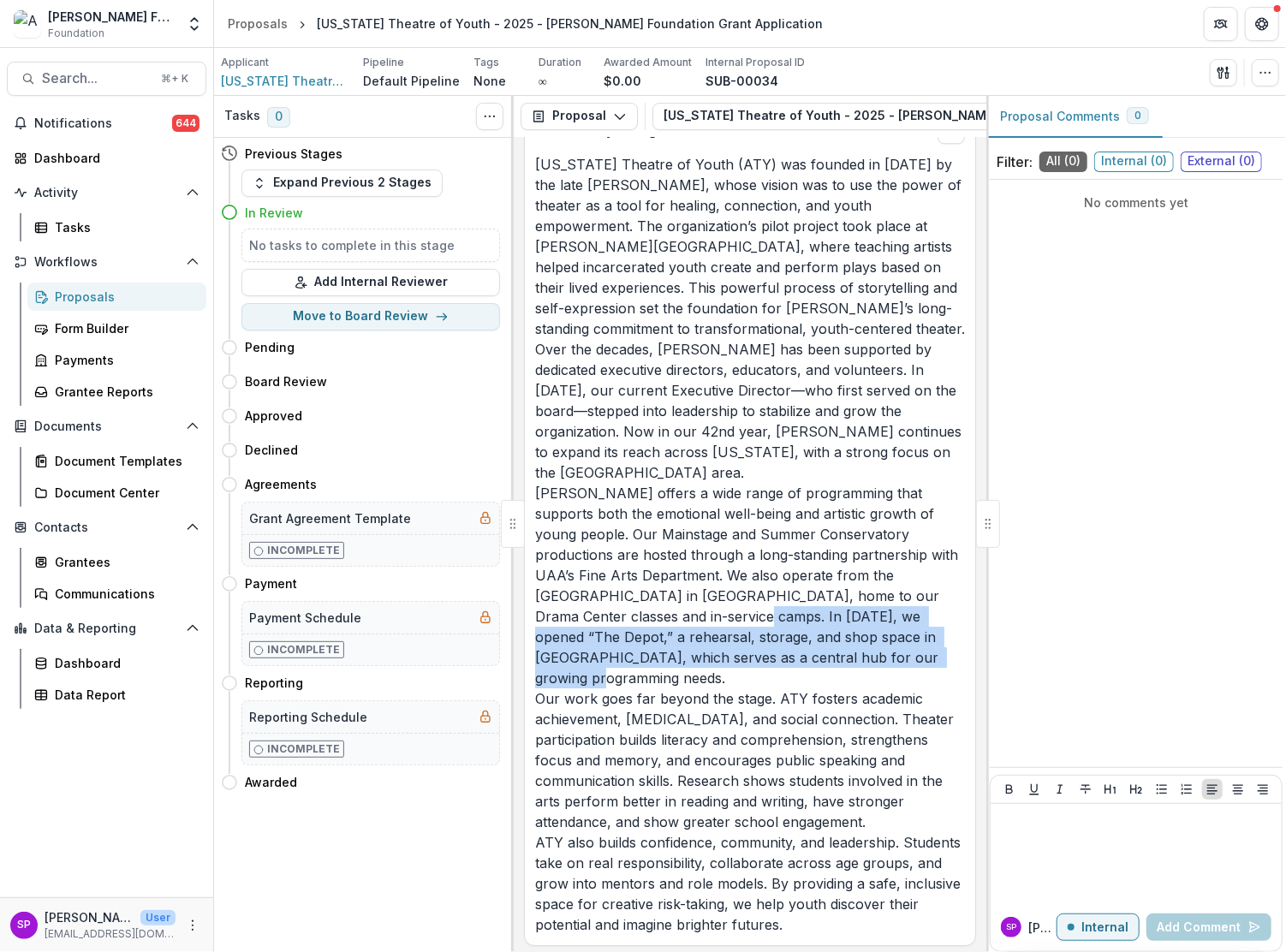
drag, startPoint x: 709, startPoint y: 589, endPoint x: 931, endPoint y: 621, distance: 224.3
click at [931, 621] on p "Alaska Theatre of Youth (ATY) was founded in 1983 by the late John Goldring, wh…" at bounding box center [749, 544] width 430 height 780
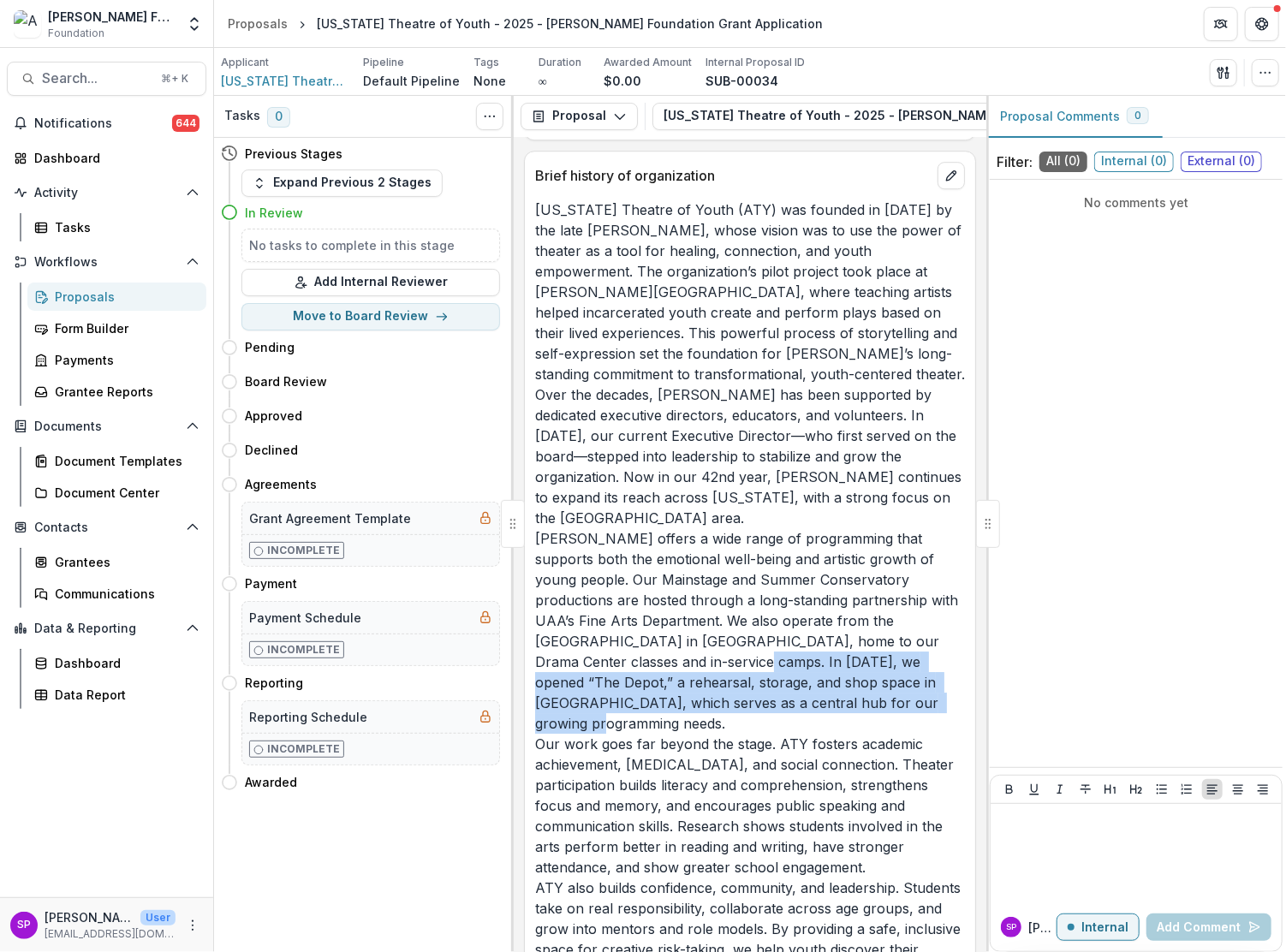
scroll to position [2874, 0]
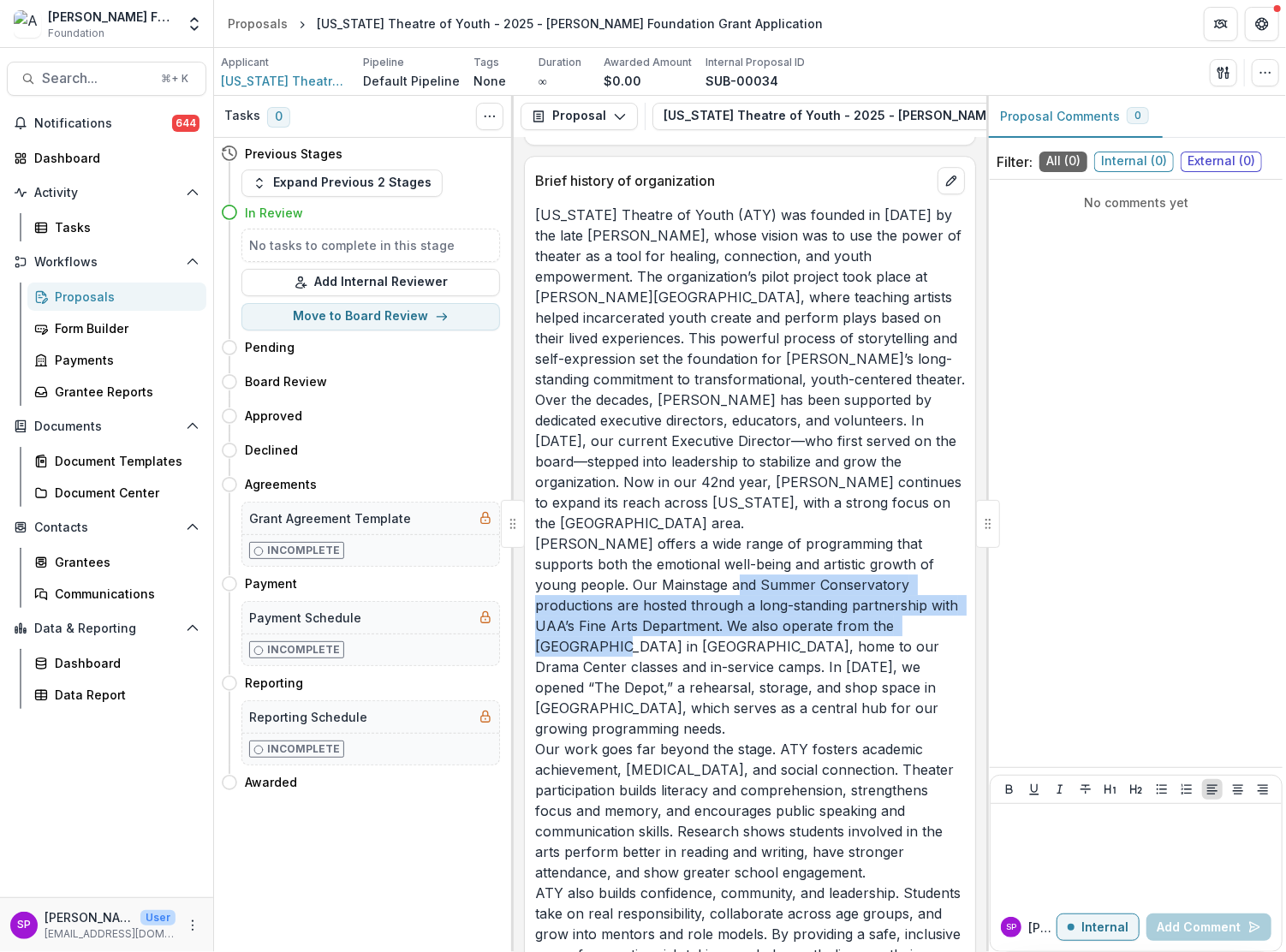
drag, startPoint x: 693, startPoint y: 562, endPoint x: 920, endPoint y: 585, distance: 228.2
click at [920, 585] on p "Alaska Theatre of Youth (ATY) was founded in 1983 by the late John Goldring, wh…" at bounding box center [749, 595] width 430 height 780
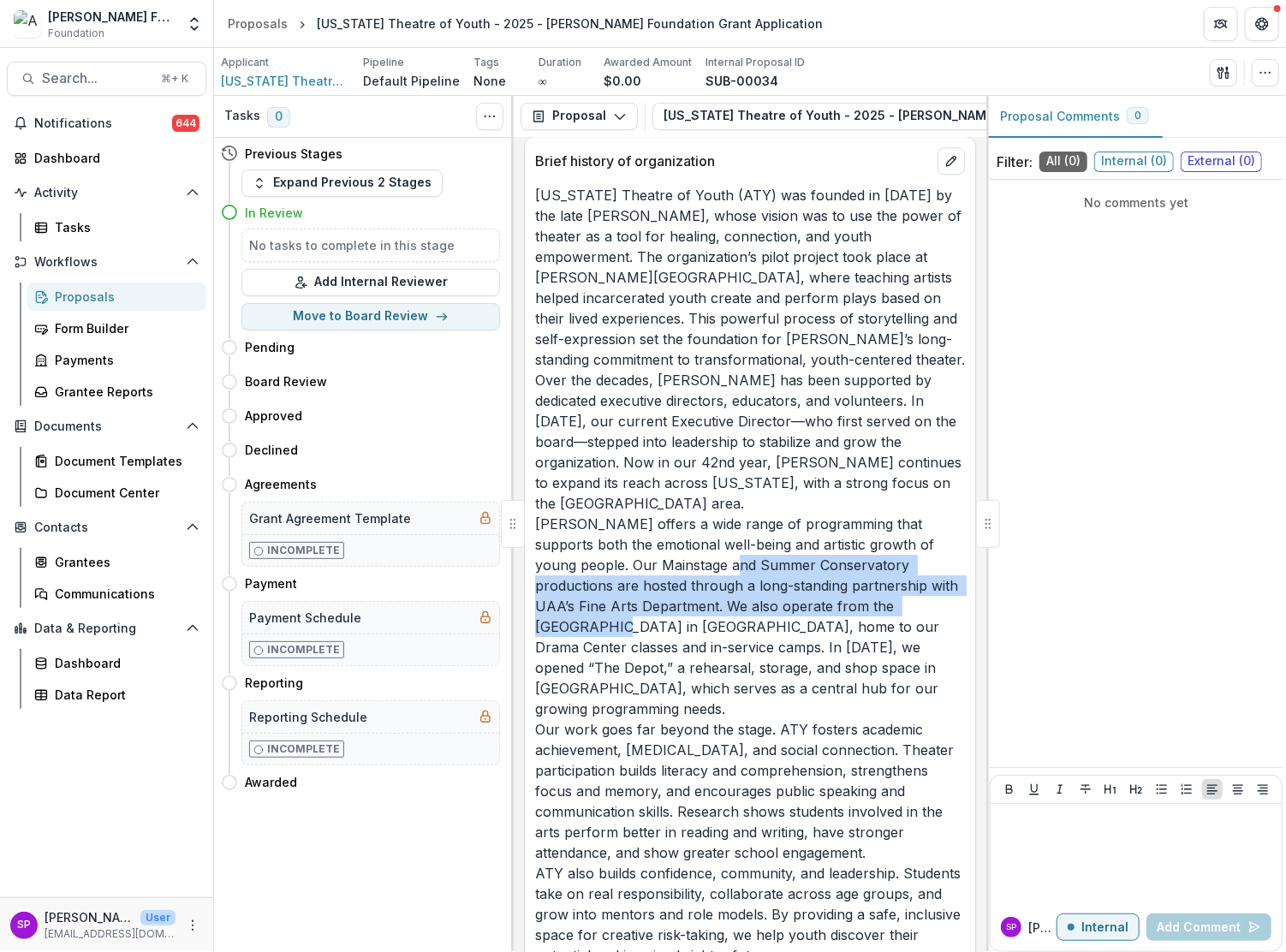
scroll to position [2899, 0]
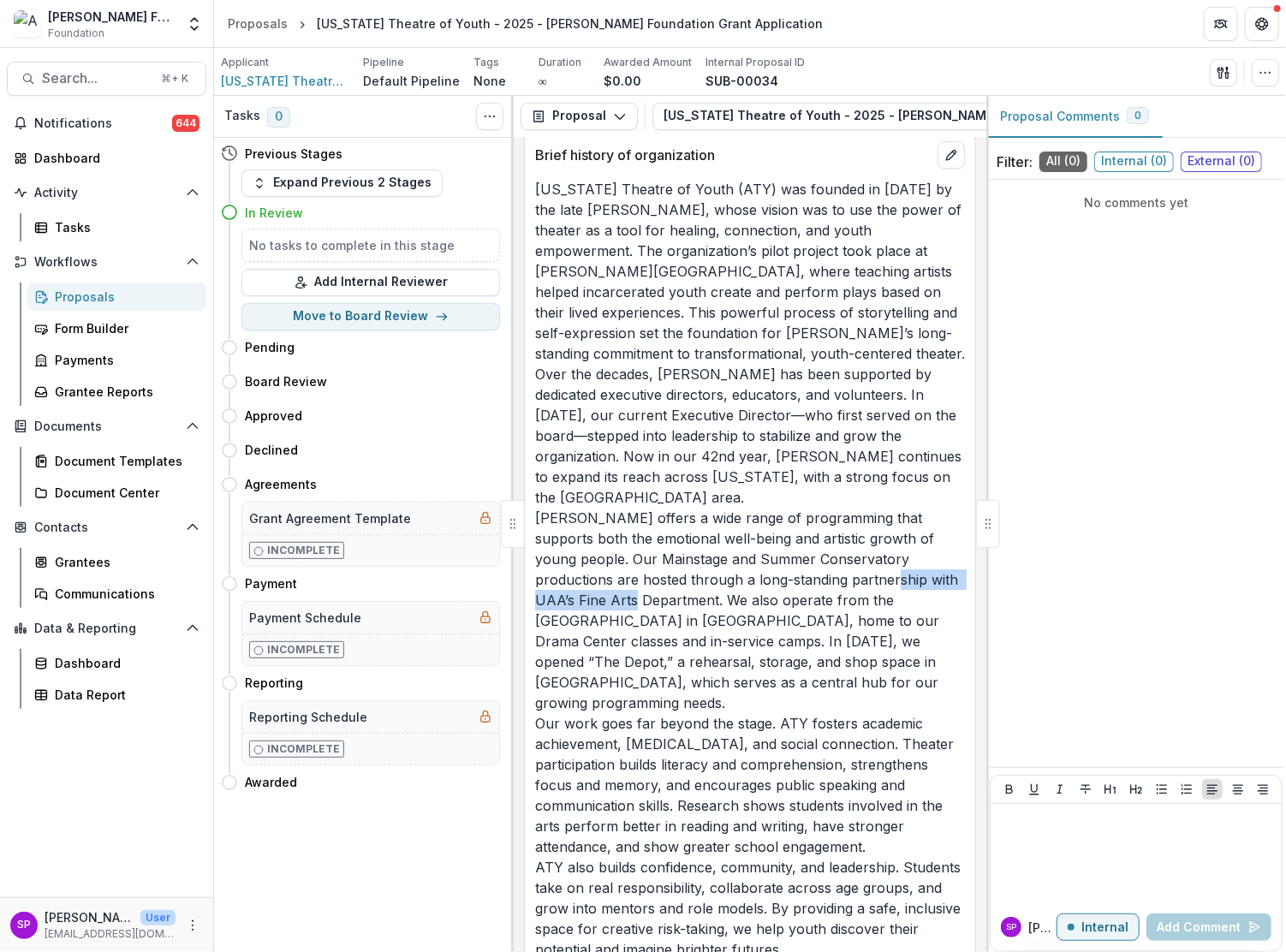
drag, startPoint x: 806, startPoint y: 549, endPoint x: 609, endPoint y: 573, distance: 198.5
click at [609, 573] on p "Alaska Theatre of Youth (ATY) was founded in 1983 by the late John Goldring, wh…" at bounding box center [749, 569] width 430 height 780
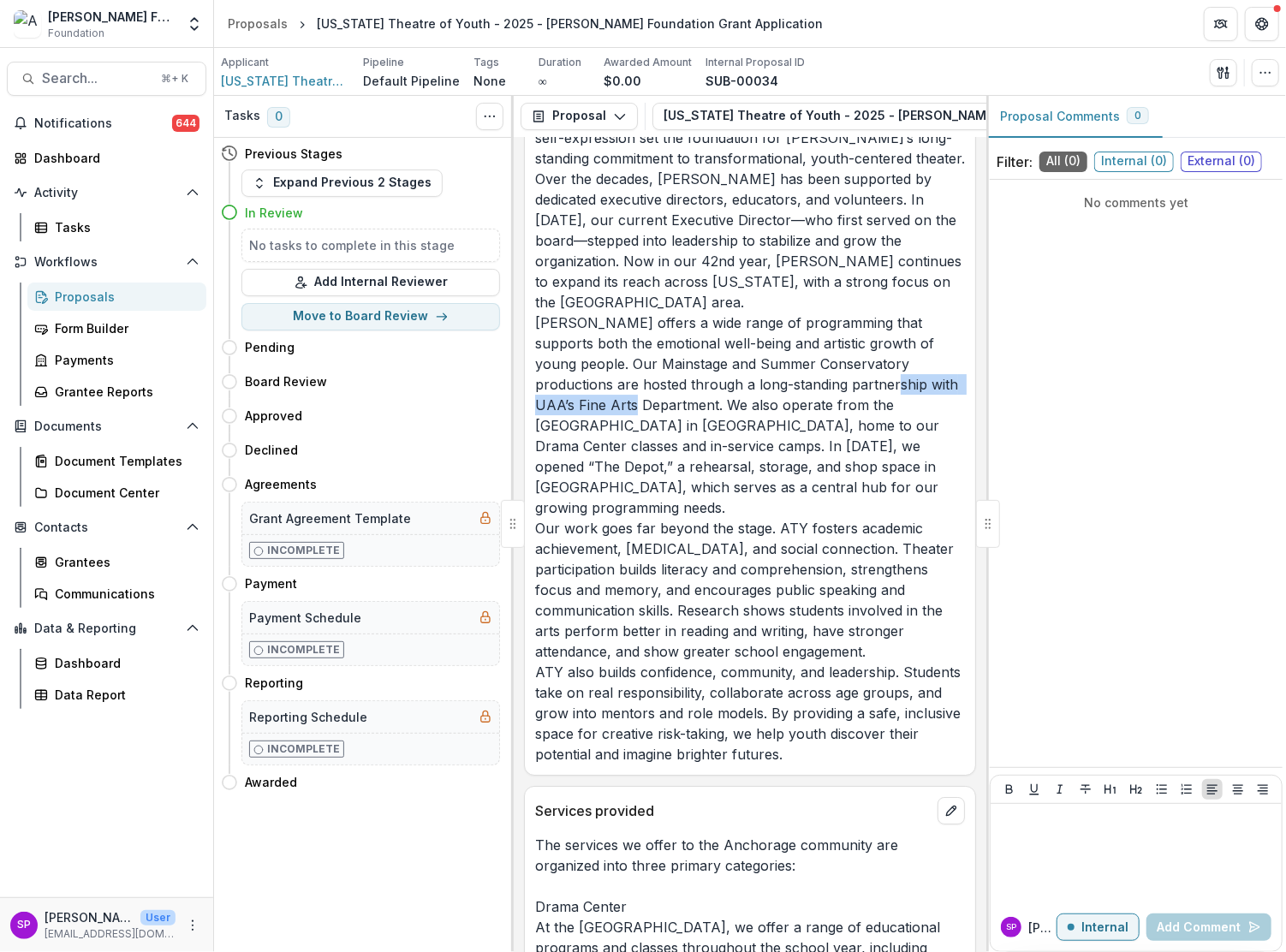
scroll to position [3098, 0]
